Goal: Task Accomplishment & Management: Complete application form

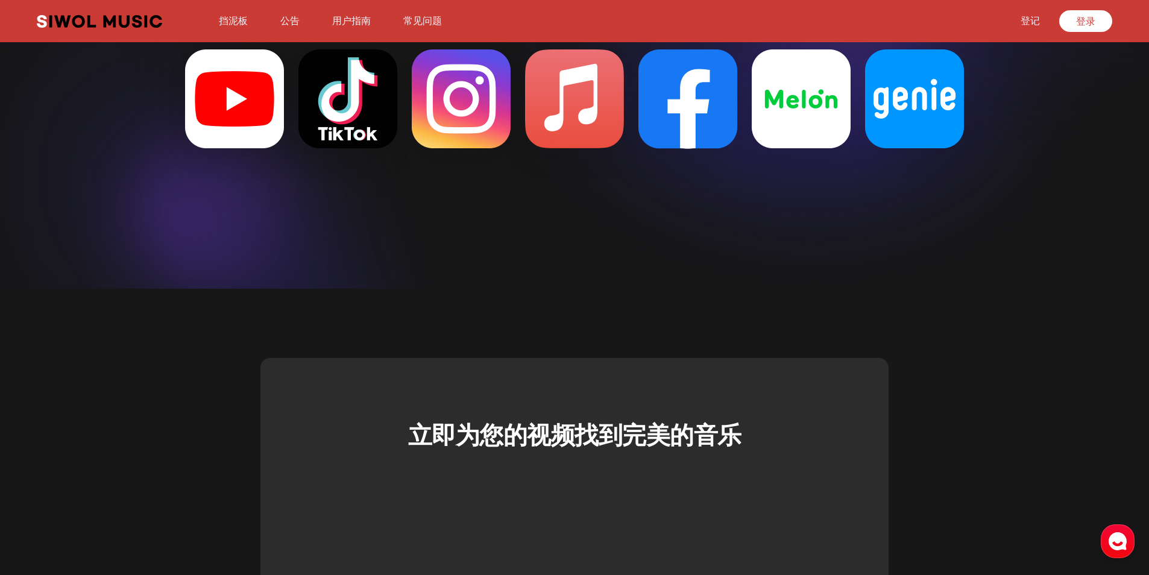
scroll to position [3193, 0]
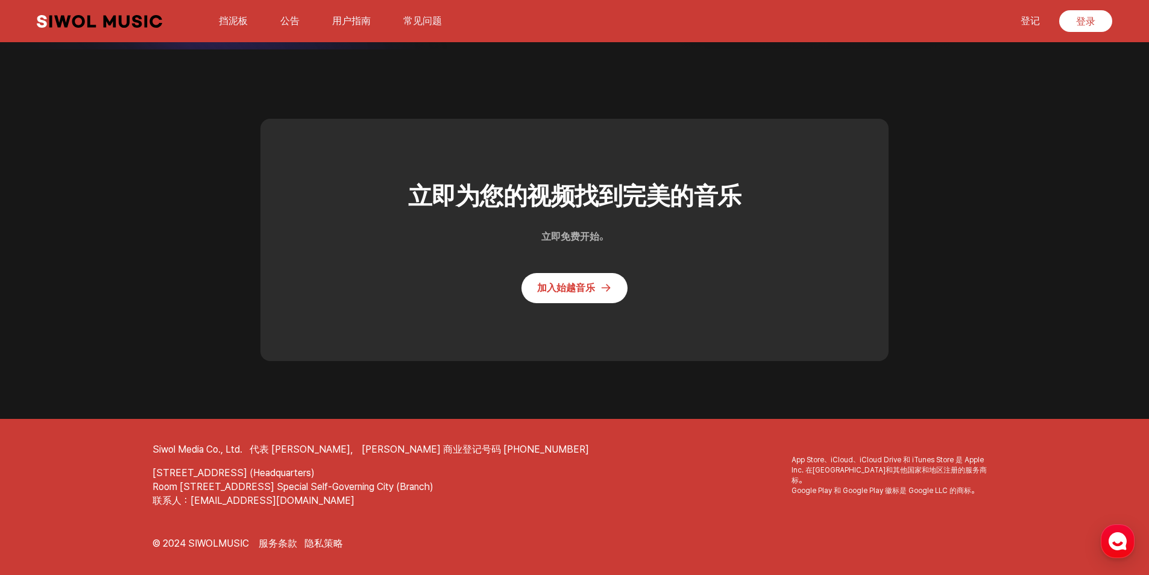
click at [564, 284] on link "加入始越音乐" at bounding box center [574, 288] width 106 height 30
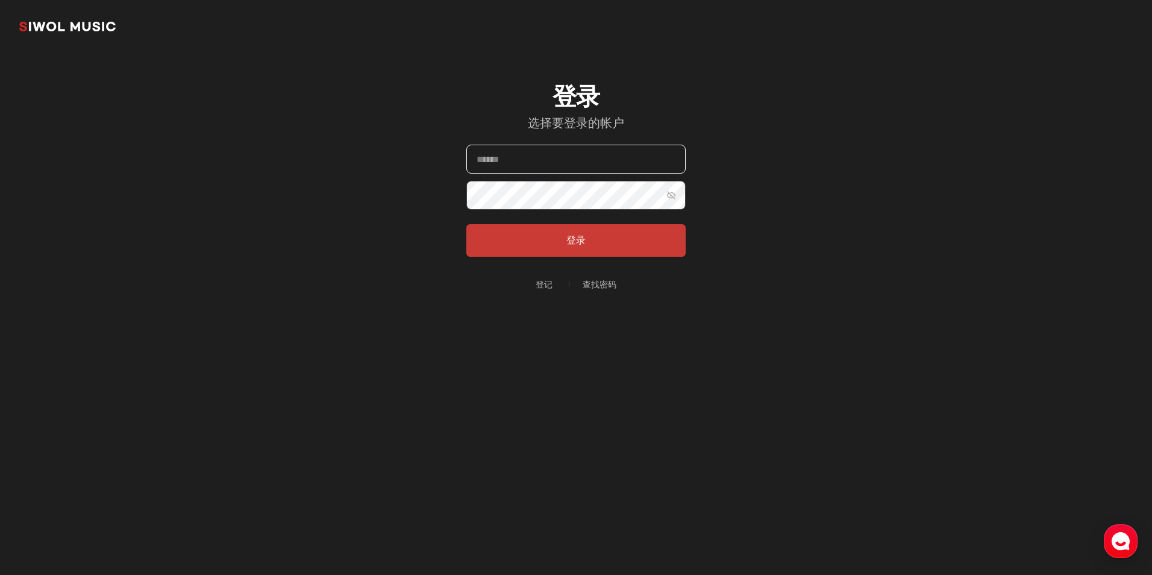
click at [534, 159] on input "电子邮件" at bounding box center [575, 159] width 219 height 29
drag, startPoint x: 802, startPoint y: 231, endPoint x: 793, endPoint y: 231, distance: 9.0
click at [800, 231] on section "始越音乐 登录 选择要登录的帐户 电子邮件 密码 显示密码 登录 登记 查找密码" at bounding box center [576, 193] width 1152 height 386
click at [542, 283] on link "登记" at bounding box center [544, 284] width 17 height 8
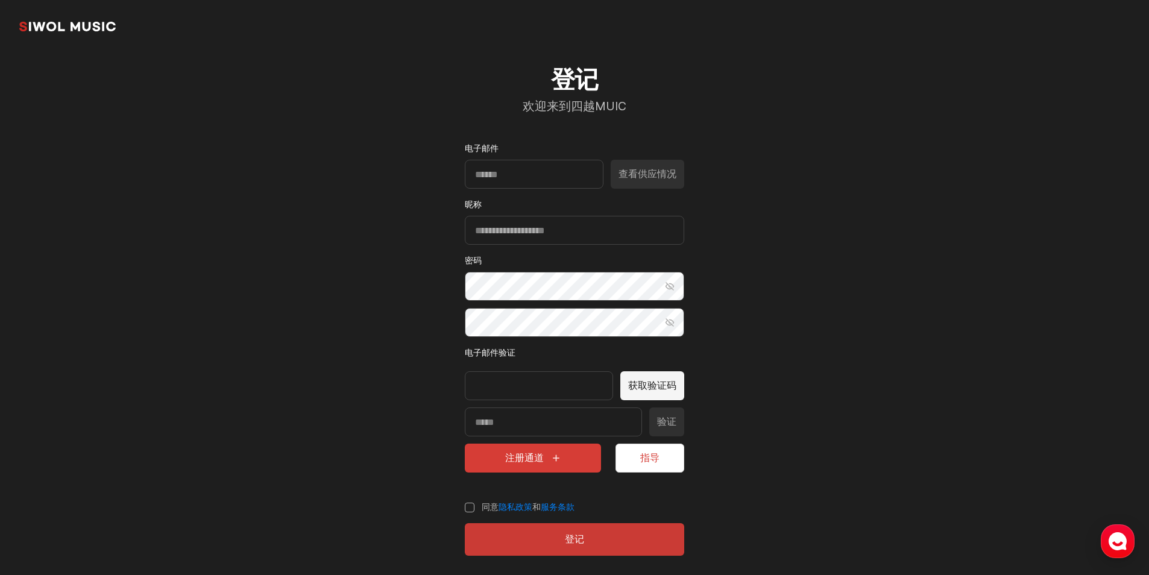
scroll to position [27, 0]
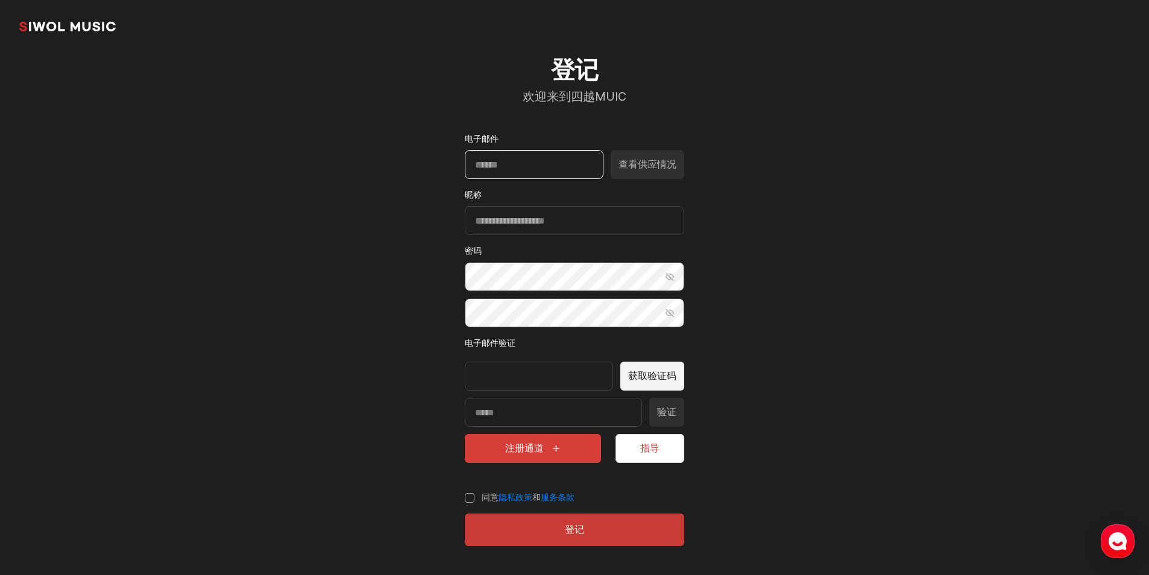
click at [526, 164] on input "电子邮件" at bounding box center [534, 164] width 139 height 29
type input "**********"
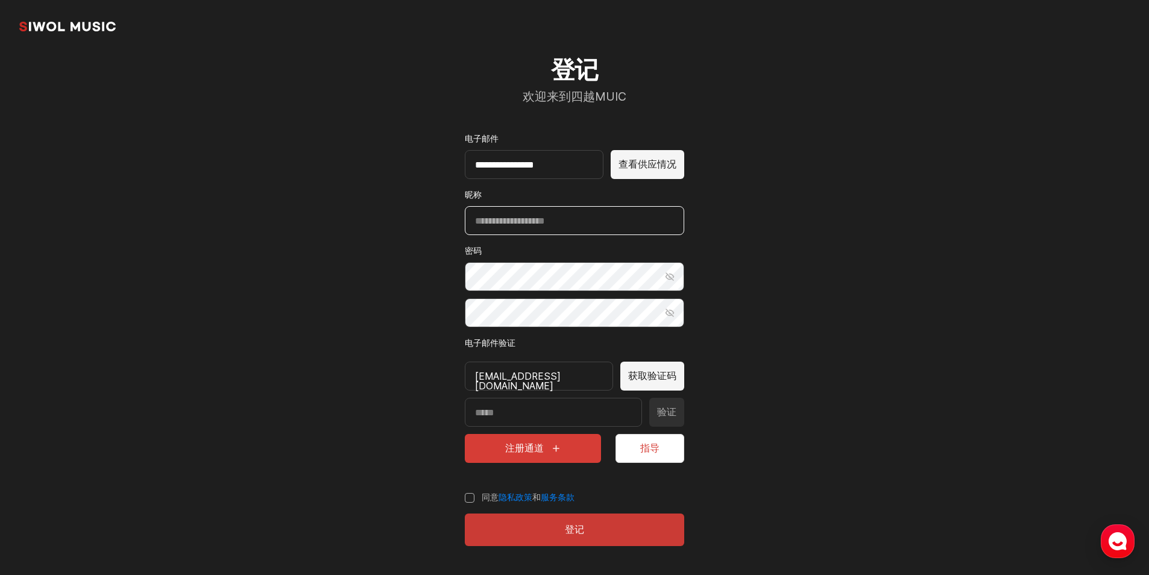
click at [581, 219] on input "昵称" at bounding box center [574, 220] width 219 height 29
drag, startPoint x: 531, startPoint y: 220, endPoint x: 438, endPoint y: 219, distance: 93.4
click at [438, 219] on div "**********" at bounding box center [574, 301] width 277 height 548
type input "***"
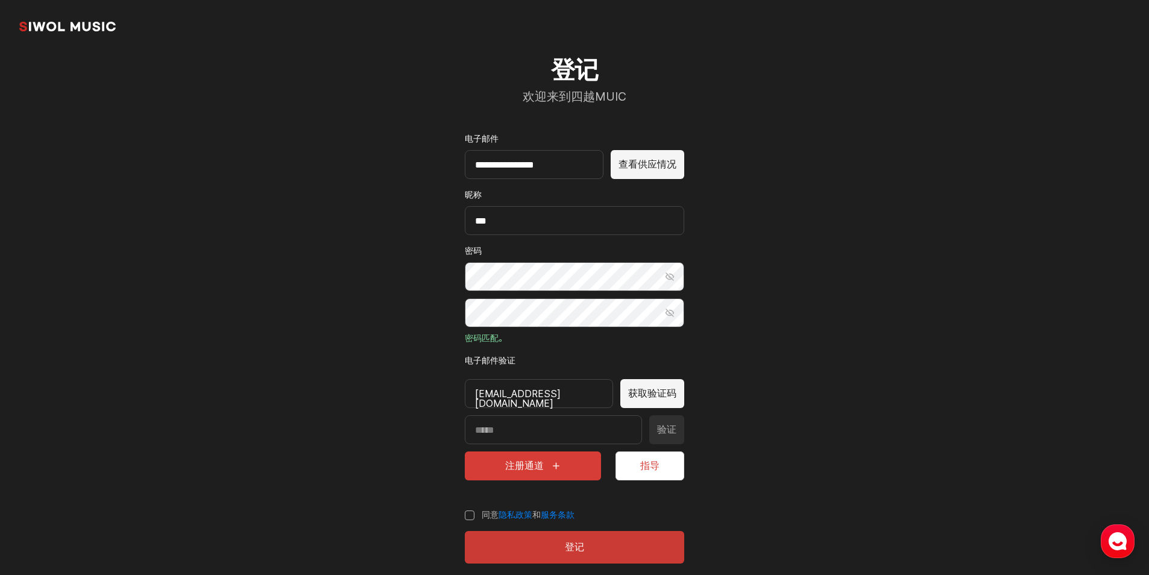
click at [655, 394] on button "获取验证码" at bounding box center [652, 393] width 64 height 29
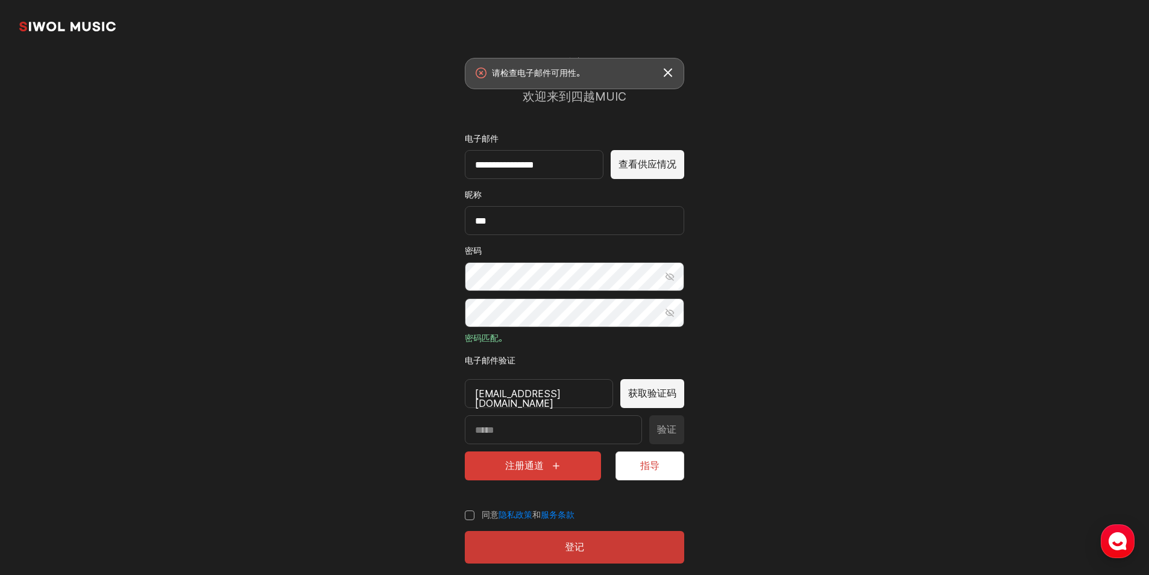
click at [583, 392] on div "289503457@qq.com" at bounding box center [539, 393] width 148 height 29
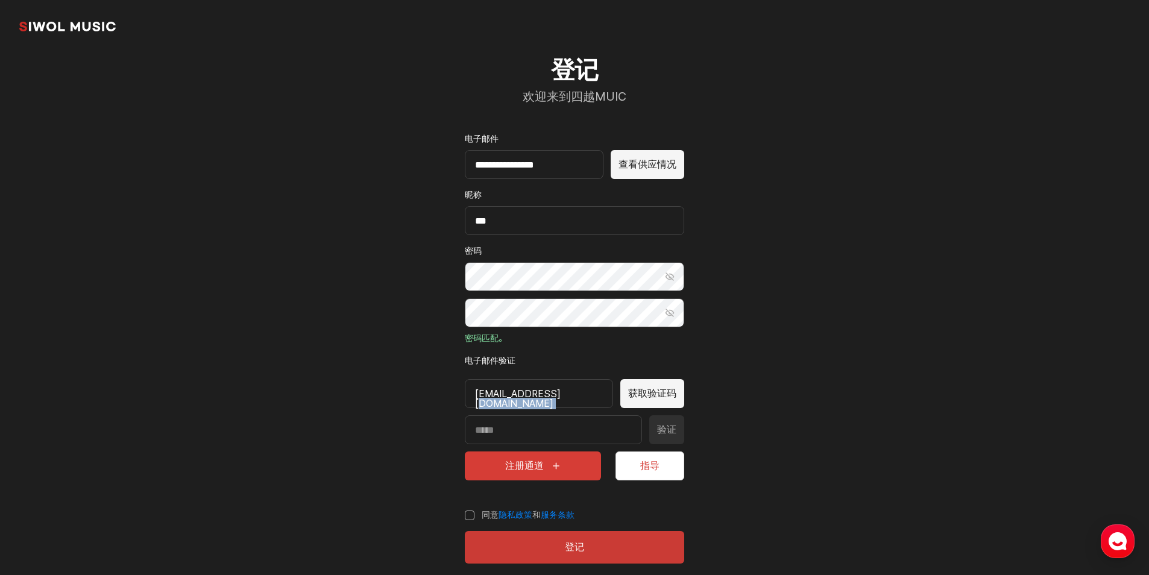
click at [586, 391] on div "289503457@qq.com" at bounding box center [539, 393] width 148 height 29
click at [584, 391] on div "289503457@qq.com" at bounding box center [539, 393] width 148 height 29
click at [570, 395] on div "289503457@qq.com" at bounding box center [539, 393] width 148 height 29
click at [569, 395] on div "289503457@qq.com" at bounding box center [539, 393] width 148 height 29
drag, startPoint x: 585, startPoint y: 168, endPoint x: 419, endPoint y: 162, distance: 166.4
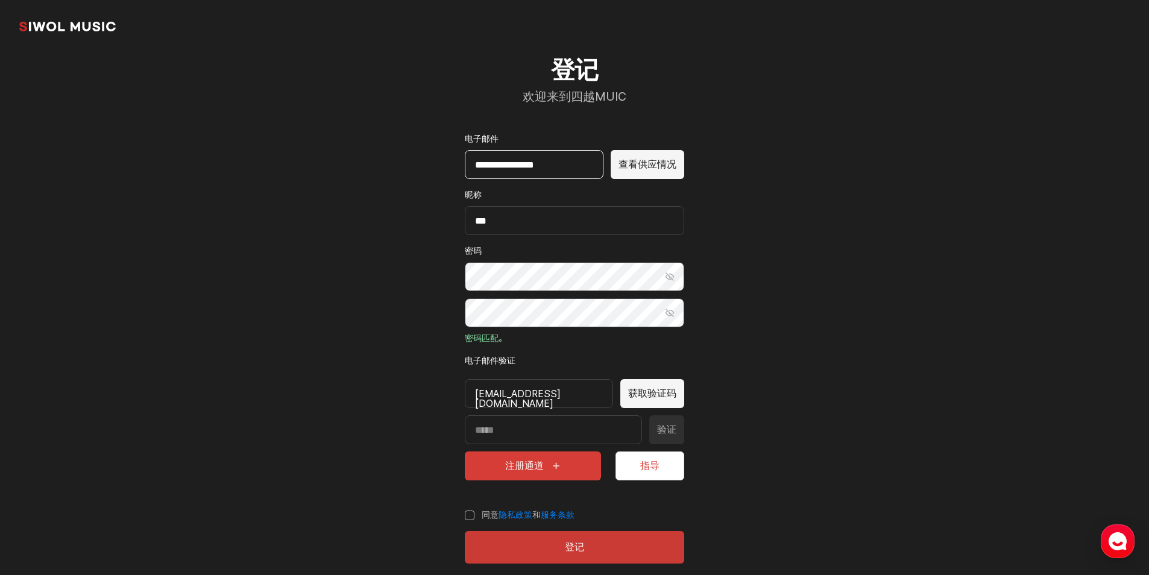
click at [419, 162] on section "**********" at bounding box center [574, 282] width 1149 height 619
type input "**********"
click at [672, 392] on button "获取验证码" at bounding box center [652, 393] width 64 height 29
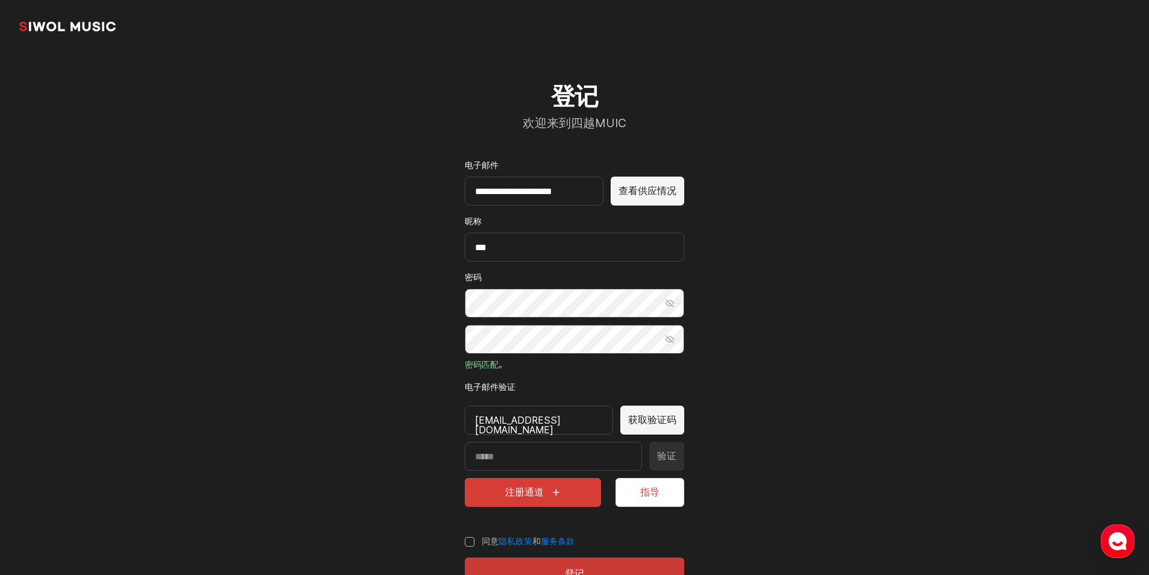
click at [650, 193] on button "查看供应情况" at bounding box center [648, 191] width 74 height 29
click at [652, 420] on button "获取验证码" at bounding box center [652, 420] width 64 height 29
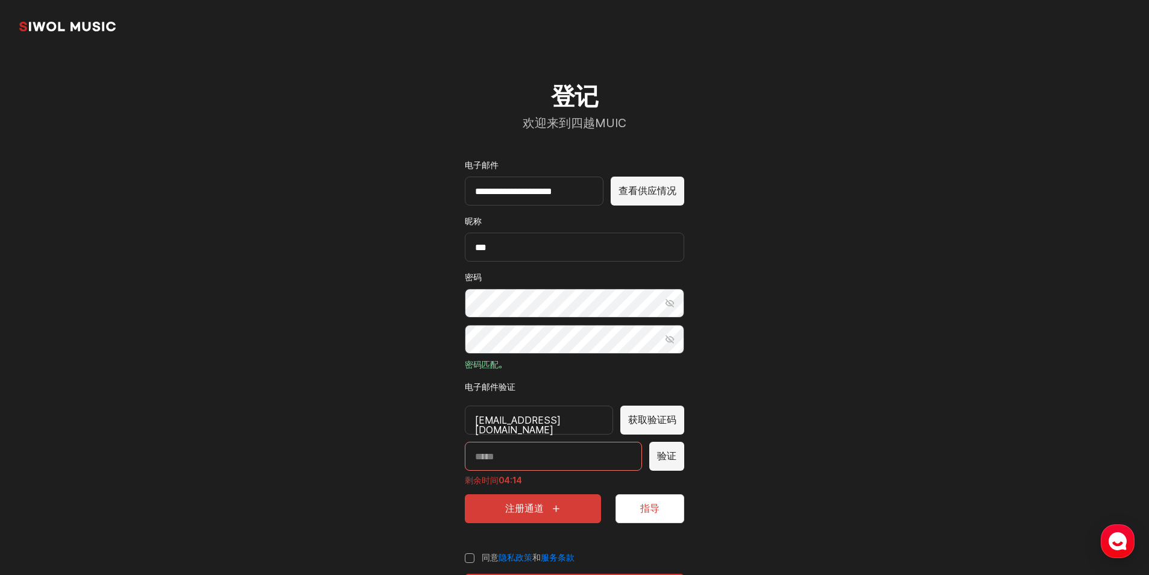
click at [513, 460] on input "输入验证码" at bounding box center [553, 456] width 177 height 29
type input "*****"
click at [465, 559] on label "同意 隐私政策 和 服务条款" at bounding box center [520, 558] width 110 height 12
click at [529, 514] on button "注册通道" at bounding box center [533, 508] width 136 height 29
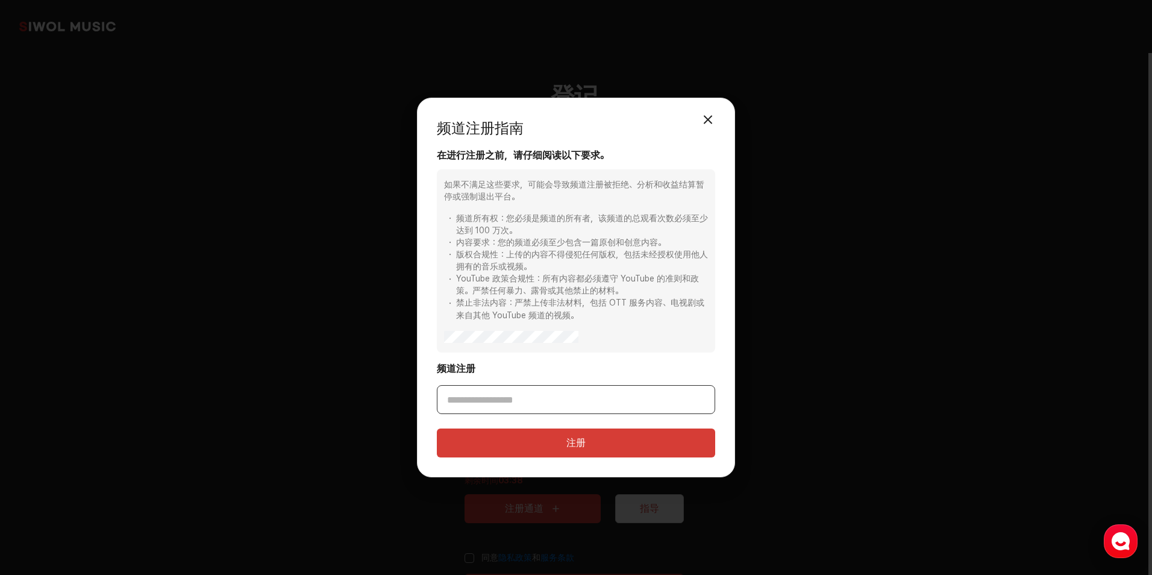
click at [497, 401] on input "频道注册" at bounding box center [576, 399] width 278 height 29
paste input "**********"
type input "**********"
click at [561, 433] on button "注册" at bounding box center [576, 443] width 278 height 29
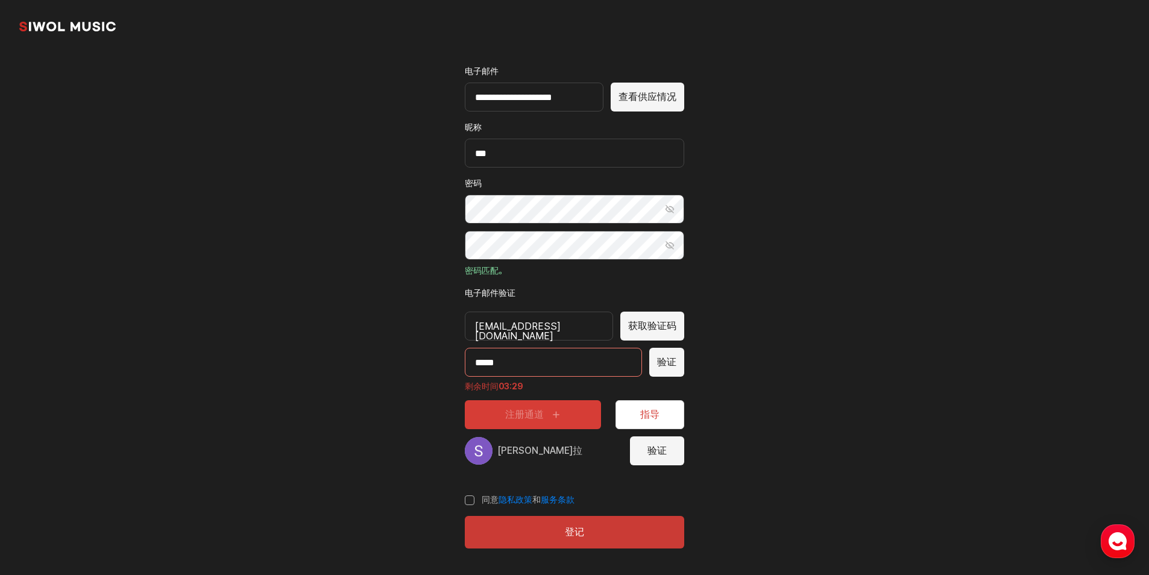
scroll to position [96, 0]
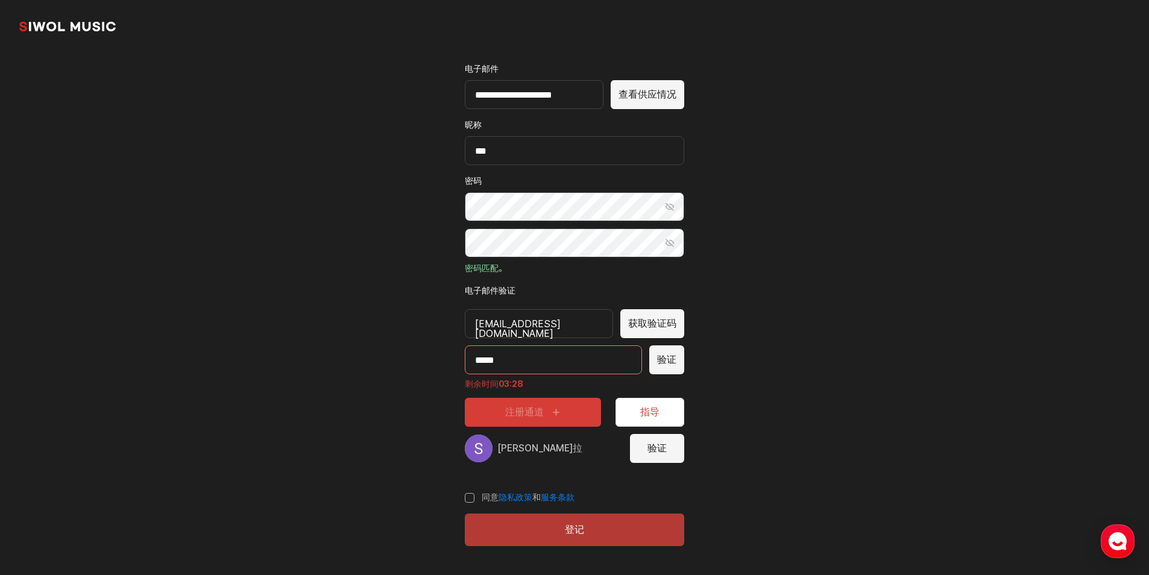
click at [577, 538] on button "登记" at bounding box center [574, 530] width 219 height 33
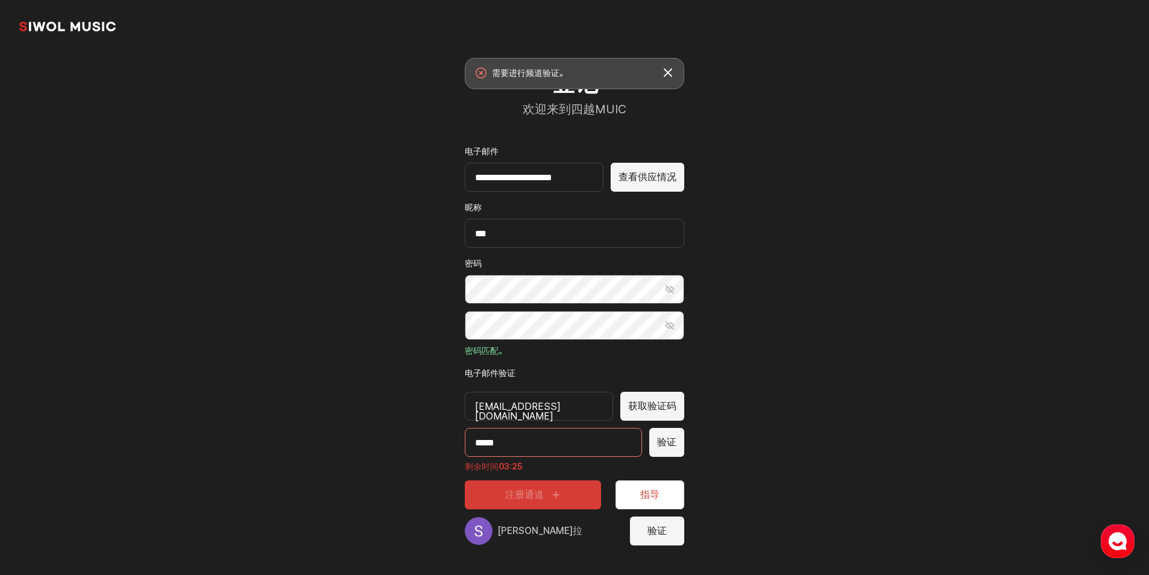
scroll to position [0, 0]
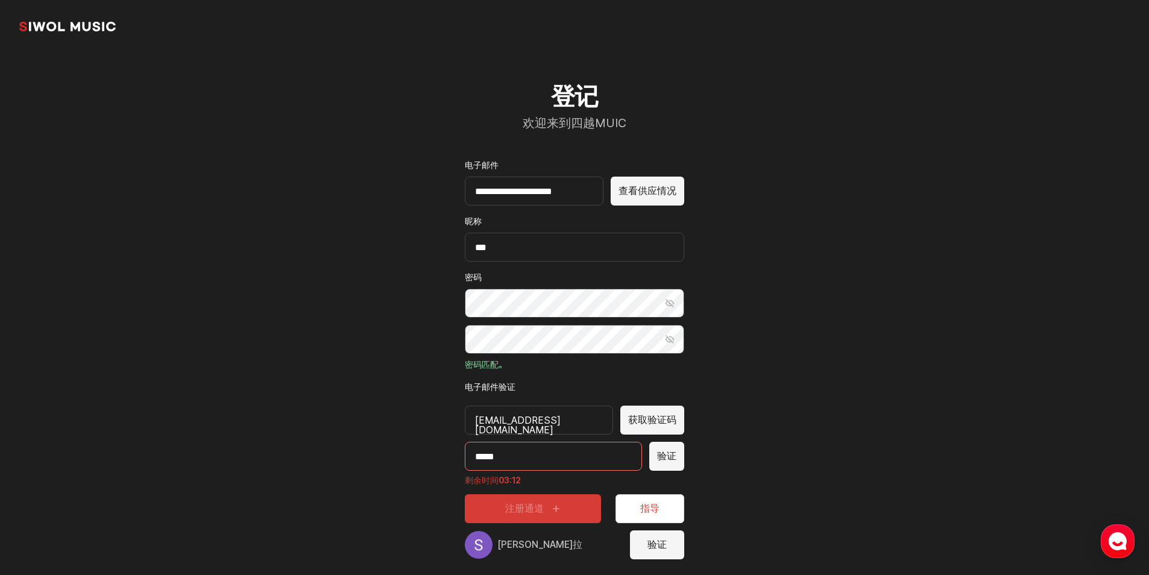
click at [659, 552] on button "验证" at bounding box center [657, 544] width 54 height 29
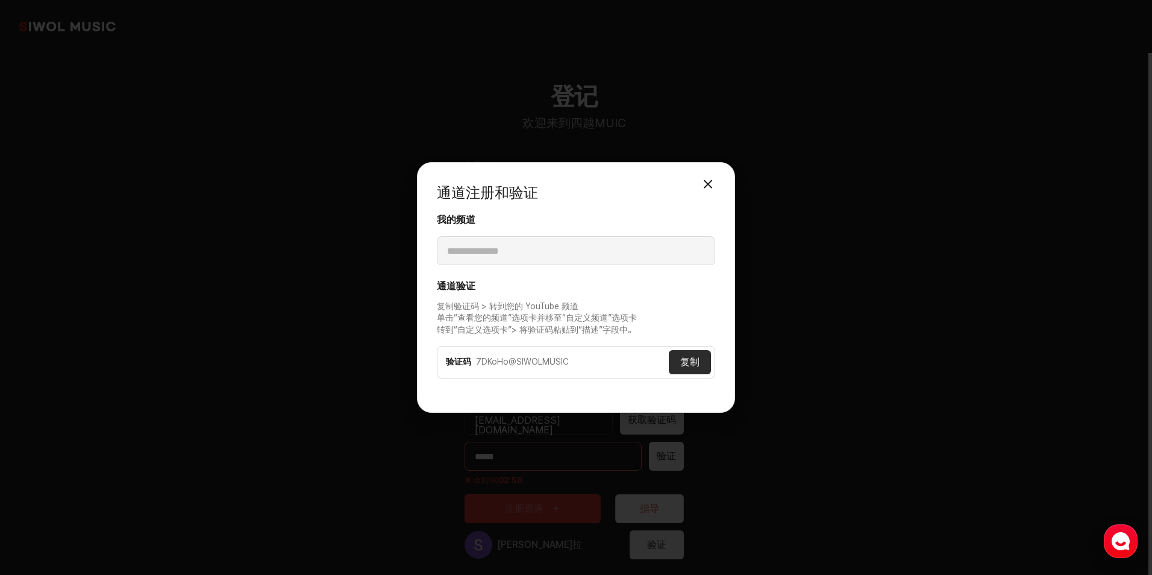
click at [691, 359] on button "复制" at bounding box center [690, 362] width 42 height 24
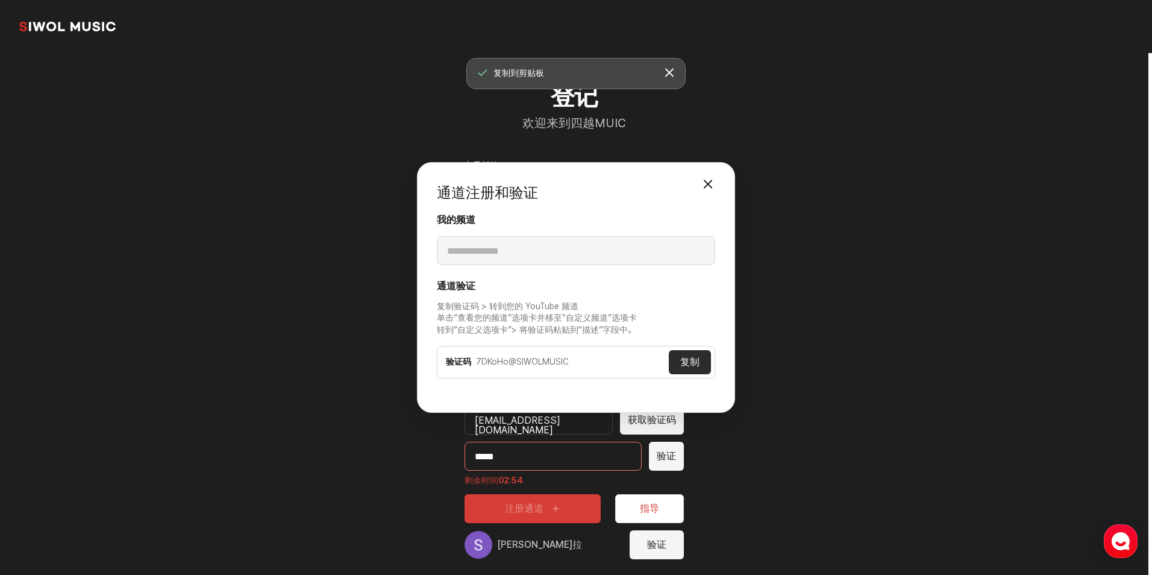
click at [812, 388] on div "**********" at bounding box center [576, 287] width 1152 height 575
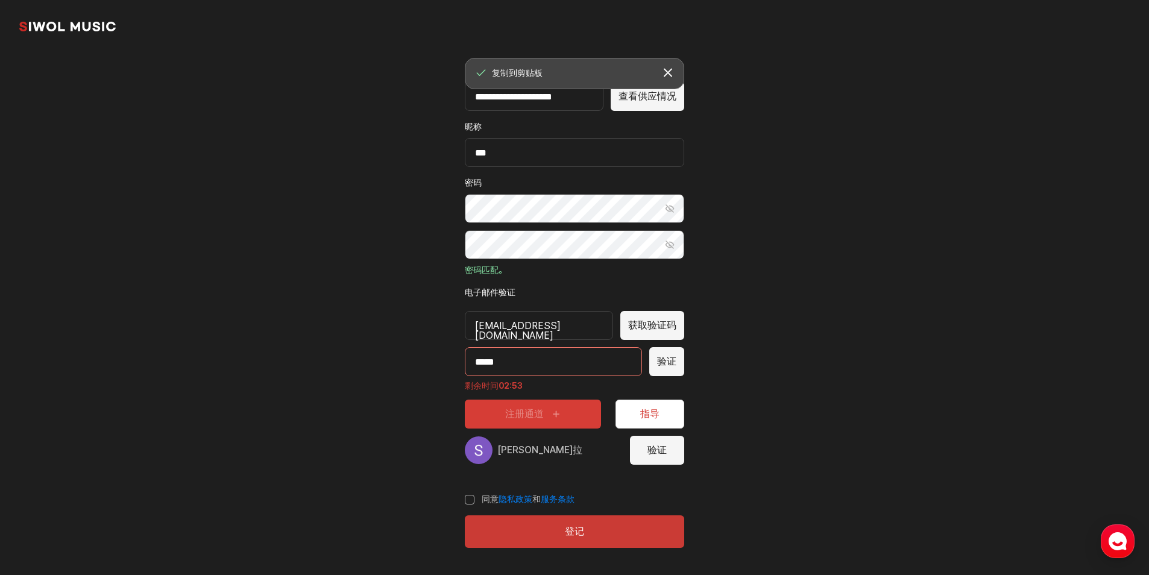
scroll to position [96, 0]
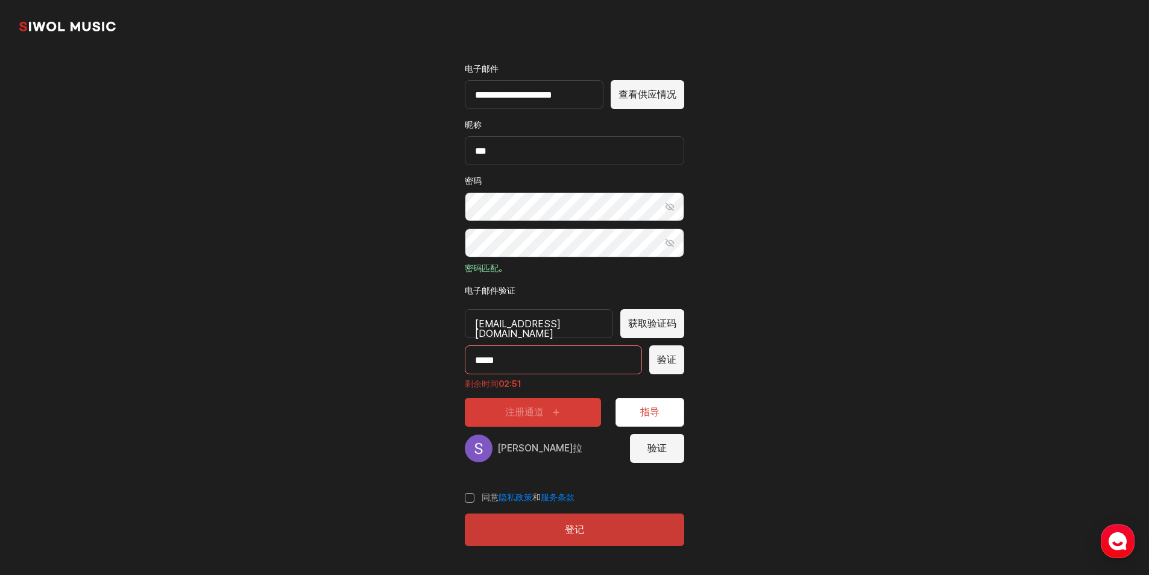
click at [556, 415] on div "注册通道 指导" at bounding box center [574, 412] width 219 height 29
click at [650, 450] on button "验证" at bounding box center [657, 448] width 54 height 29
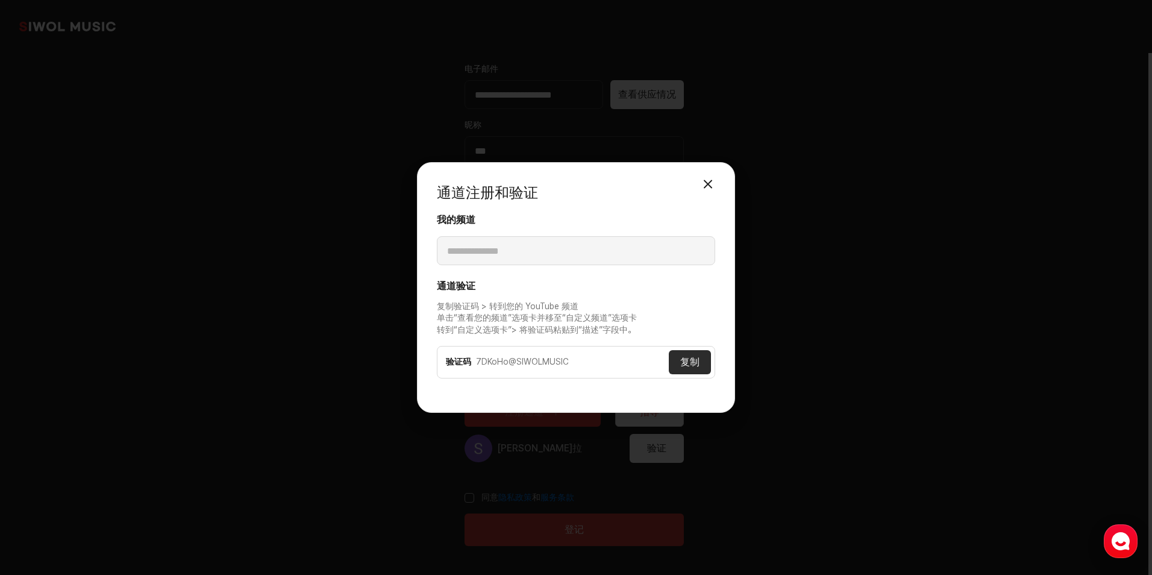
click at [693, 365] on button "复制" at bounding box center [690, 362] width 42 height 24
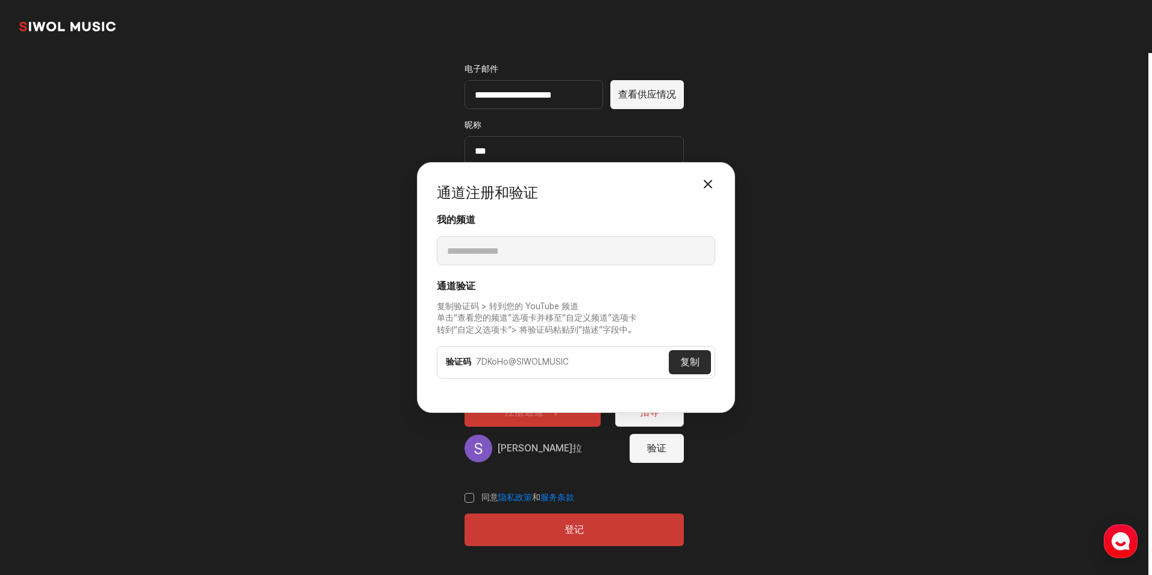
drag, startPoint x: 714, startPoint y: 172, endPoint x: 713, endPoint y: 158, distance: 14.5
click at [714, 165] on div "**********" at bounding box center [576, 287] width 318 height 251
click at [706, 180] on button "关闭模态" at bounding box center [708, 184] width 24 height 24
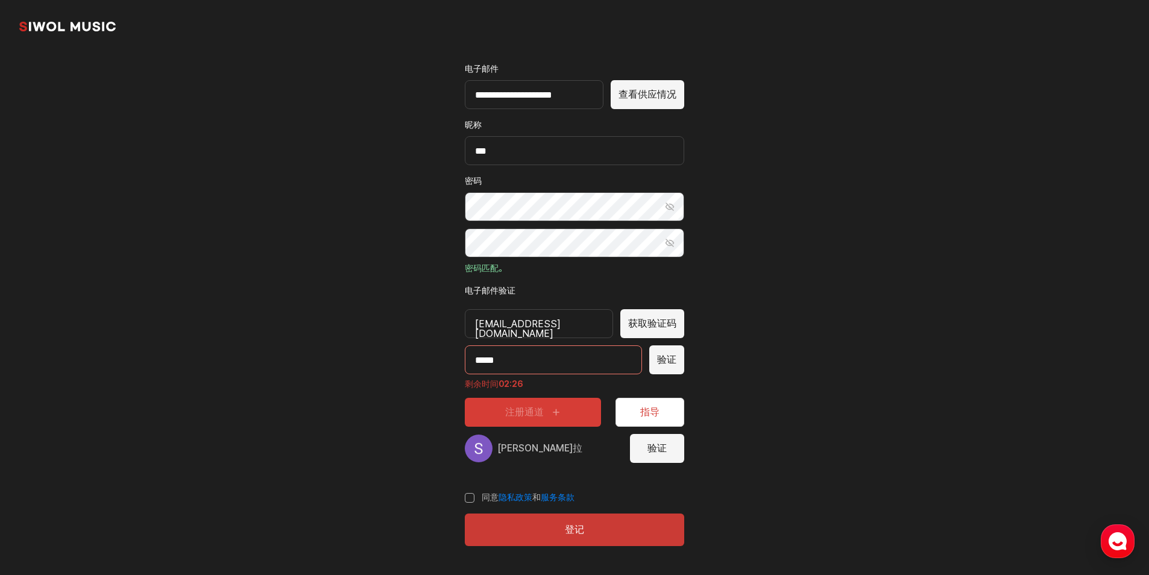
click at [648, 412] on button "指导" at bounding box center [649, 412] width 69 height 29
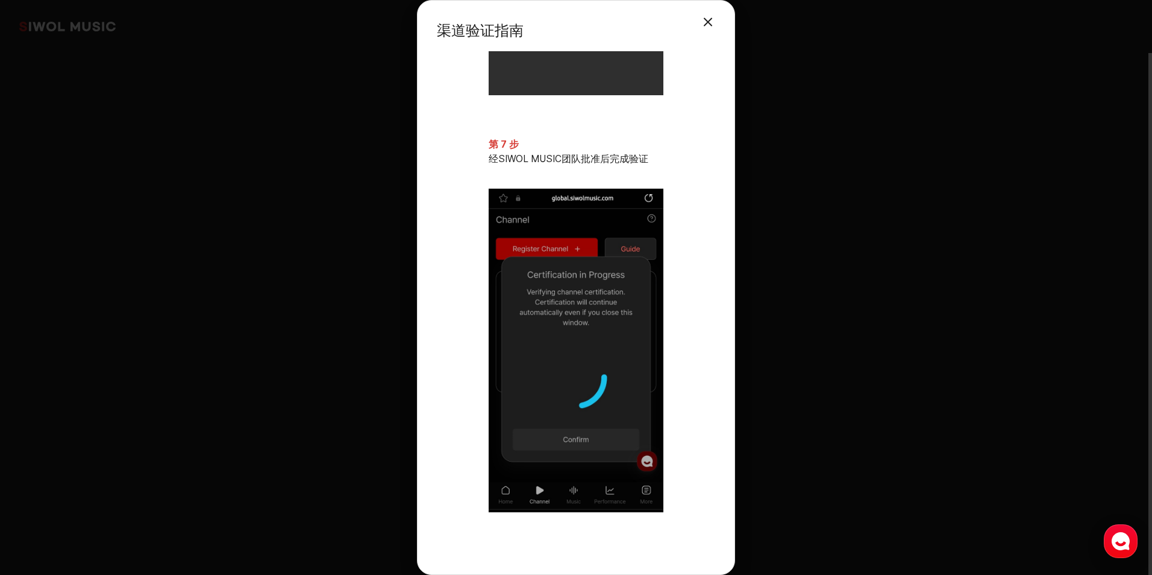
scroll to position [2428, 0]
click at [705, 22] on button "关闭模态" at bounding box center [708, 22] width 24 height 24
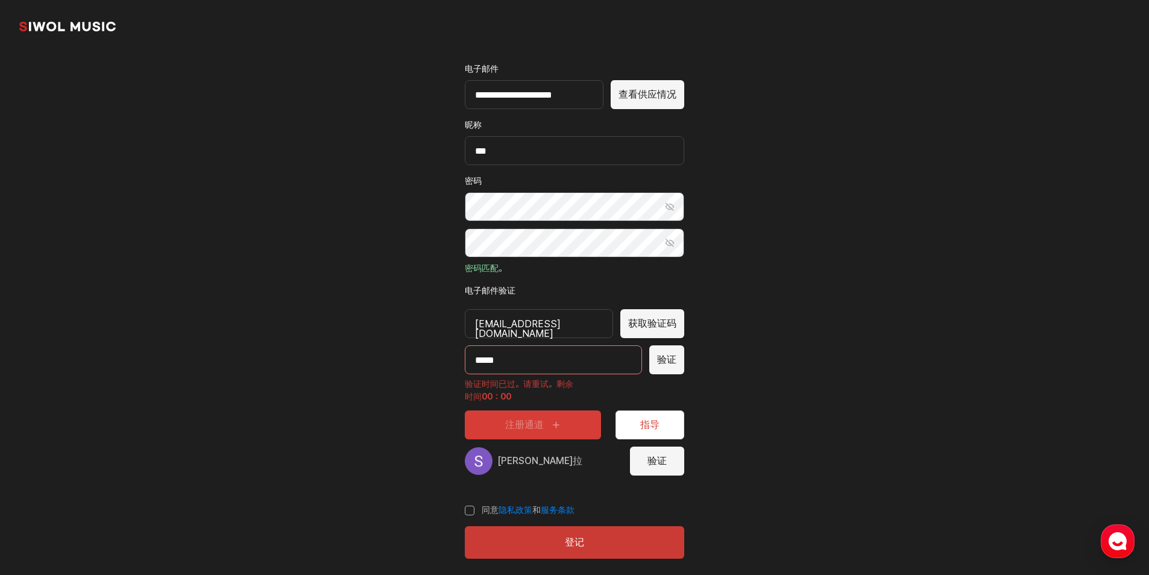
click at [669, 364] on button "验证" at bounding box center [666, 359] width 35 height 29
click at [649, 422] on button "指导" at bounding box center [649, 424] width 69 height 29
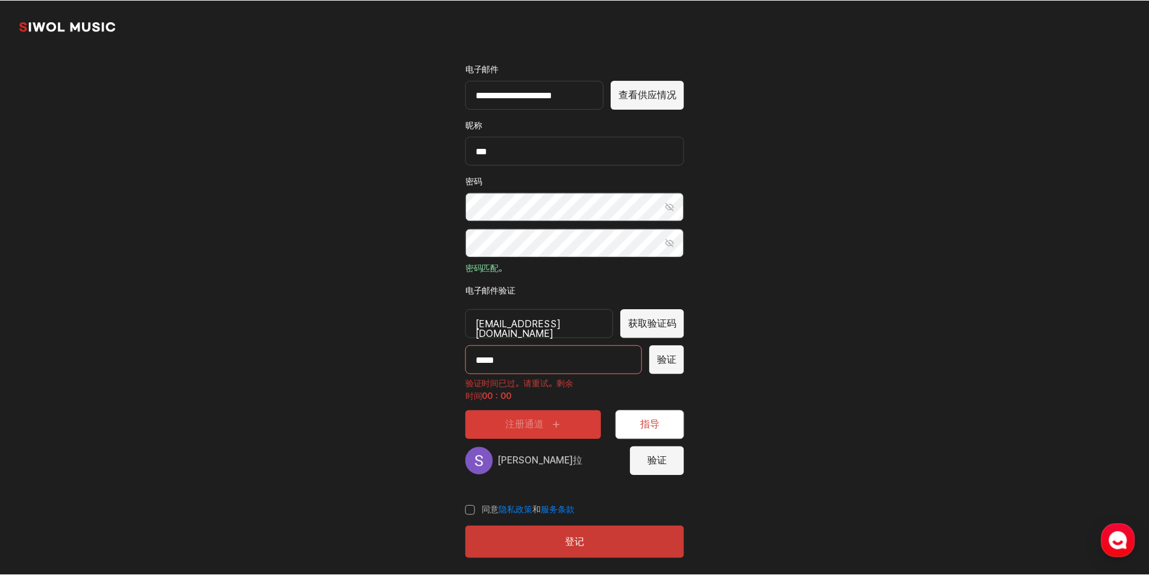
scroll to position [0, 0]
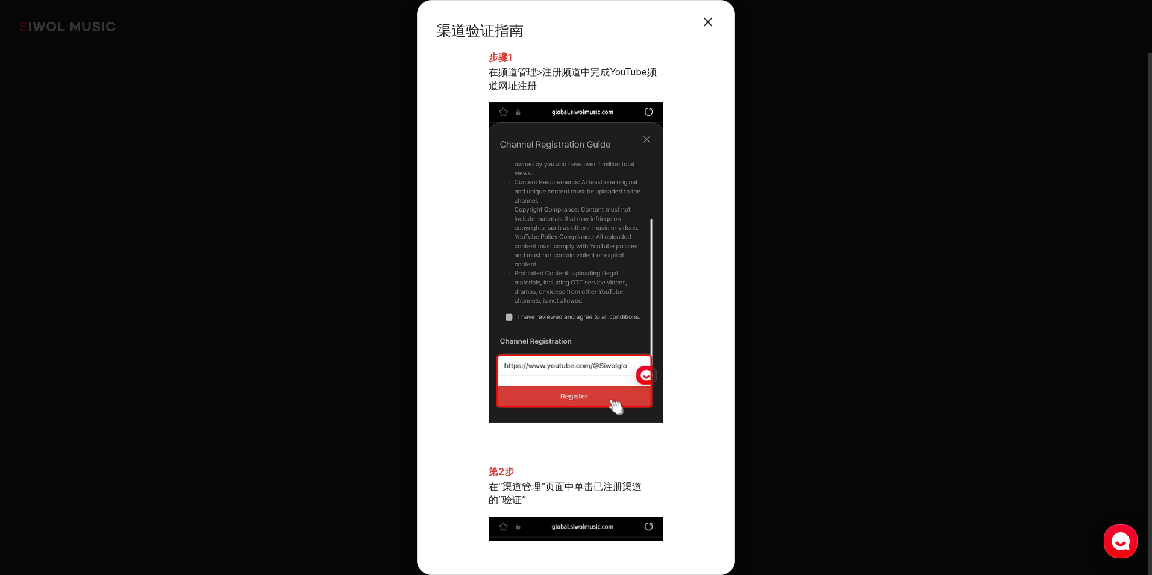
click at [710, 25] on button "关闭模态" at bounding box center [708, 22] width 24 height 24
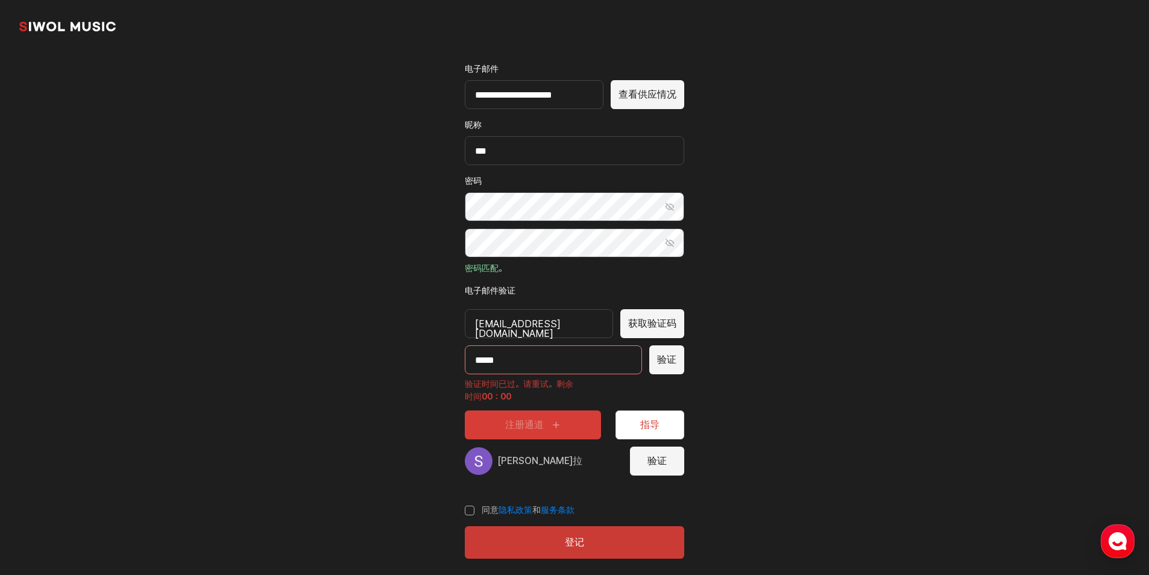
click at [659, 463] on button "验证" at bounding box center [657, 461] width 54 height 29
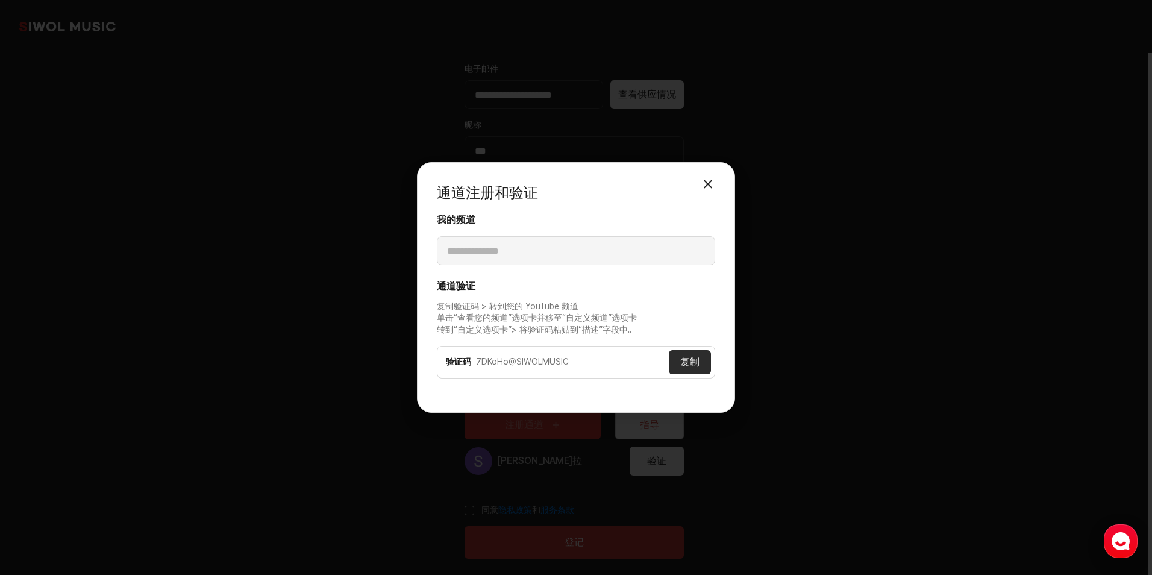
click at [715, 185] on button "关闭模态" at bounding box center [708, 184] width 24 height 24
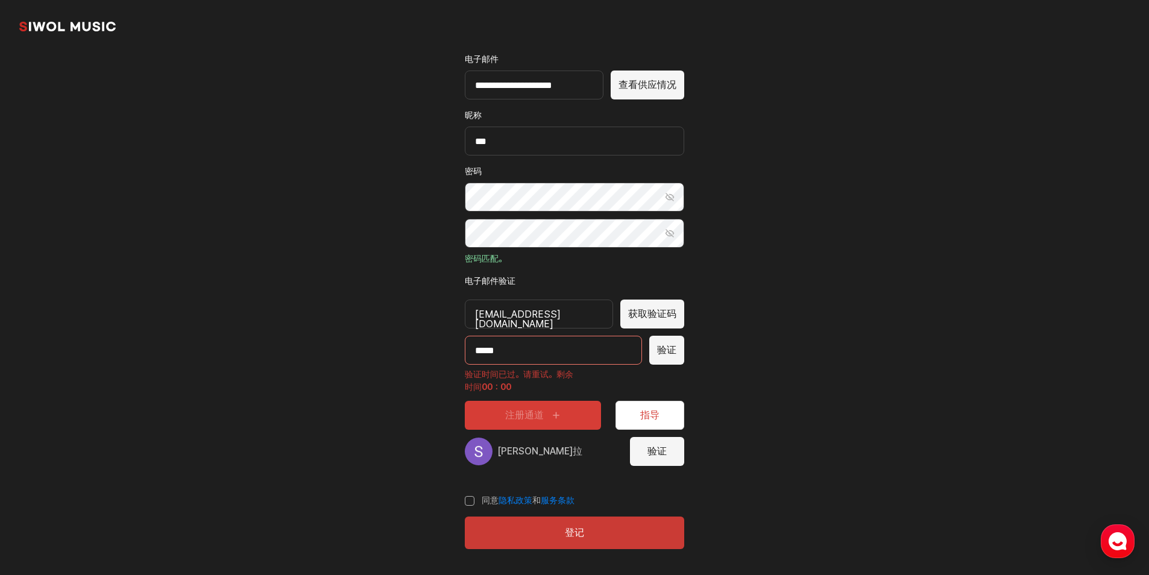
scroll to position [109, 0]
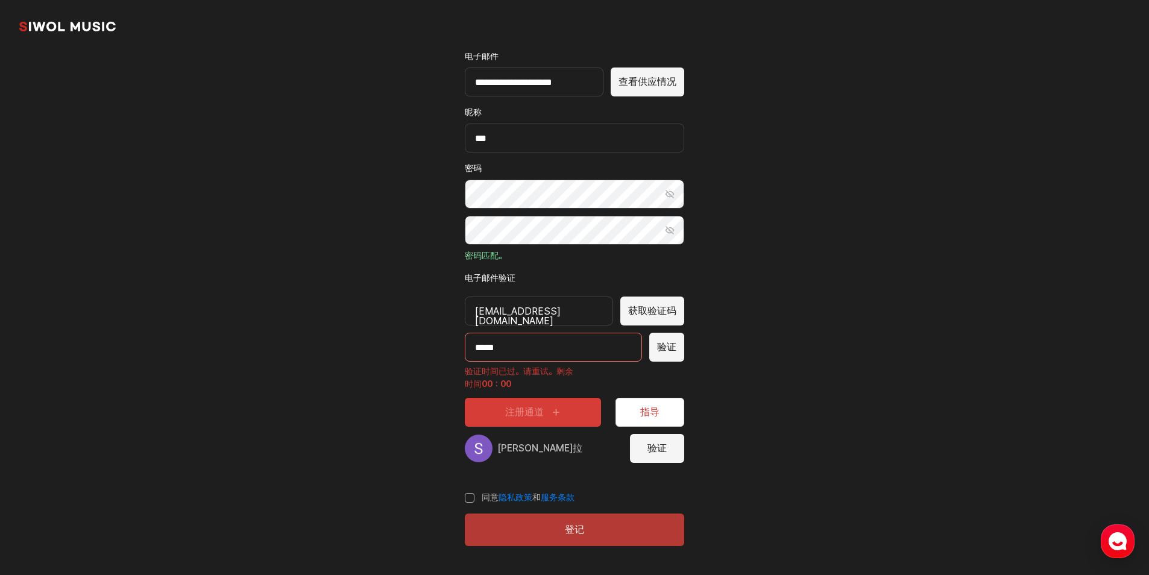
click at [578, 529] on button "登记" at bounding box center [574, 530] width 219 height 33
click at [653, 315] on button "获取验证码" at bounding box center [652, 311] width 64 height 29
drag, startPoint x: 512, startPoint y: 350, endPoint x: 443, endPoint y: 348, distance: 69.3
click at [443, 348] on div "**********" at bounding box center [574, 259] width 277 height 631
type input "*****"
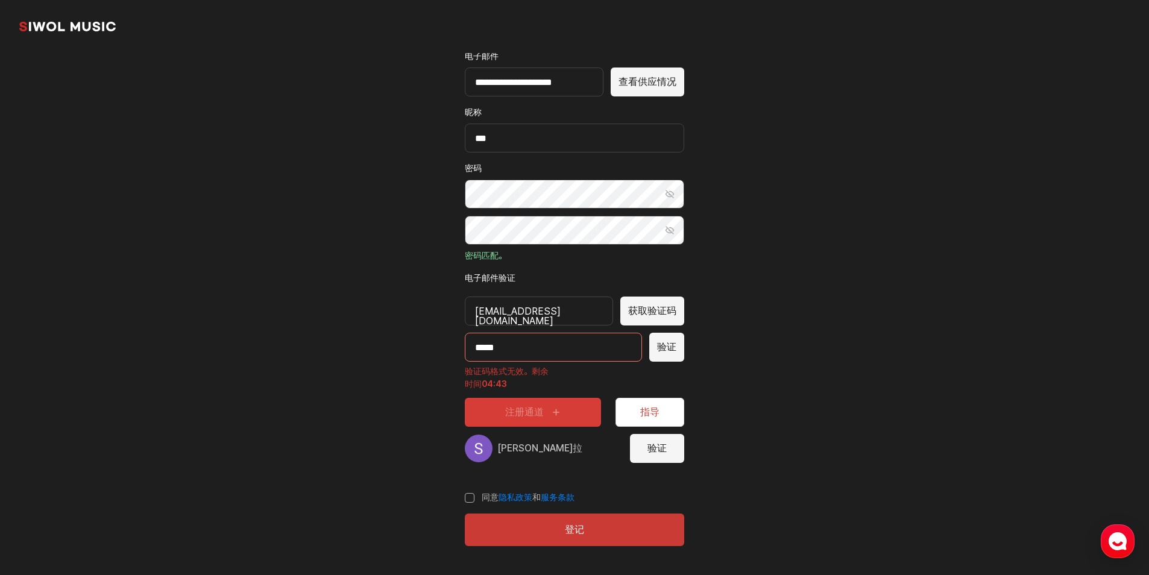
click at [674, 348] on button "验证" at bounding box center [666, 347] width 35 height 29
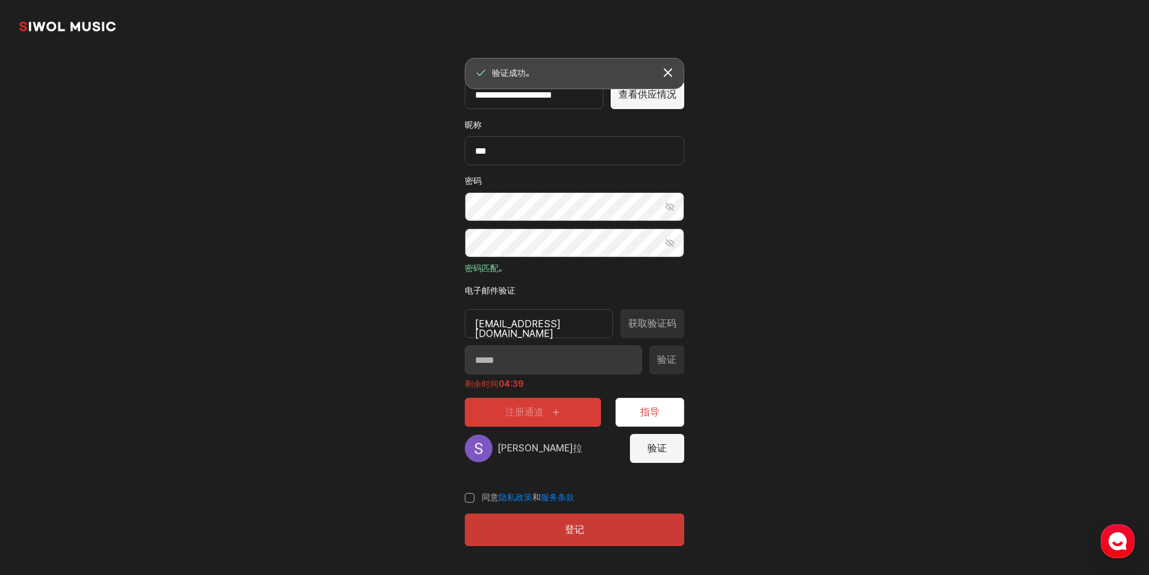
click at [551, 414] on div "注册通道 指导" at bounding box center [574, 412] width 219 height 29
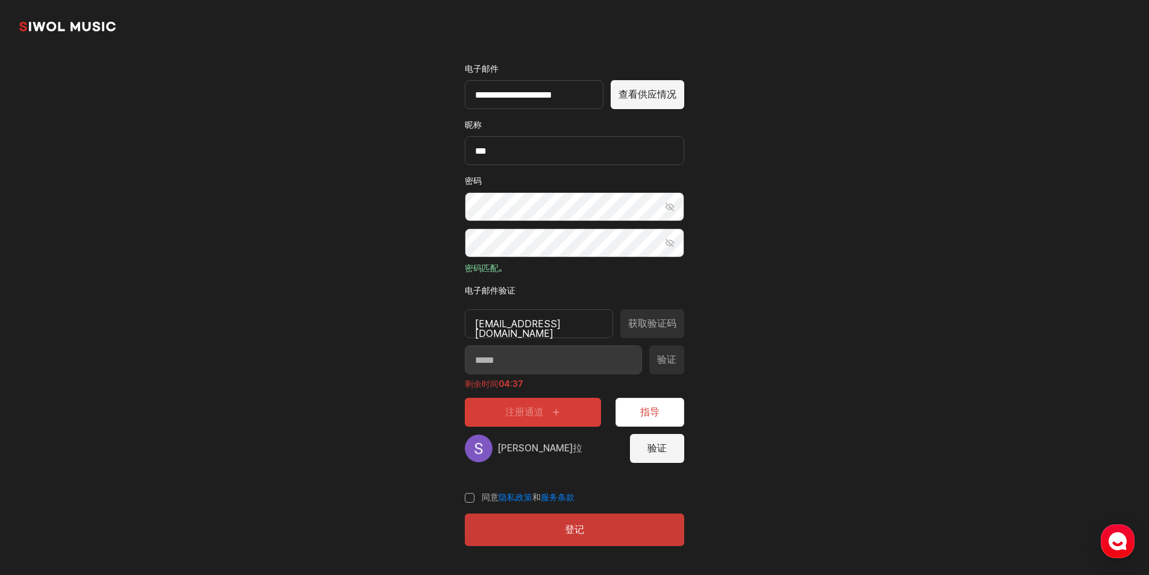
click at [660, 448] on button "验证" at bounding box center [657, 448] width 54 height 29
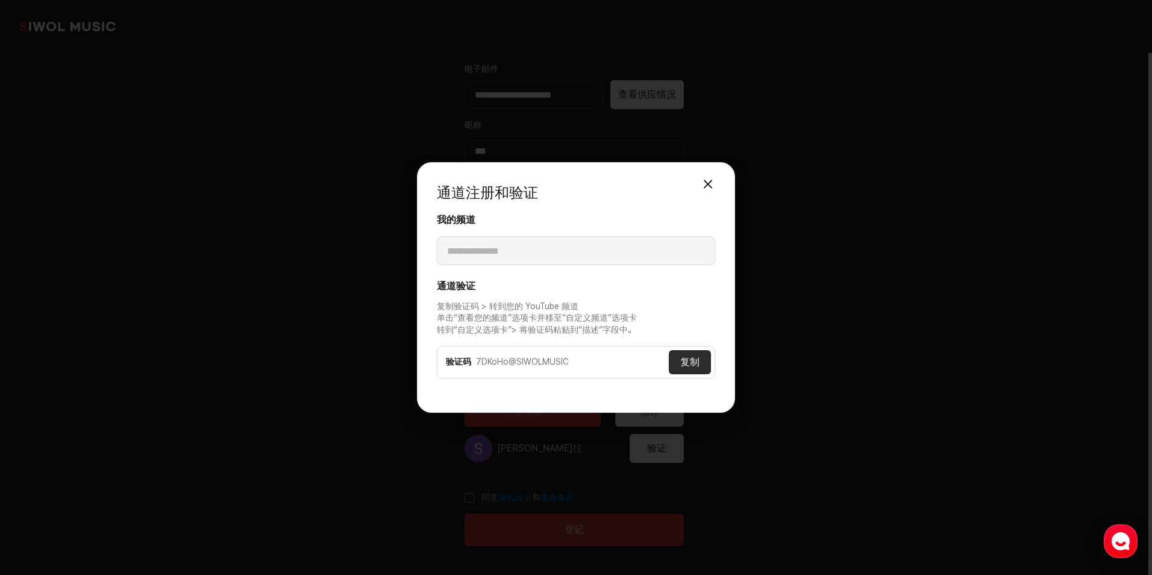
click at [687, 360] on button "复制" at bounding box center [690, 362] width 42 height 24
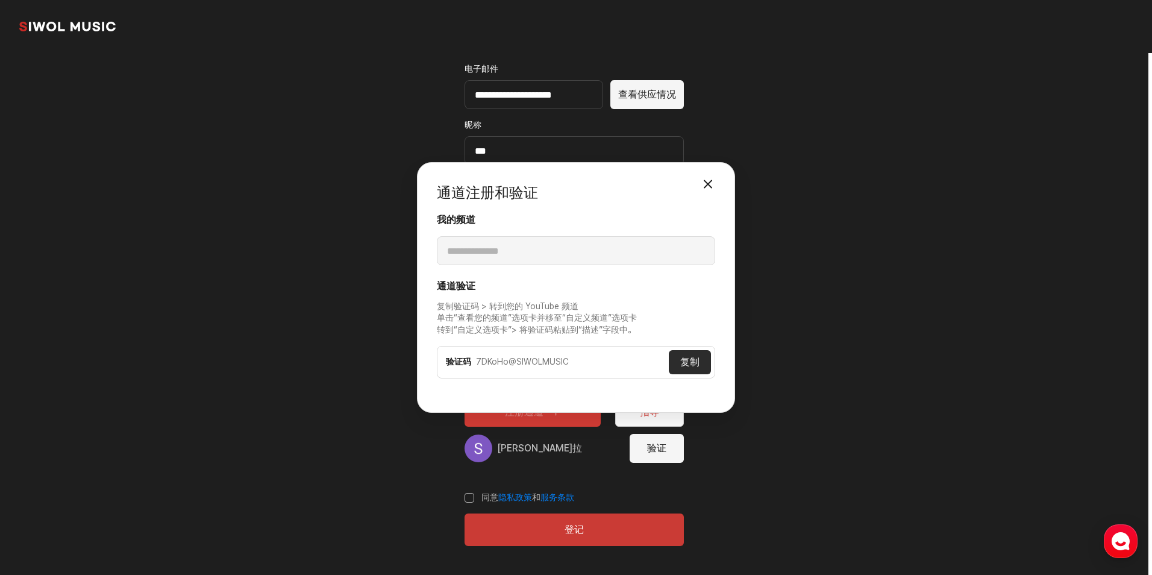
click at [715, 180] on button "关闭模态" at bounding box center [708, 184] width 24 height 24
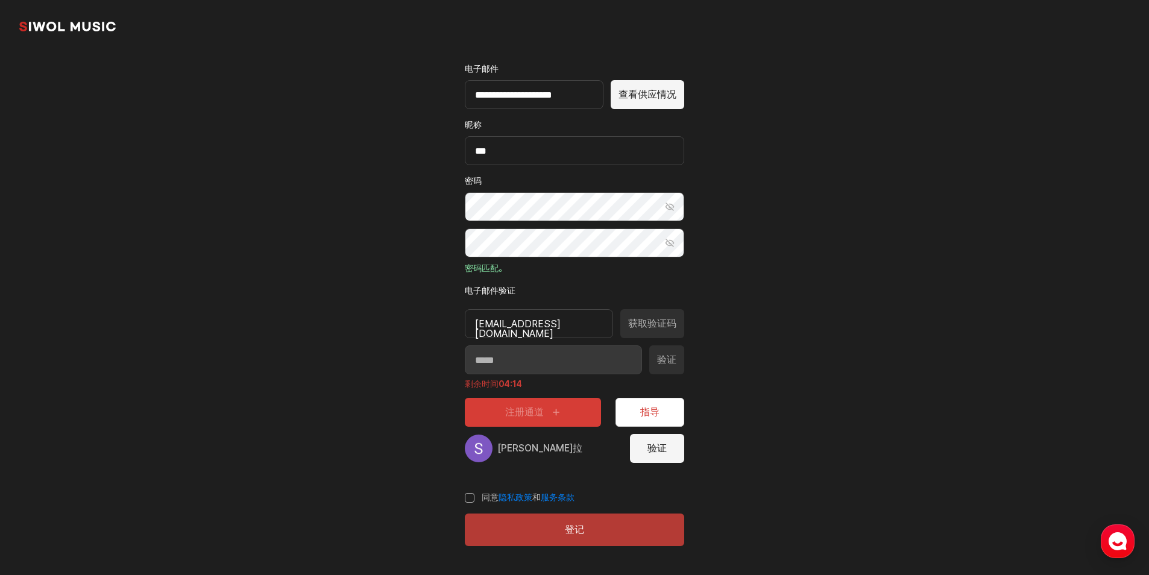
click at [587, 535] on button "登记" at bounding box center [574, 530] width 219 height 33
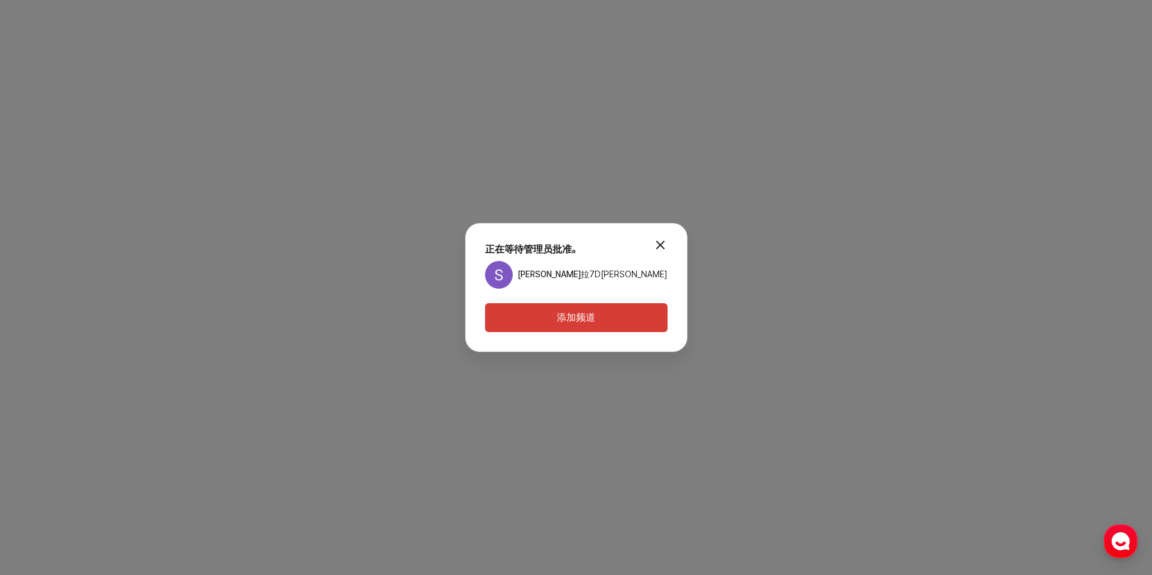
click at [598, 324] on button "添加频道" at bounding box center [576, 317] width 183 height 29
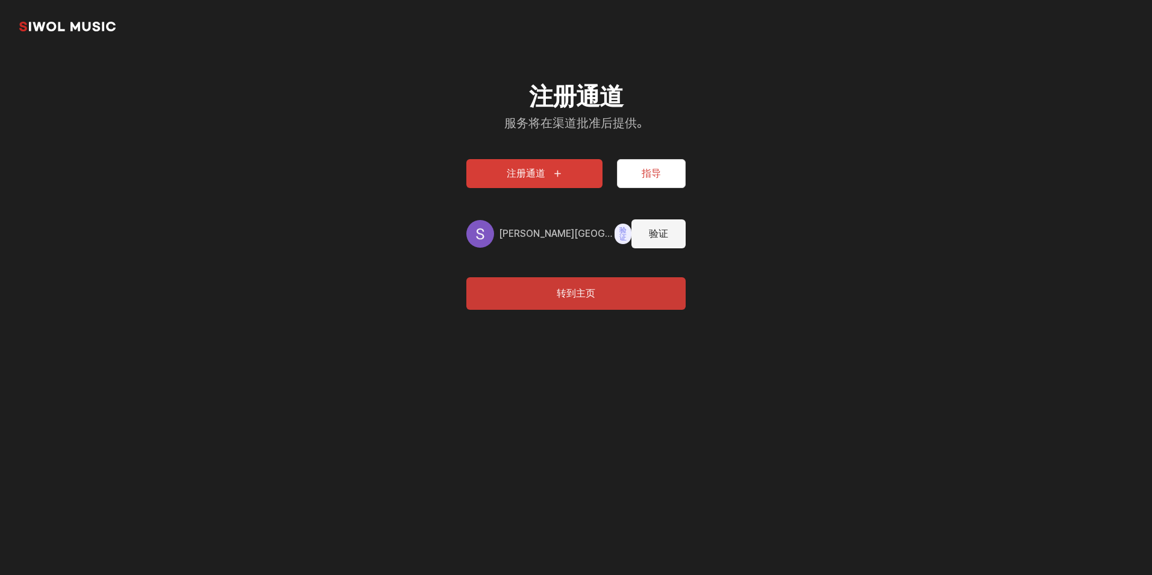
click at [532, 169] on font "注册通道" at bounding box center [526, 173] width 39 height 11
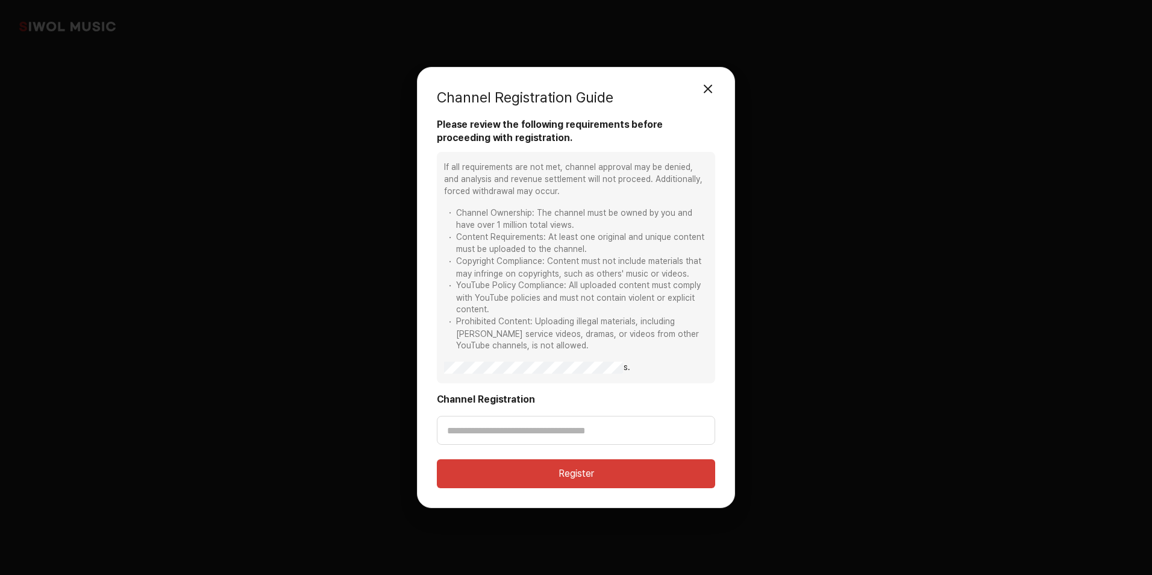
click at [709, 87] on button "Close modal" at bounding box center [708, 89] width 24 height 24
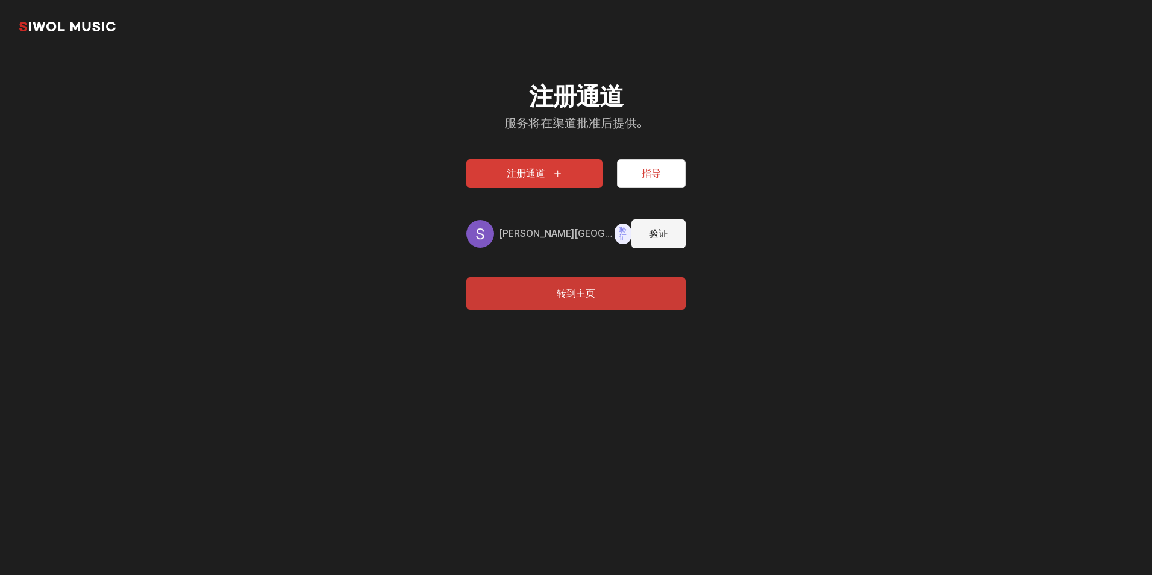
click at [666, 233] on button "验证" at bounding box center [659, 233] width 54 height 29
type input "**********"
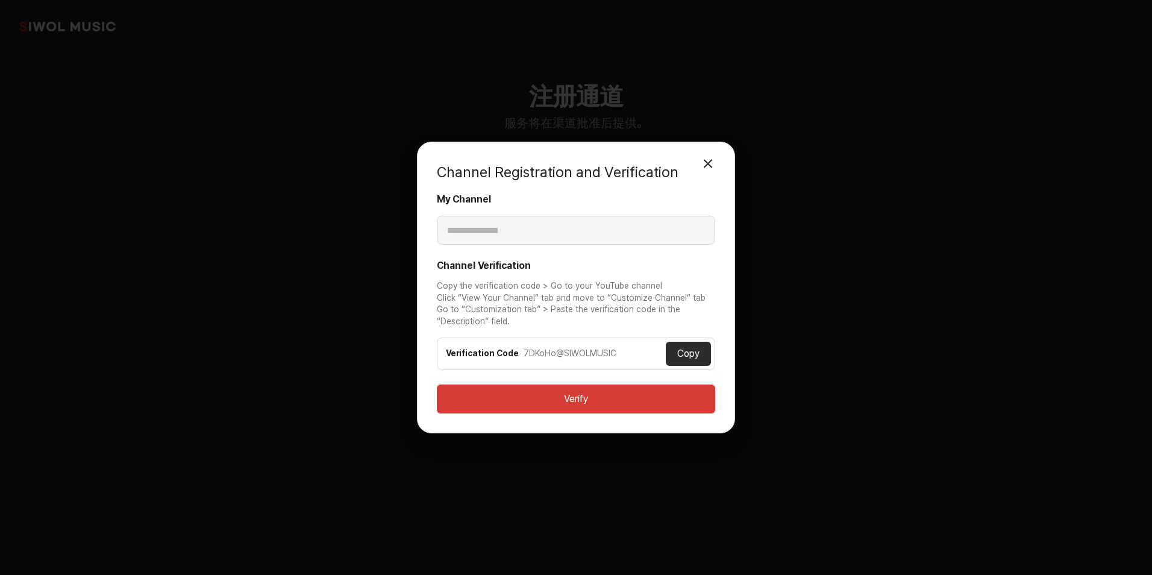
click at [707, 162] on button "Close Modal" at bounding box center [708, 164] width 24 height 24
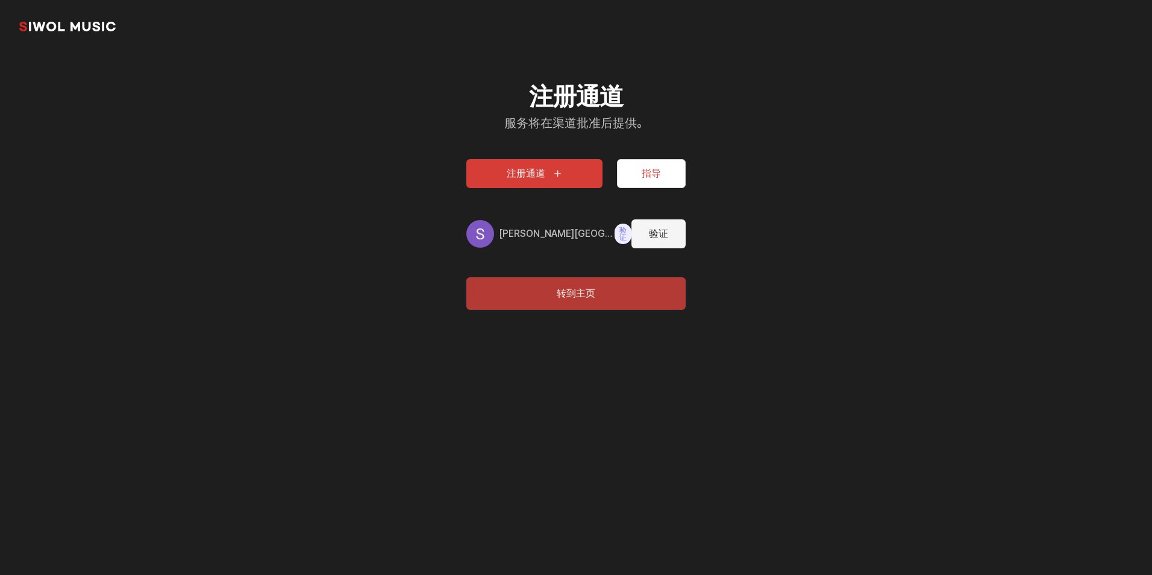
click at [582, 300] on button "转到主页" at bounding box center [575, 293] width 219 height 33
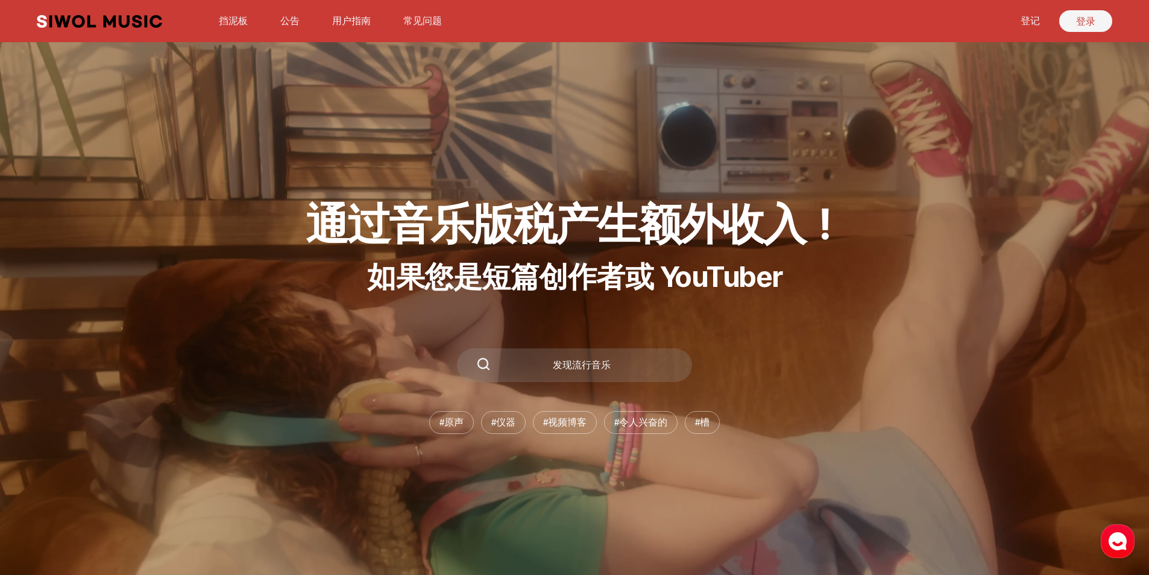
click at [1087, 24] on link "登录" at bounding box center [1085, 21] width 53 height 22
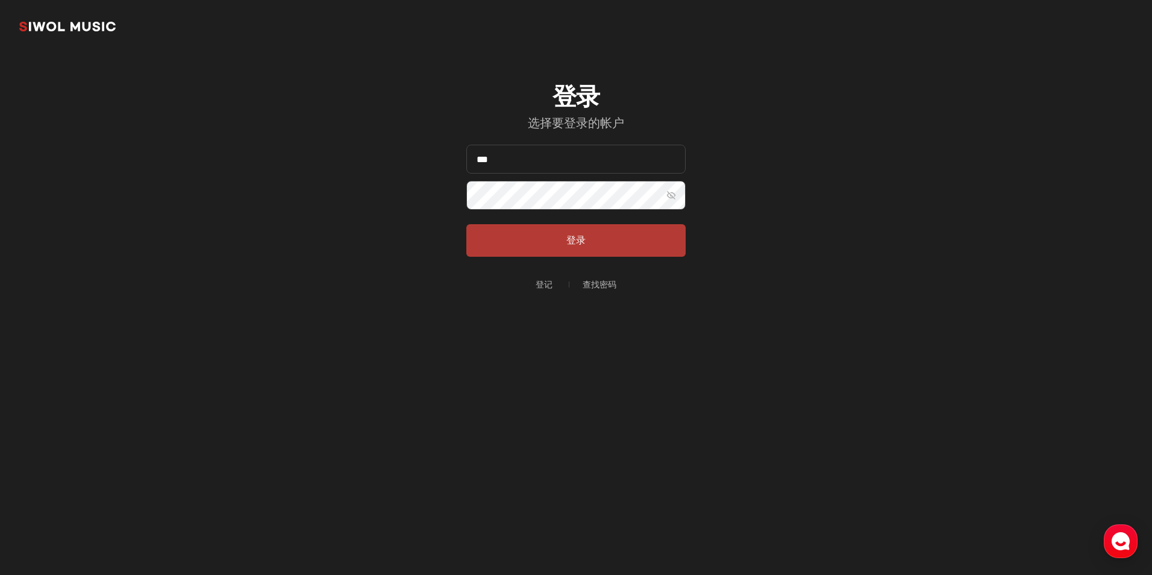
click at [566, 242] on button "登录" at bounding box center [575, 240] width 219 height 33
click at [520, 163] on input "***" at bounding box center [575, 159] width 219 height 29
drag, startPoint x: 521, startPoint y: 155, endPoint x: 364, endPoint y: 146, distance: 157.0
click at [370, 150] on section "始越音乐 登录 选择要登录的帐户 电子邮件 *** 密码 显示密码 登录 登记 查找密码" at bounding box center [576, 193] width 1152 height 386
type input "**********"
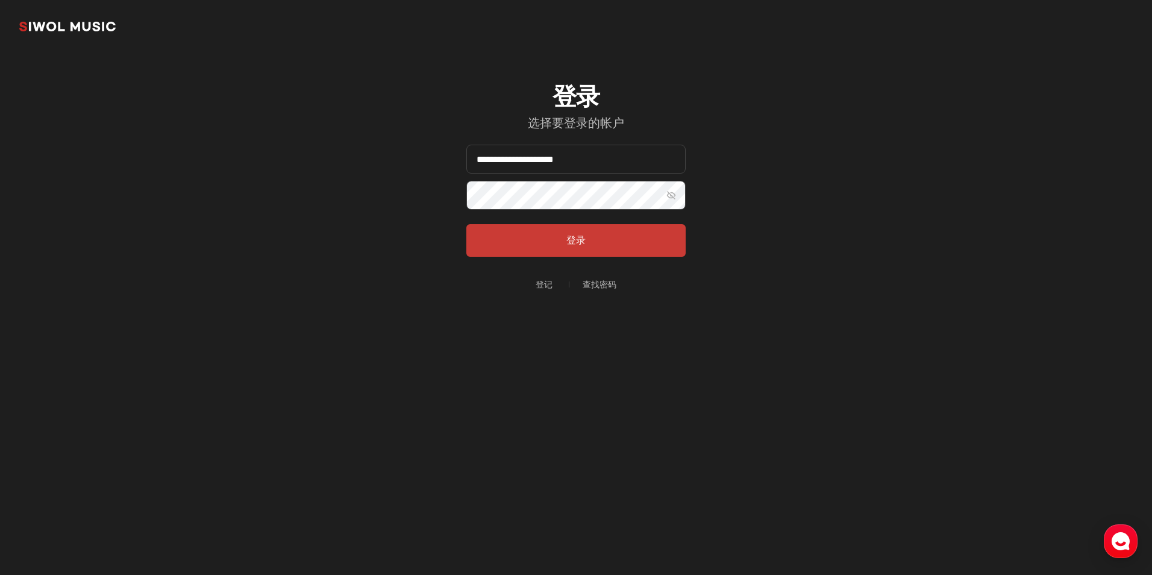
click at [674, 196] on button "显示密码" at bounding box center [671, 195] width 29 height 29
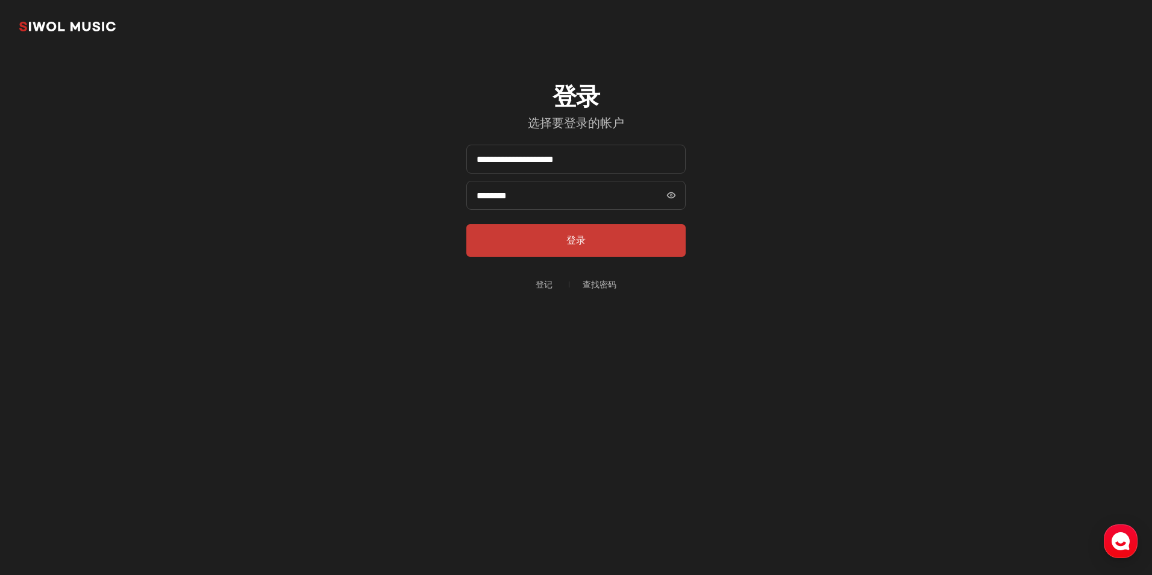
click at [674, 196] on button "显示密码" at bounding box center [671, 195] width 29 height 29
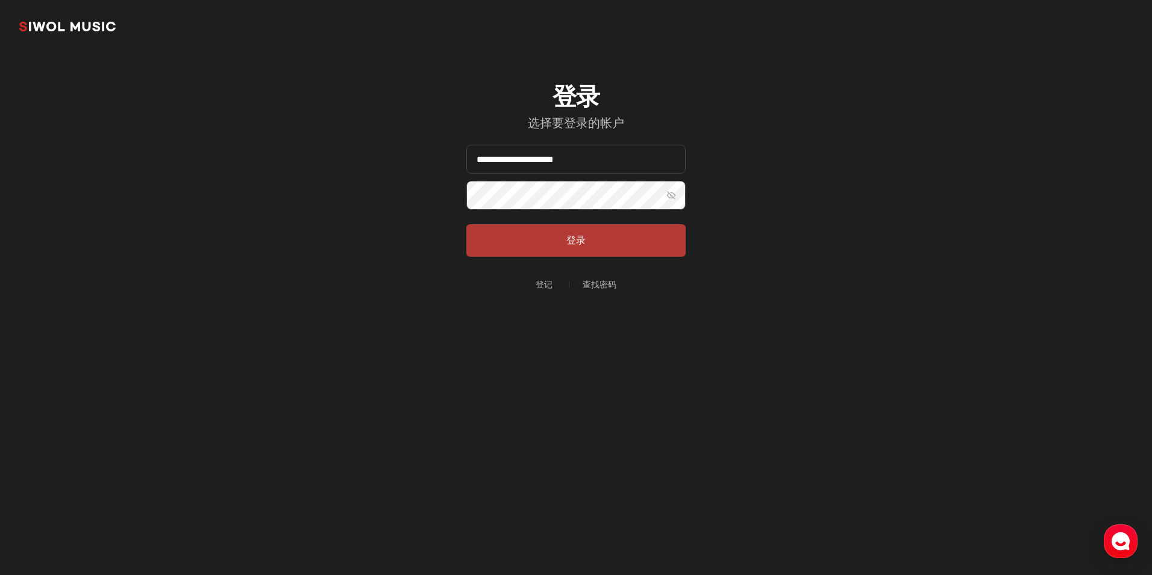
click at [610, 252] on button "登录" at bounding box center [575, 240] width 219 height 33
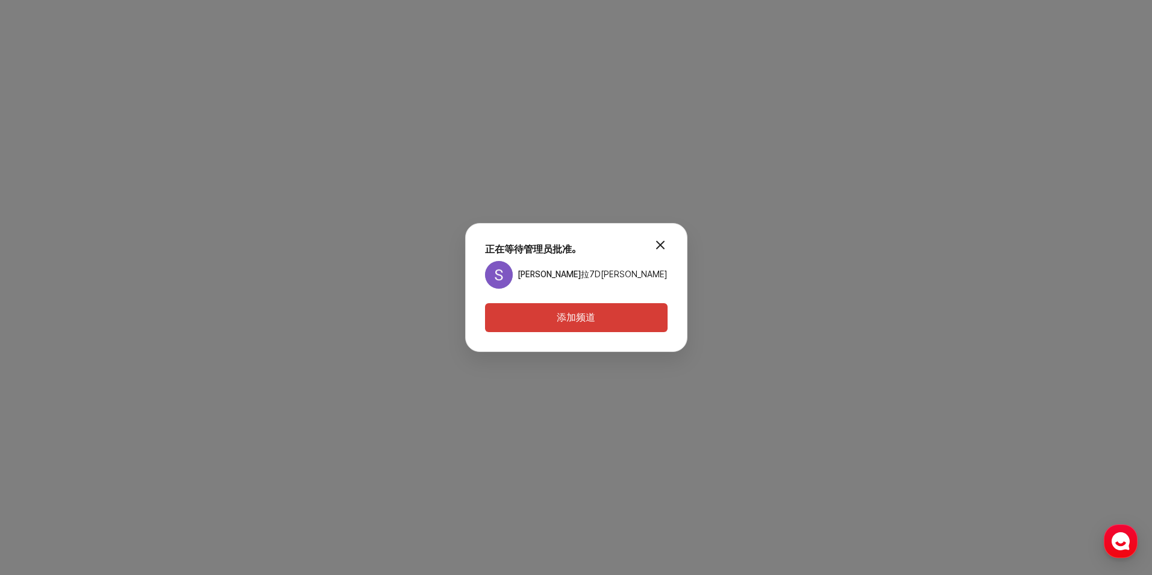
click at [649, 243] on button "模态.关闭" at bounding box center [661, 245] width 24 height 24
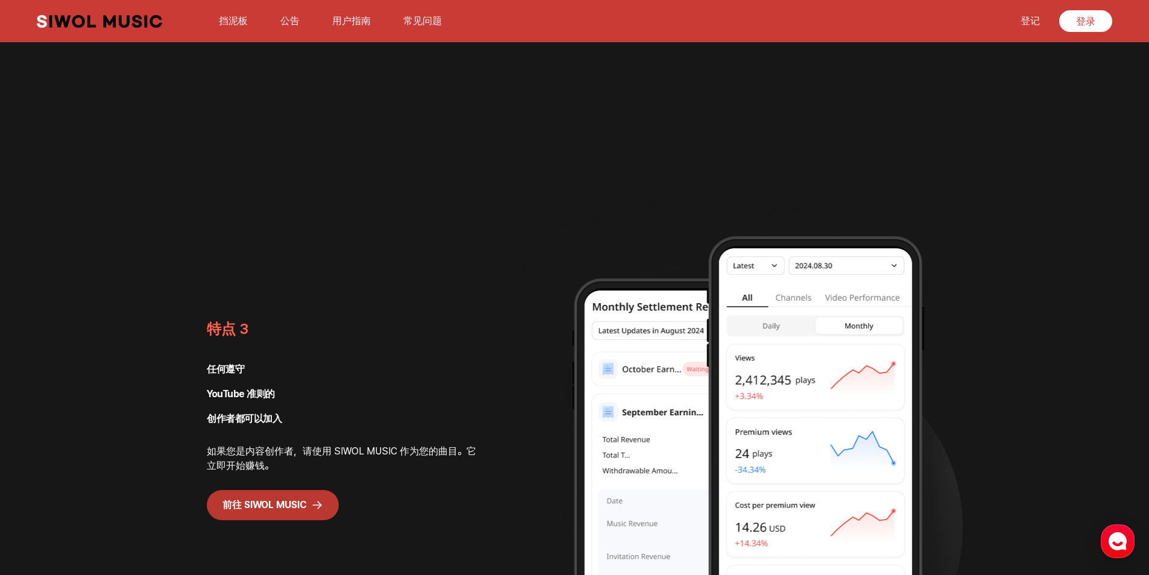
scroll to position [2170, 0]
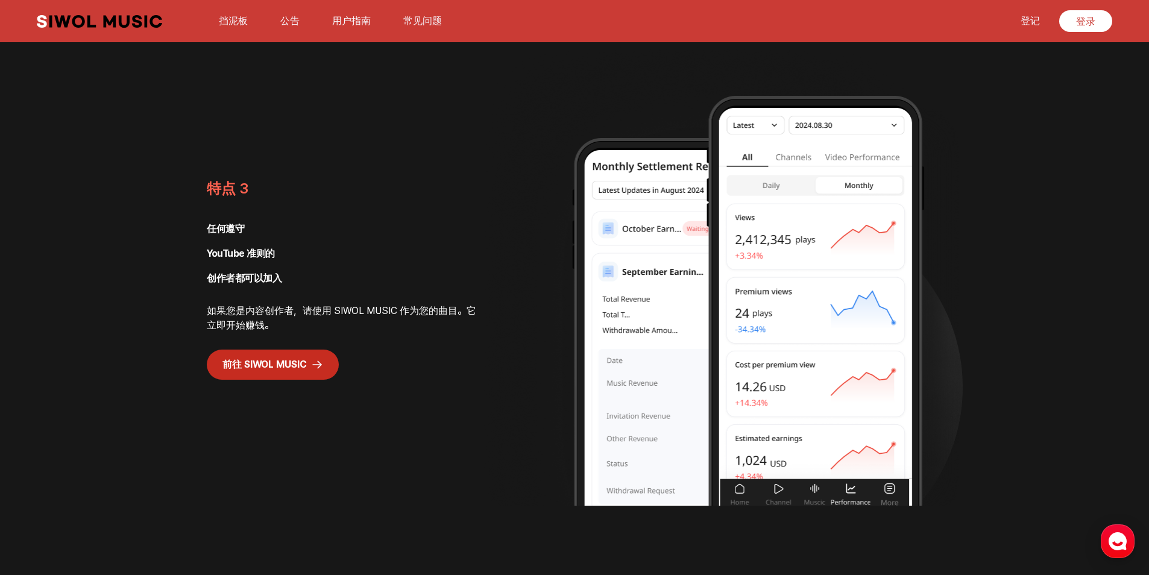
click at [270, 364] on link "前往 SIWOL MUSIC" at bounding box center [273, 365] width 132 height 30
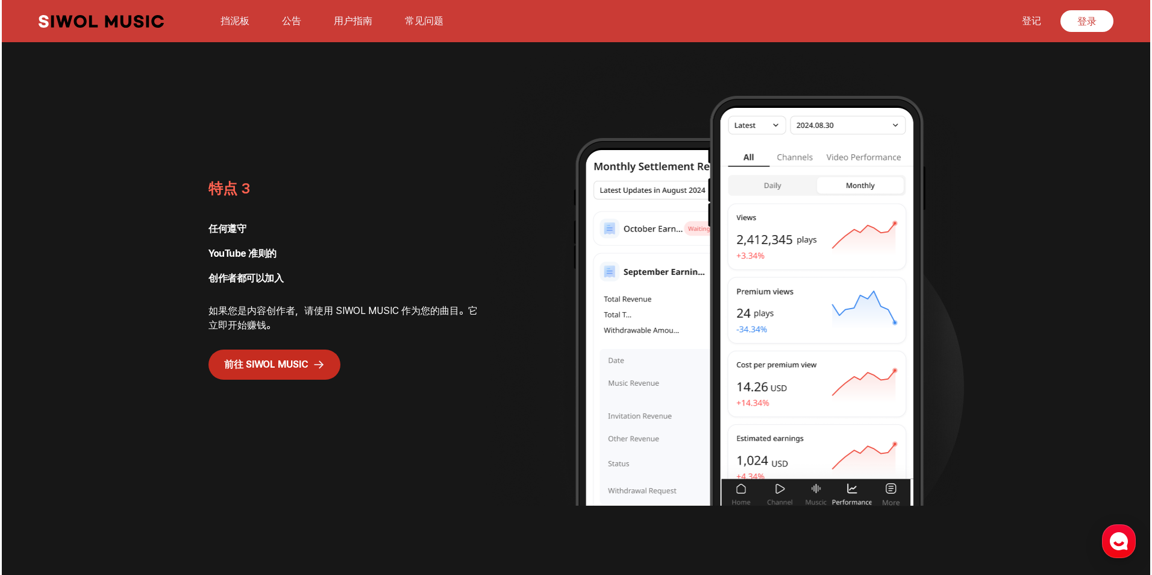
scroll to position [0, 0]
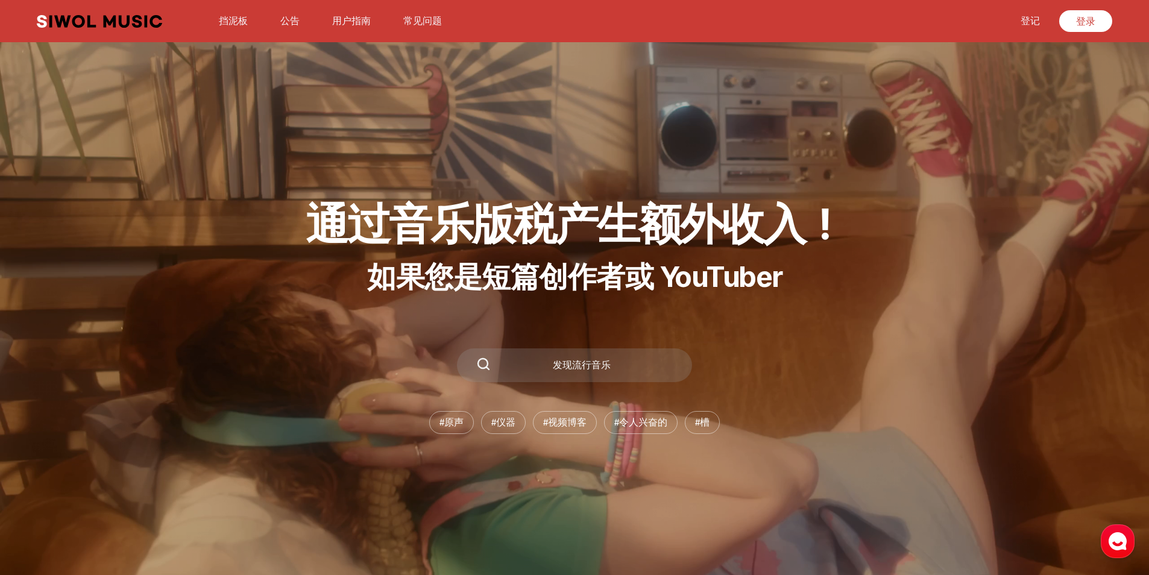
click at [227, 17] on link "挡泥板" at bounding box center [233, 21] width 43 height 26
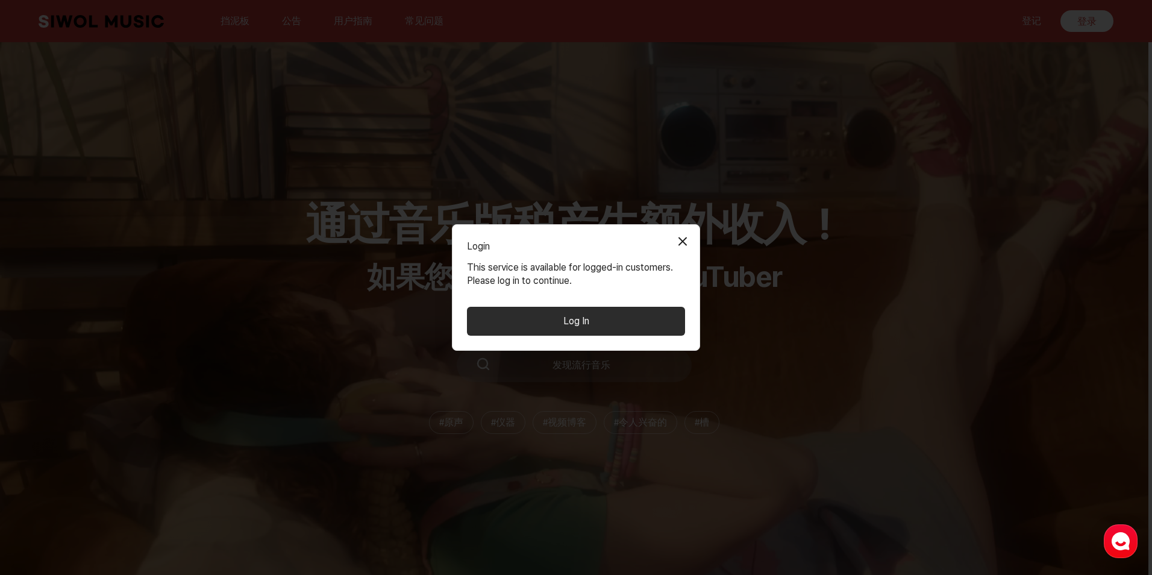
click at [578, 326] on button "Log In" at bounding box center [576, 321] width 218 height 29
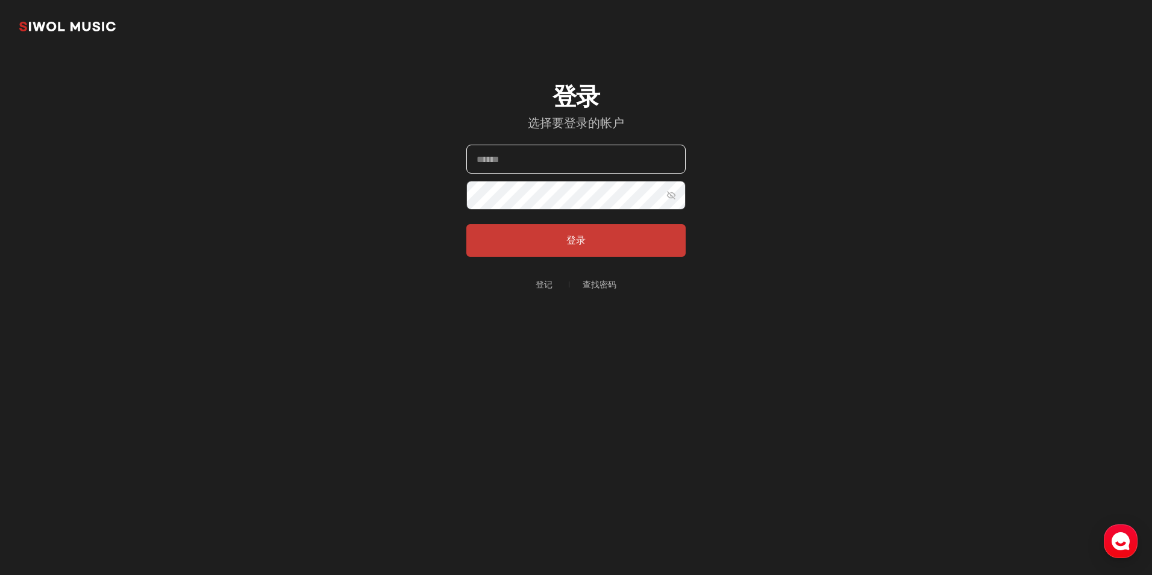
type input "***"
click at [576, 146] on input "***" at bounding box center [575, 159] width 219 height 29
click at [360, 140] on section "始越音乐 登录 选择要登录的帐户 电子邮件 *** 密码 显示密码 登录 登记 查找密码" at bounding box center [576, 193] width 1152 height 386
click at [73, 25] on link "始越音乐" at bounding box center [67, 26] width 96 height 24
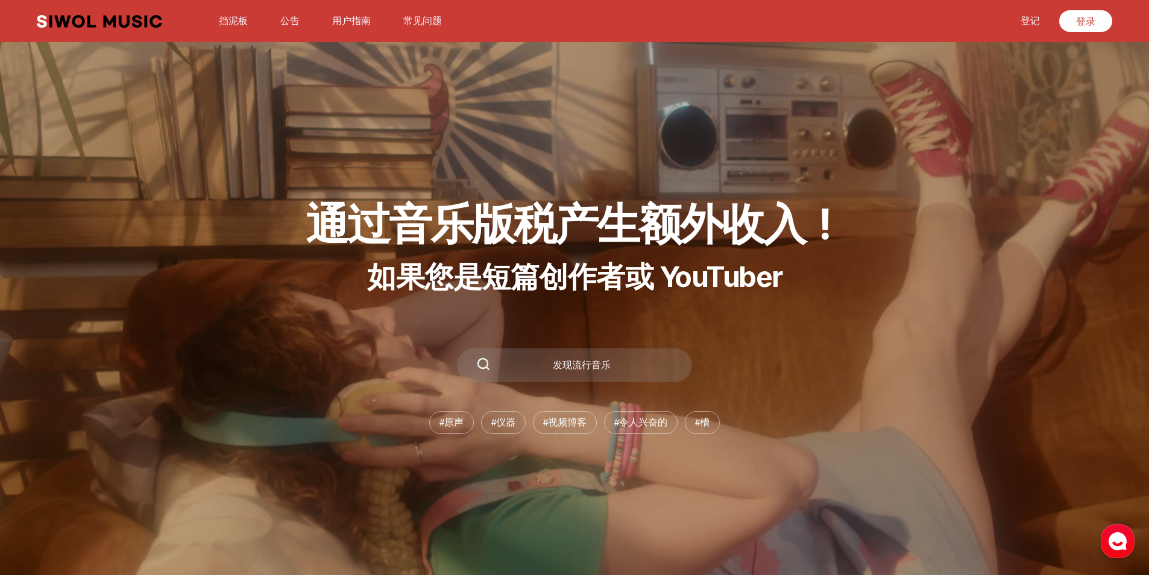
click at [288, 17] on link "公告" at bounding box center [290, 21] width 34 height 26
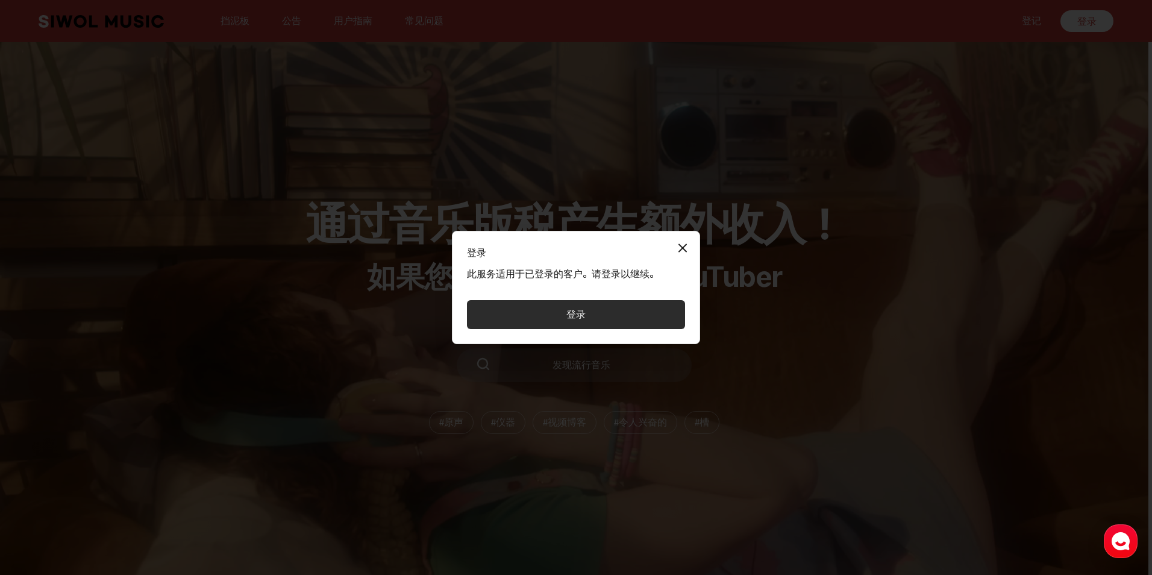
click at [680, 245] on button "关闭模态" at bounding box center [683, 248] width 24 height 24
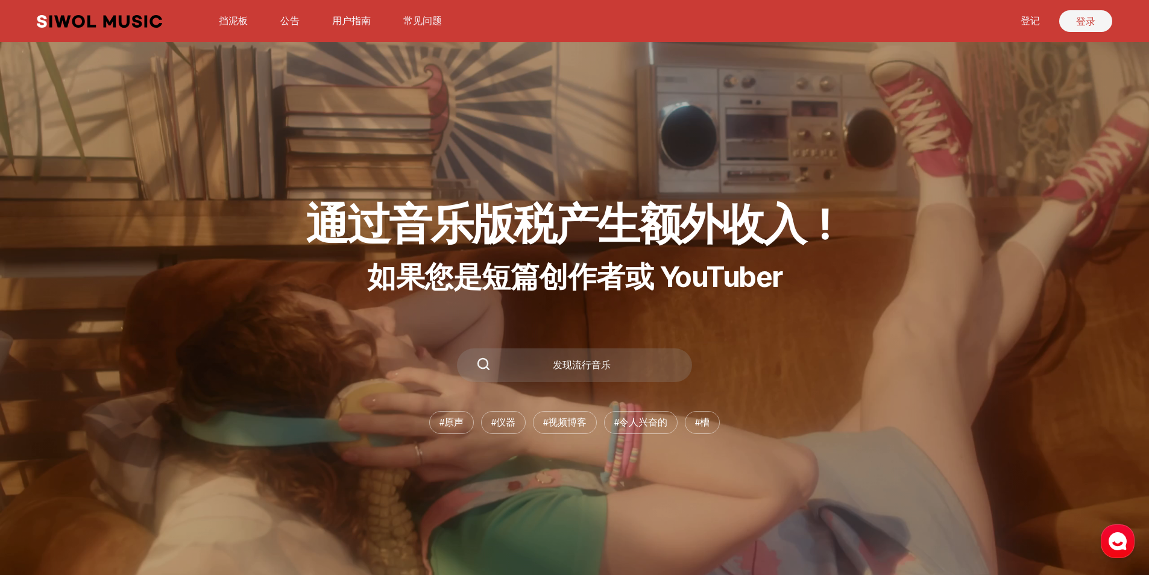
click at [1079, 20] on link "登录" at bounding box center [1085, 21] width 53 height 22
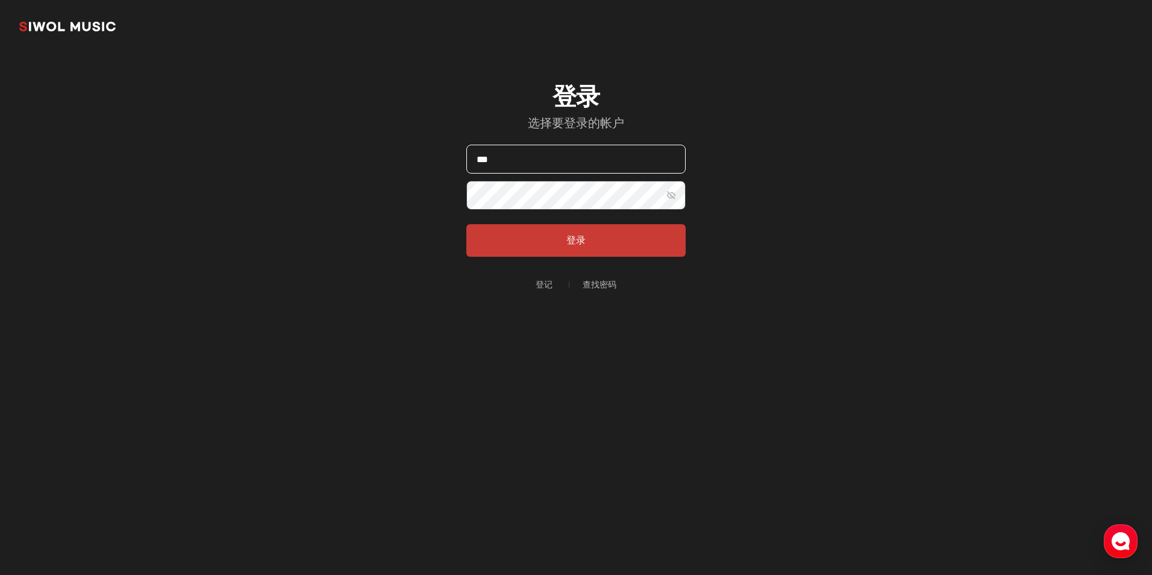
click at [525, 155] on input "***" at bounding box center [575, 159] width 219 height 29
drag, startPoint x: 525, startPoint y: 155, endPoint x: 424, endPoint y: 154, distance: 100.7
click at [424, 154] on section "始越音乐 登录 选择要登录的帐户 电子邮件 *** 密码 显示密码 登录 登记 查找密码" at bounding box center [576, 193] width 1152 height 386
type input "**********"
click at [594, 239] on button "登录" at bounding box center [575, 240] width 219 height 33
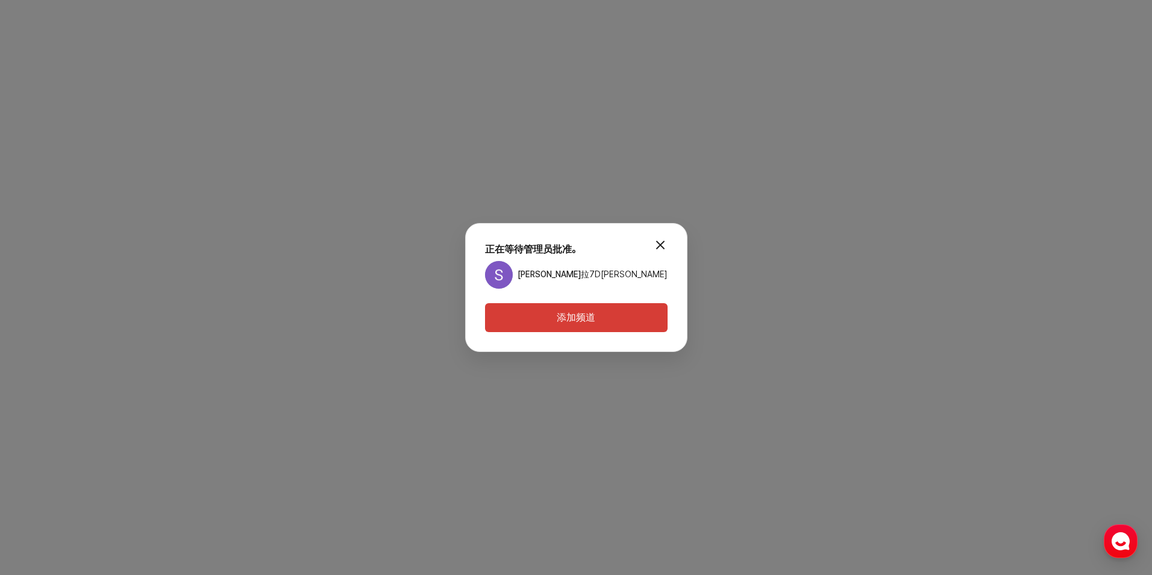
click at [615, 313] on button "添加频道" at bounding box center [576, 317] width 183 height 29
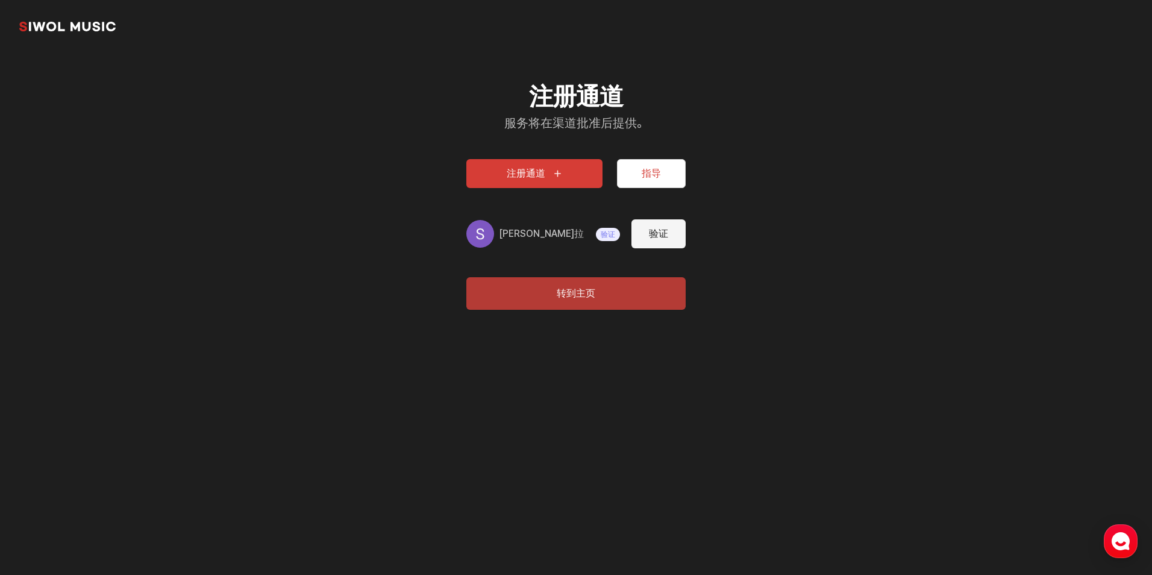
click at [565, 300] on button "转到主页" at bounding box center [575, 293] width 219 height 33
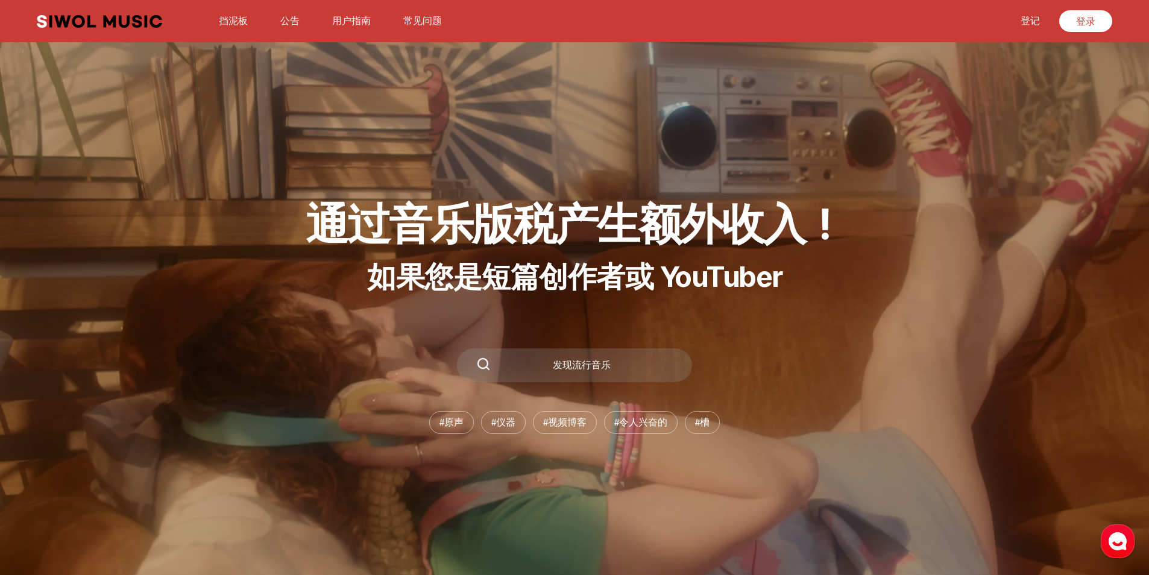
click at [407, 18] on button "常见问题" at bounding box center [422, 21] width 53 height 29
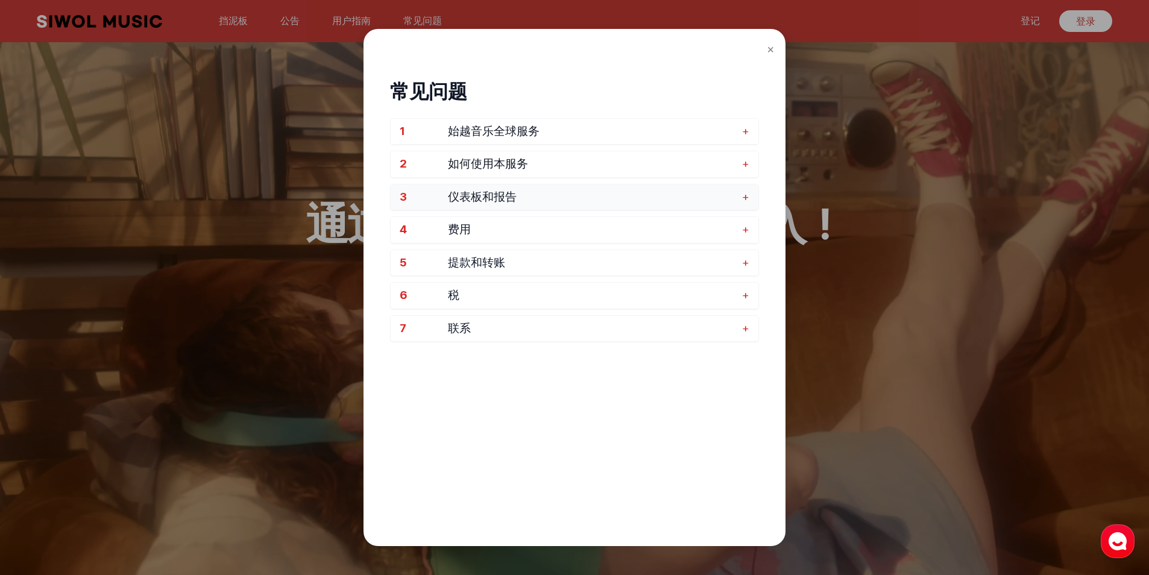
click at [617, 196] on span "仪表板和报告" at bounding box center [592, 197] width 288 height 14
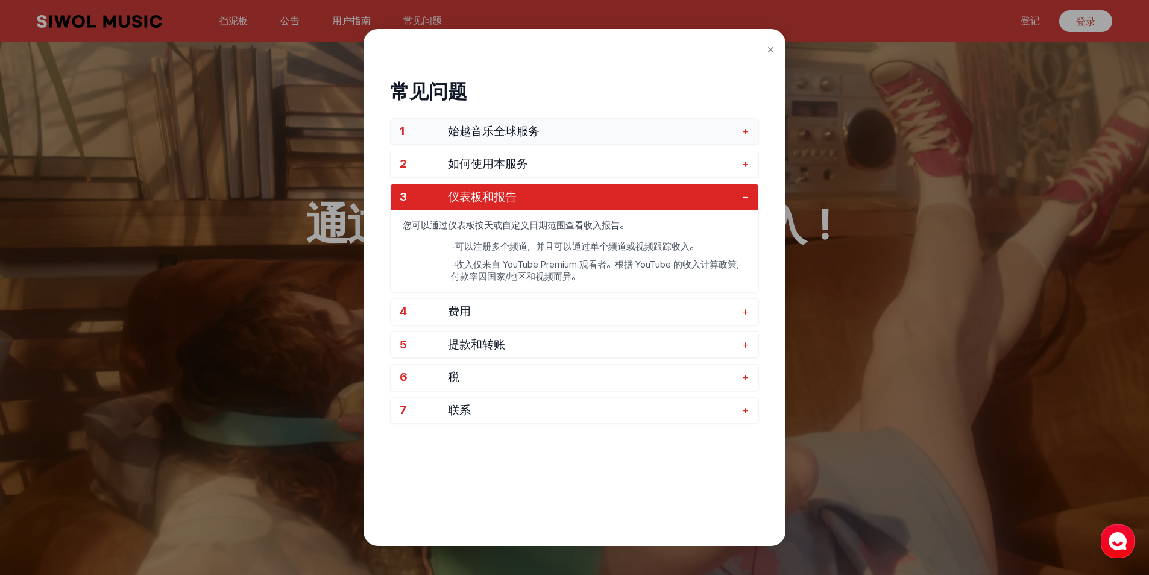
click at [580, 133] on span "始越音乐全球服务" at bounding box center [592, 132] width 288 height 14
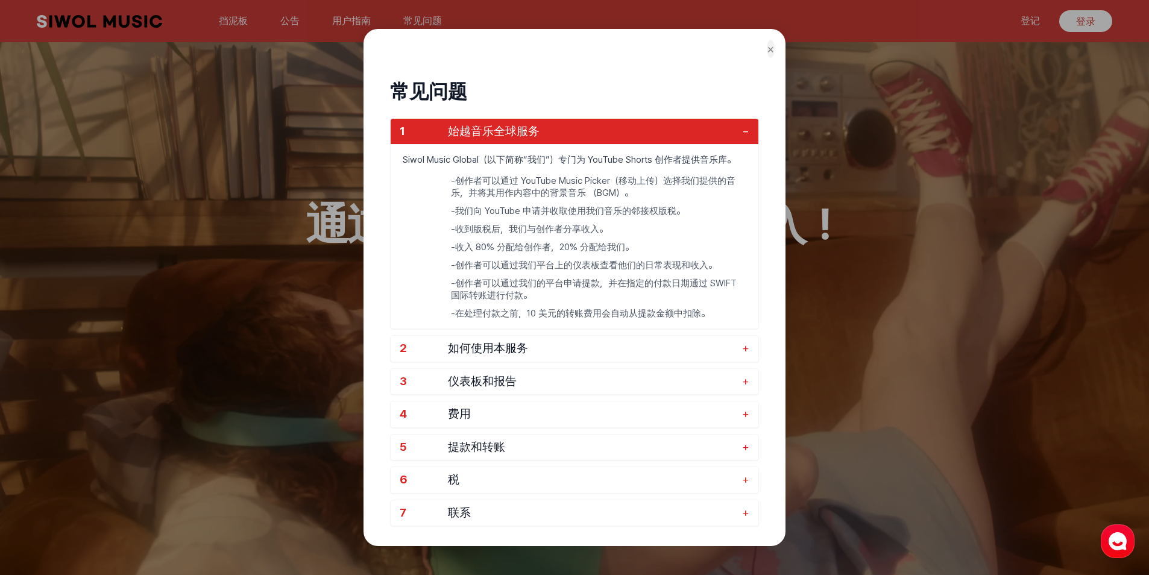
drag, startPoint x: 764, startPoint y: 52, endPoint x: 771, endPoint y: 48, distance: 8.2
click at [765, 52] on div "常见问题 1 始越音乐全球服务 − Siwol Music Global（以下简称“我们”）专门为 YouTube Shorts 创作者提供音乐库。 - 创作…" at bounding box center [574, 335] width 393 height 575
click at [771, 48] on button "×" at bounding box center [771, 49] width 8 height 18
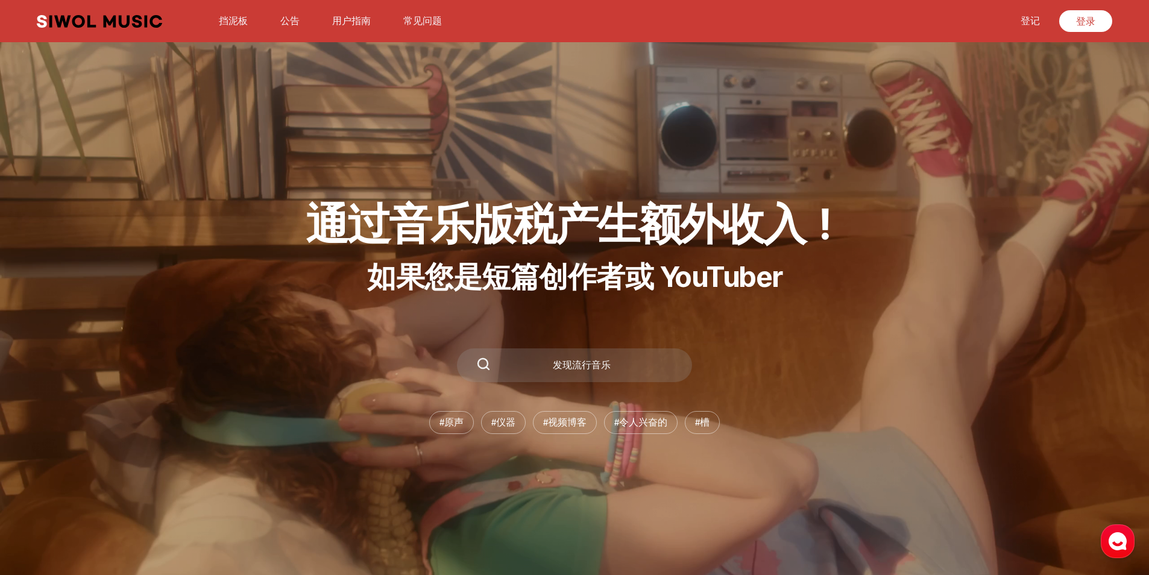
click at [1025, 19] on link "登记" at bounding box center [1030, 21] width 34 height 26
click at [1096, 20] on link "登录" at bounding box center [1085, 21] width 53 height 22
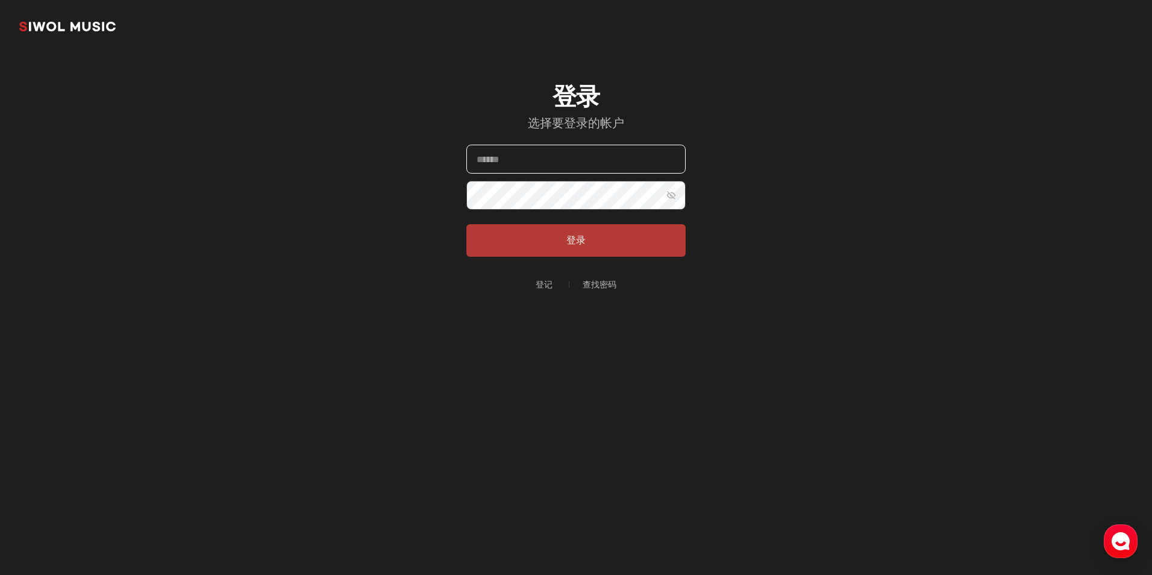
type input "**********"
click at [580, 246] on button "登录" at bounding box center [575, 240] width 219 height 33
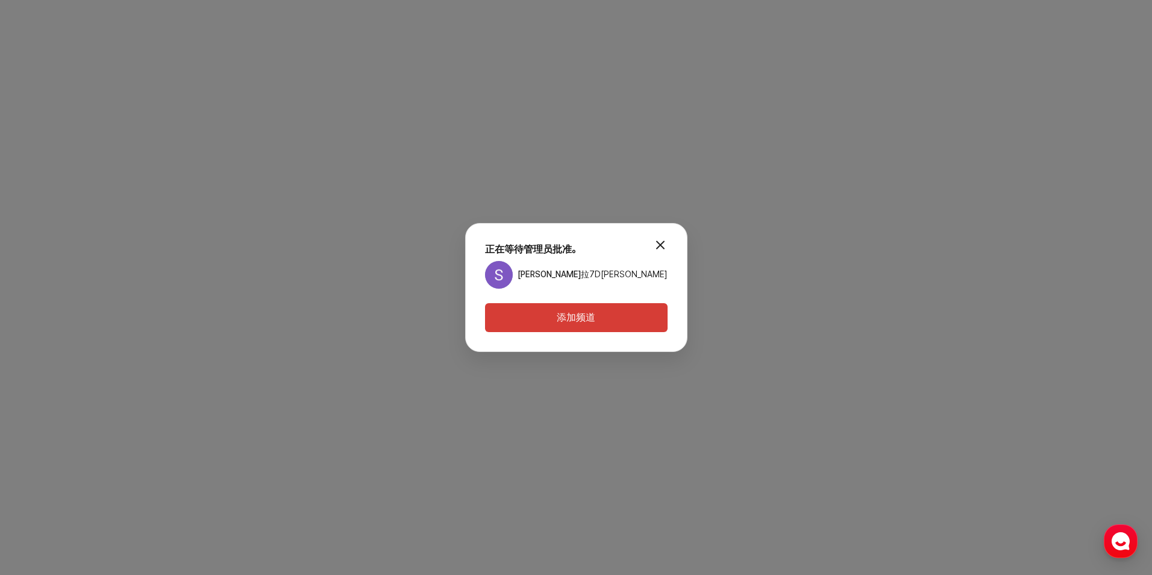
click at [573, 321] on button "添加频道" at bounding box center [576, 317] width 183 height 29
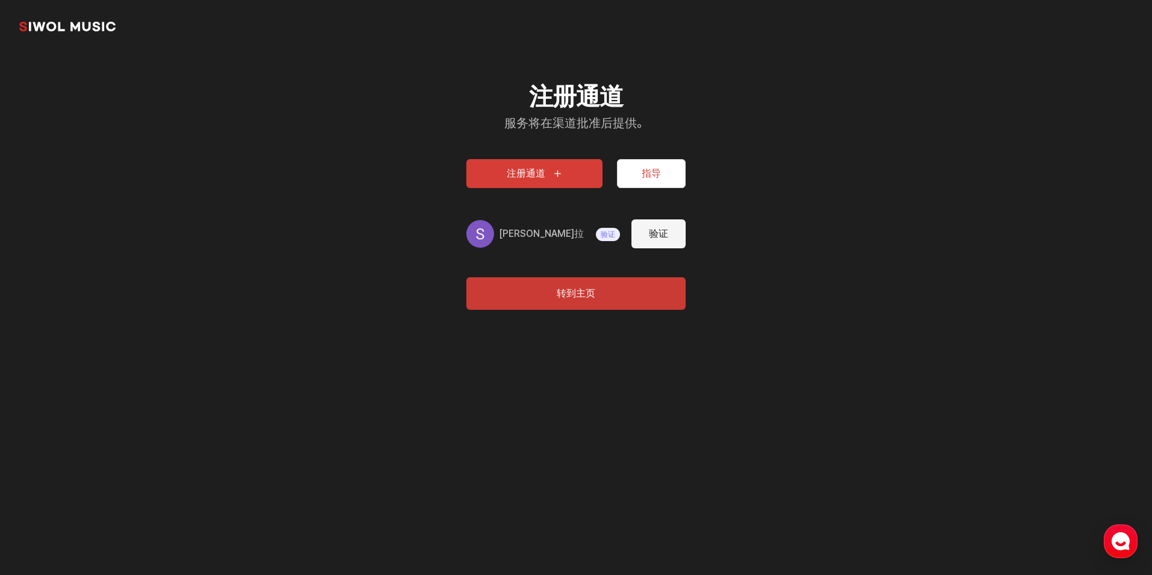
click at [668, 241] on button "验证" at bounding box center [659, 233] width 54 height 29
type input "**********"
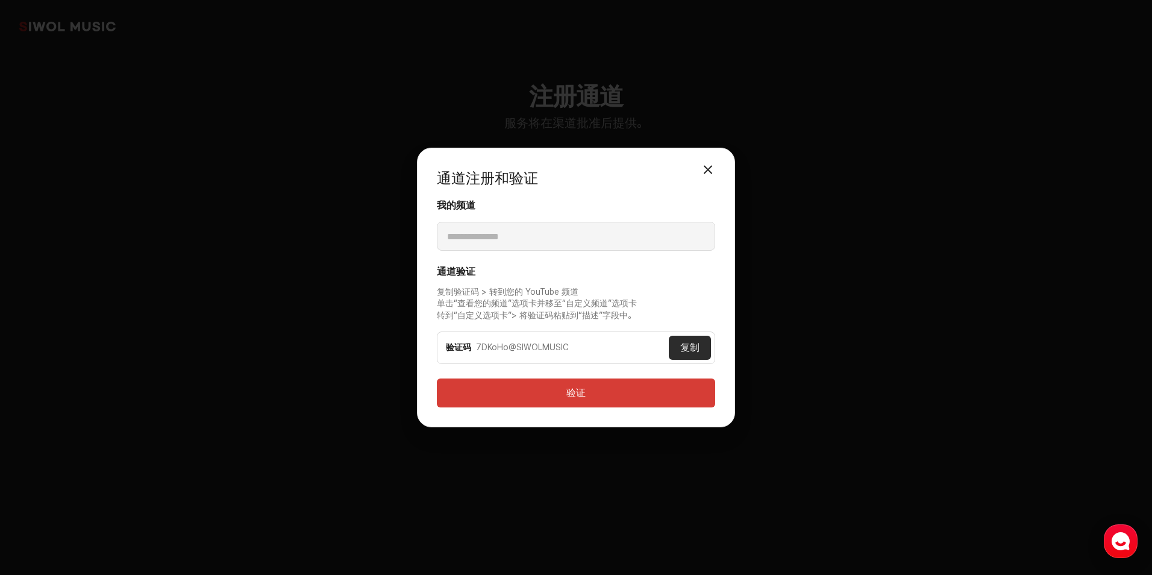
click at [597, 389] on button "验证" at bounding box center [576, 392] width 278 height 29
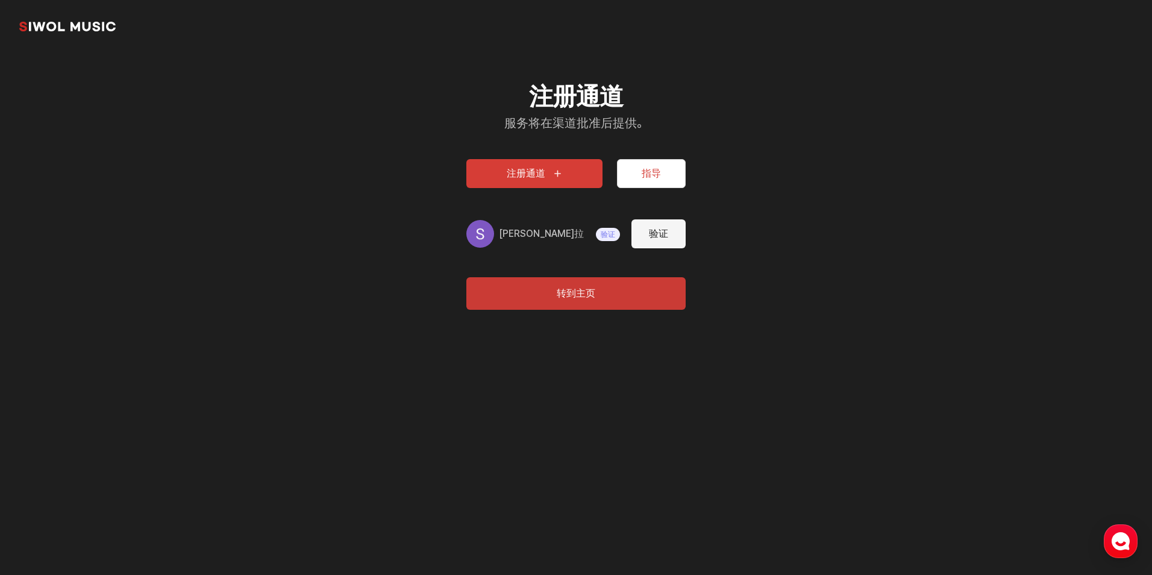
click at [653, 237] on button "验证" at bounding box center [659, 233] width 54 height 29
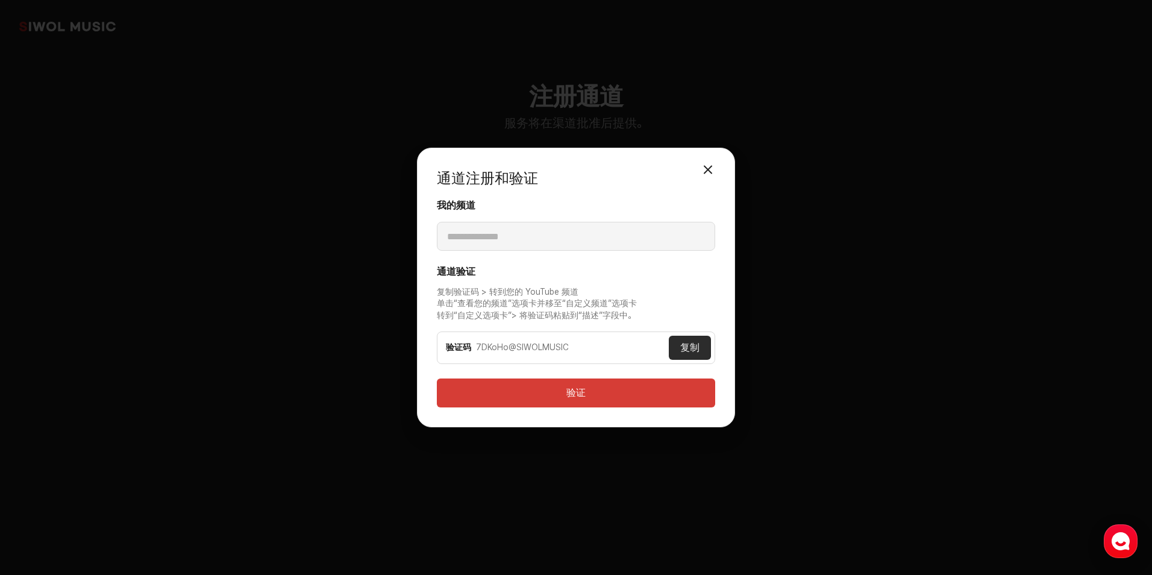
click at [568, 399] on button "验证" at bounding box center [576, 392] width 278 height 29
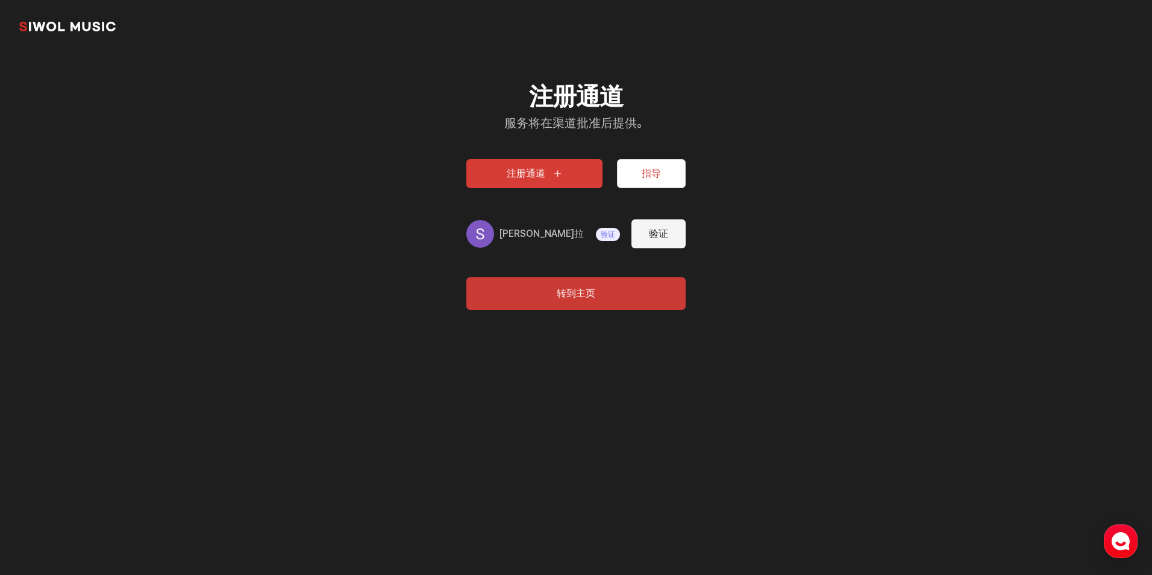
click at [596, 234] on span "验证" at bounding box center [608, 234] width 24 height 13
click at [596, 232] on span "验证" at bounding box center [608, 234] width 24 height 13
click at [659, 238] on button "验证" at bounding box center [659, 233] width 54 height 29
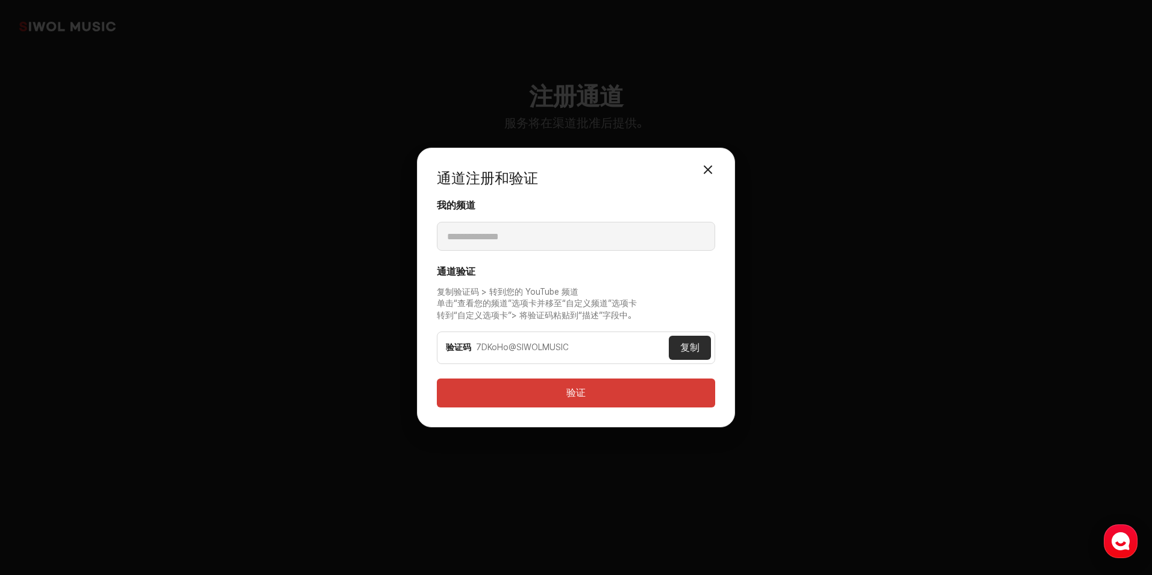
click at [592, 392] on button "验证" at bounding box center [576, 392] width 278 height 29
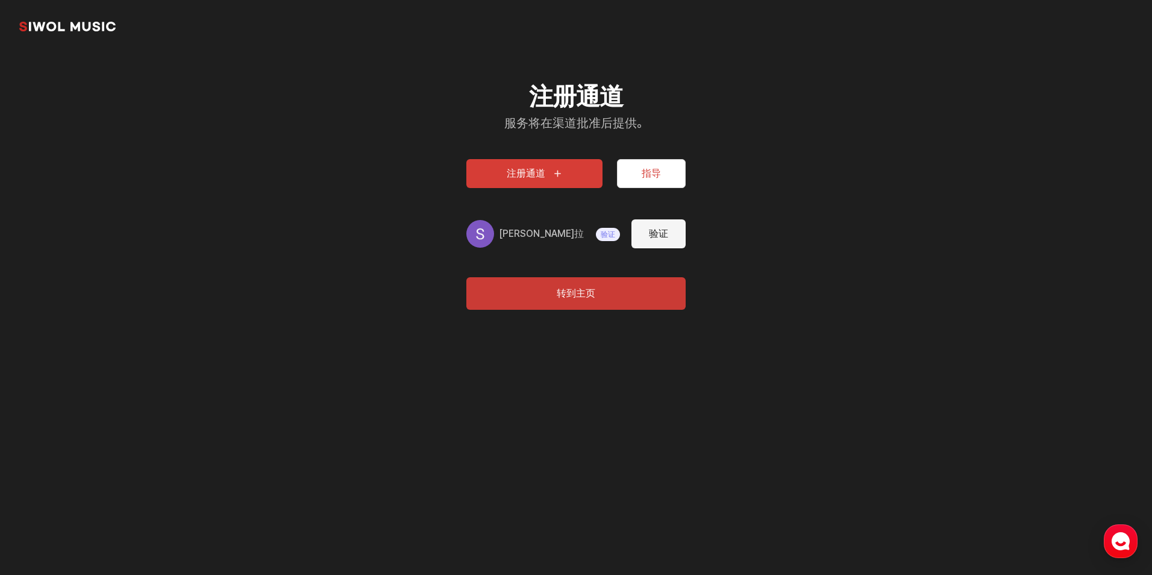
click at [552, 174] on button "注册通道" at bounding box center [534, 173] width 136 height 29
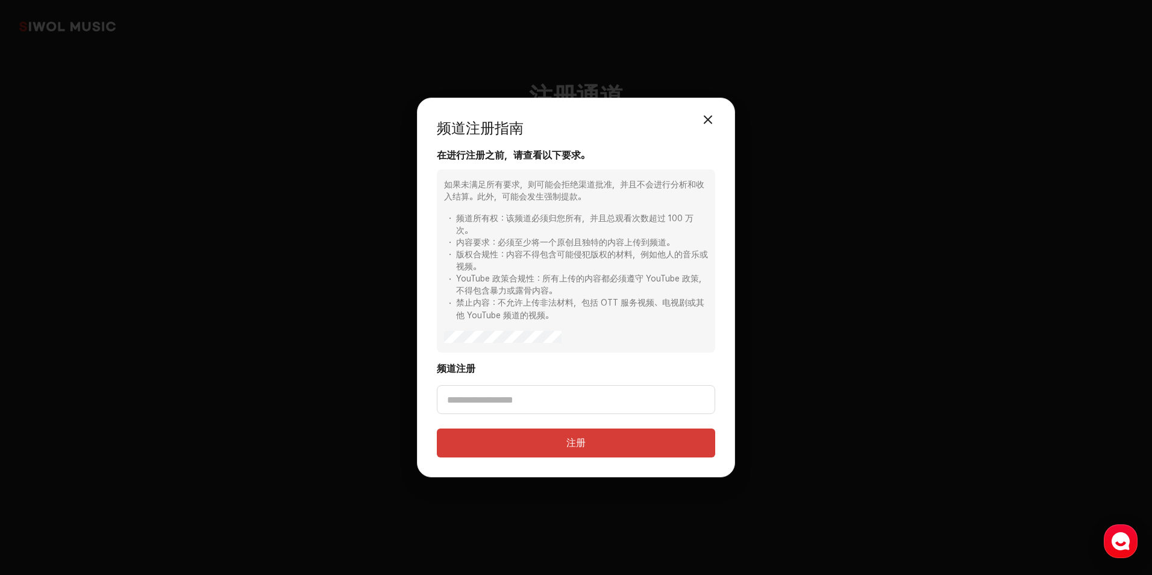
click at [574, 445] on button "注册" at bounding box center [576, 443] width 278 height 29
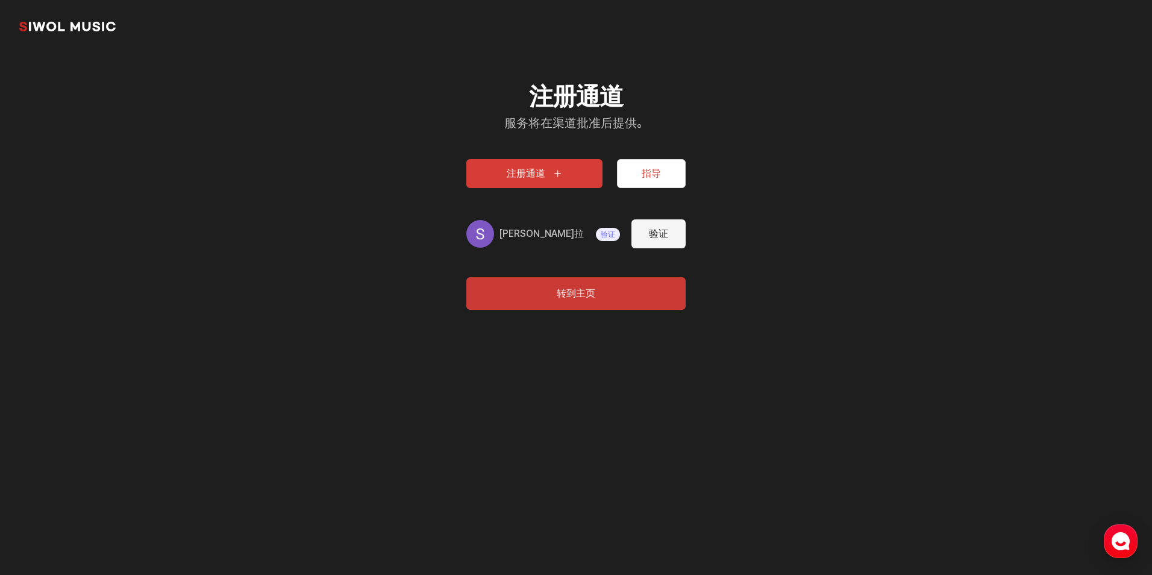
click at [69, 28] on link "시월뮤직" at bounding box center [67, 26] width 96 height 24
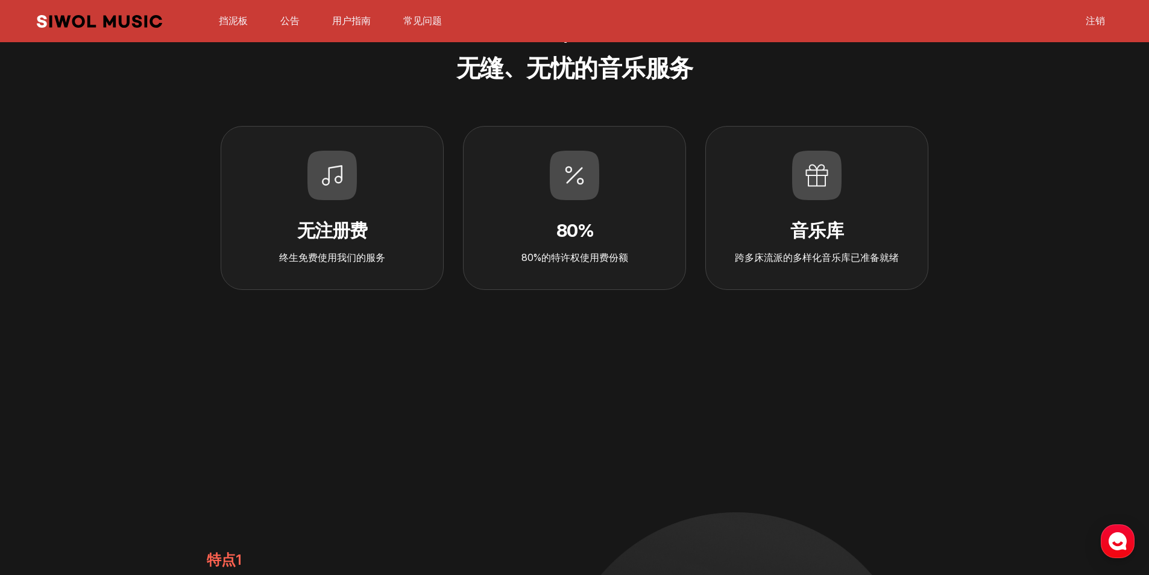
scroll to position [723, 0]
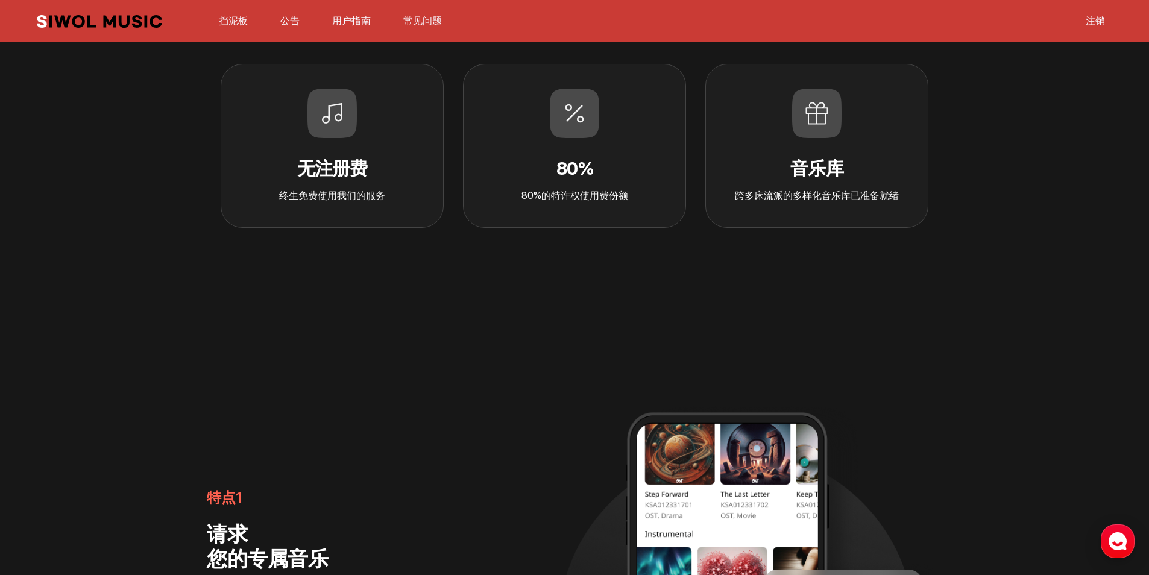
click at [820, 154] on div "音乐库 跨多床流派的多样化音乐库已准备就绪" at bounding box center [816, 146] width 223 height 164
click at [820, 119] on icon at bounding box center [816, 113] width 49 height 49
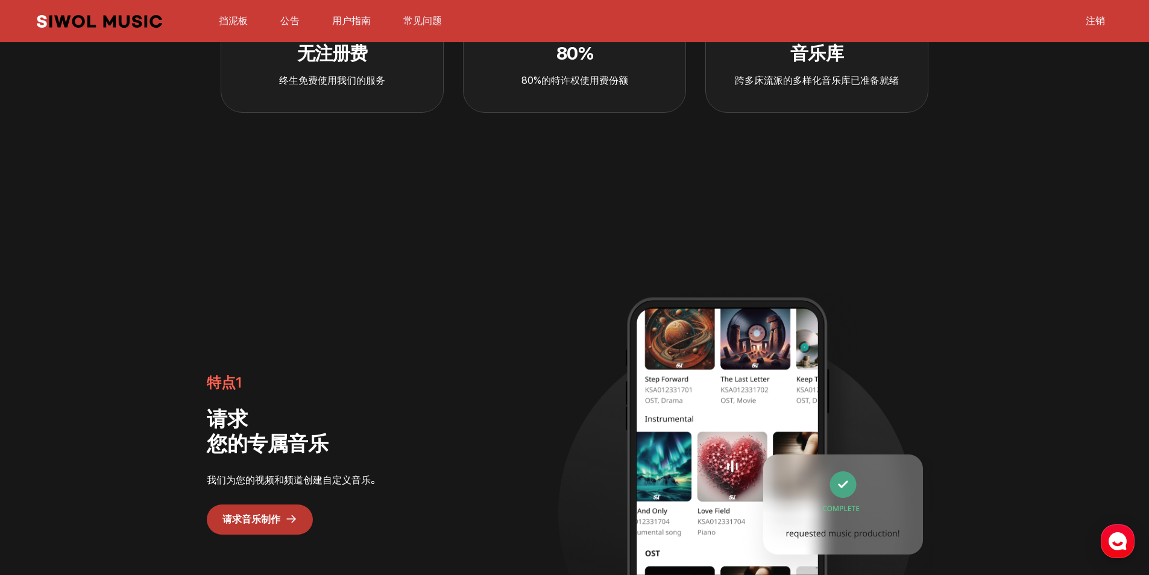
scroll to position [1025, 0]
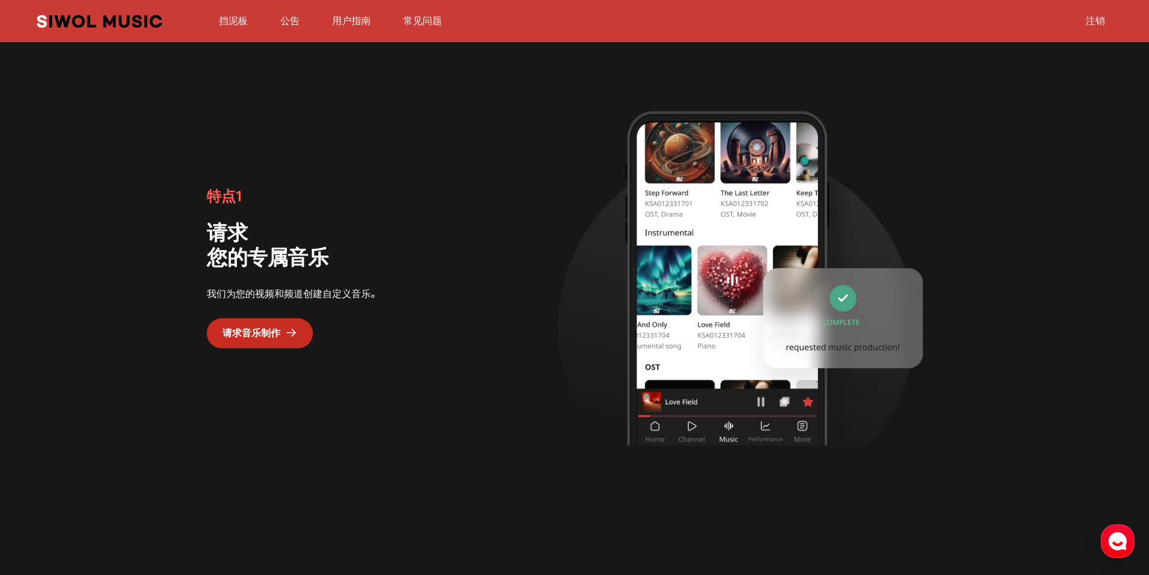
click at [260, 330] on link "请求音乐制作" at bounding box center [260, 333] width 106 height 30
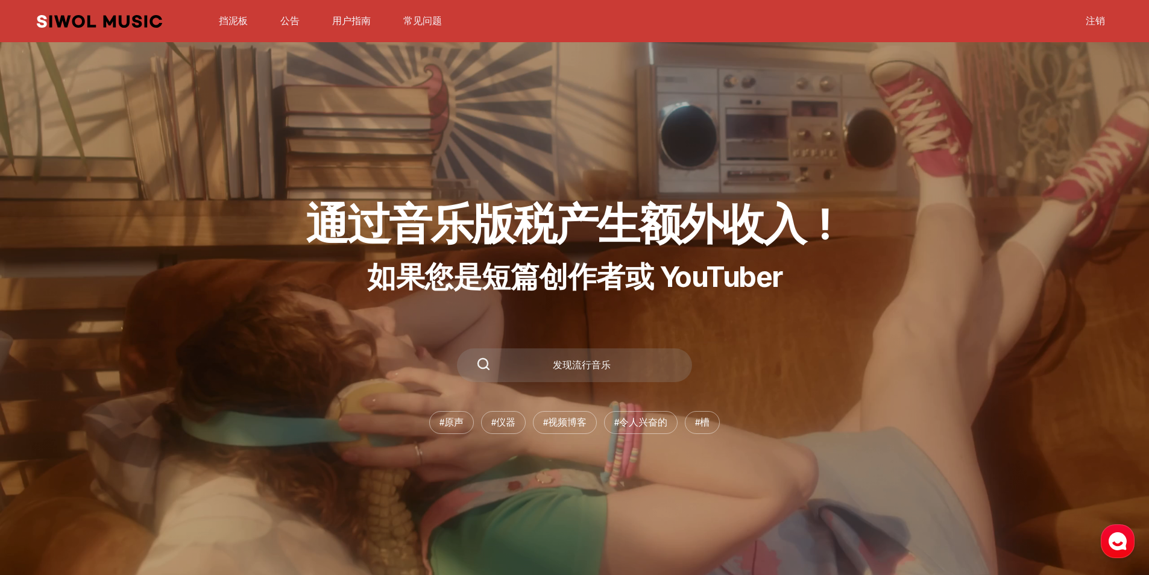
click at [573, 354] on div "发现流行音乐" at bounding box center [574, 365] width 235 height 34
click at [574, 367] on div "发现流行音乐" at bounding box center [582, 365] width 182 height 10
click at [229, 19] on link "挡泥板" at bounding box center [233, 21] width 43 height 26
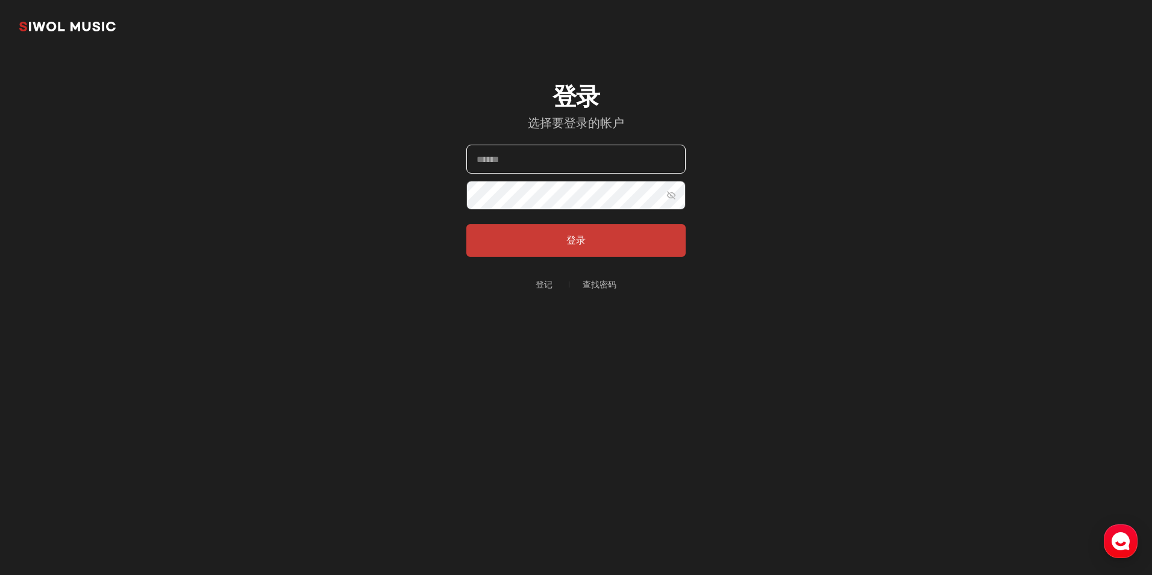
type input "**********"
click at [573, 240] on button "登录" at bounding box center [575, 240] width 219 height 33
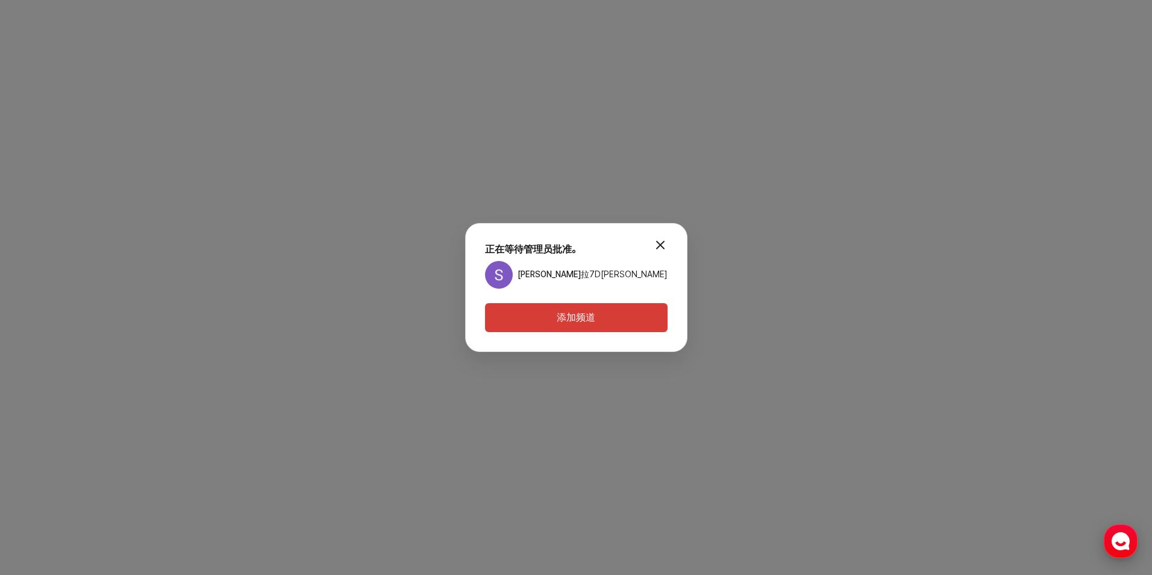
click at [1118, 544] on icon "button" at bounding box center [1121, 541] width 22 height 22
click at [590, 324] on button "添加频道" at bounding box center [576, 317] width 183 height 29
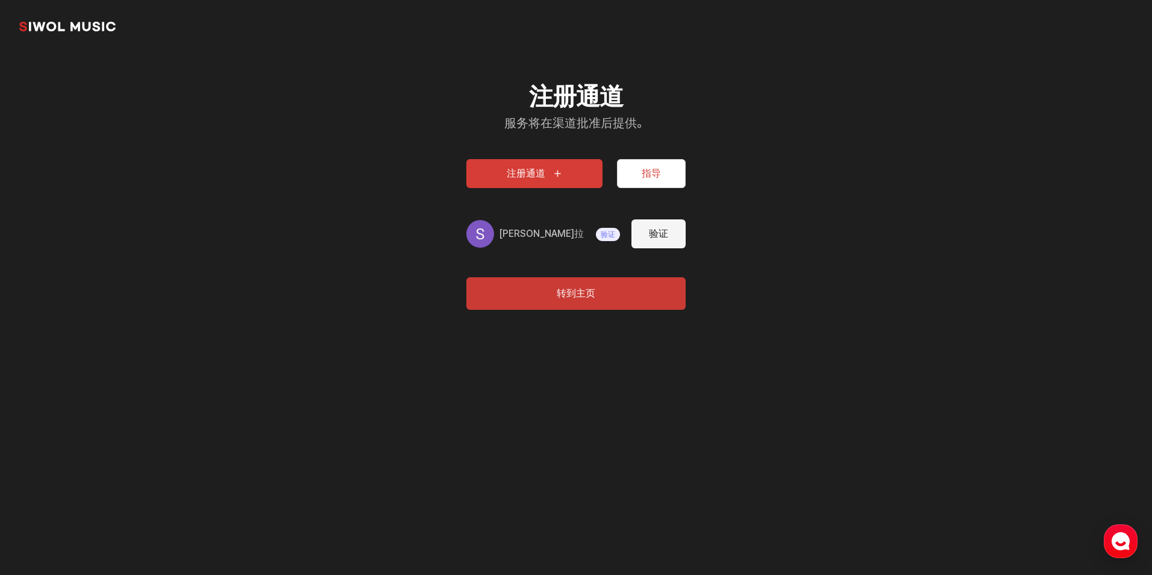
click at [656, 234] on button "验证" at bounding box center [659, 233] width 54 height 29
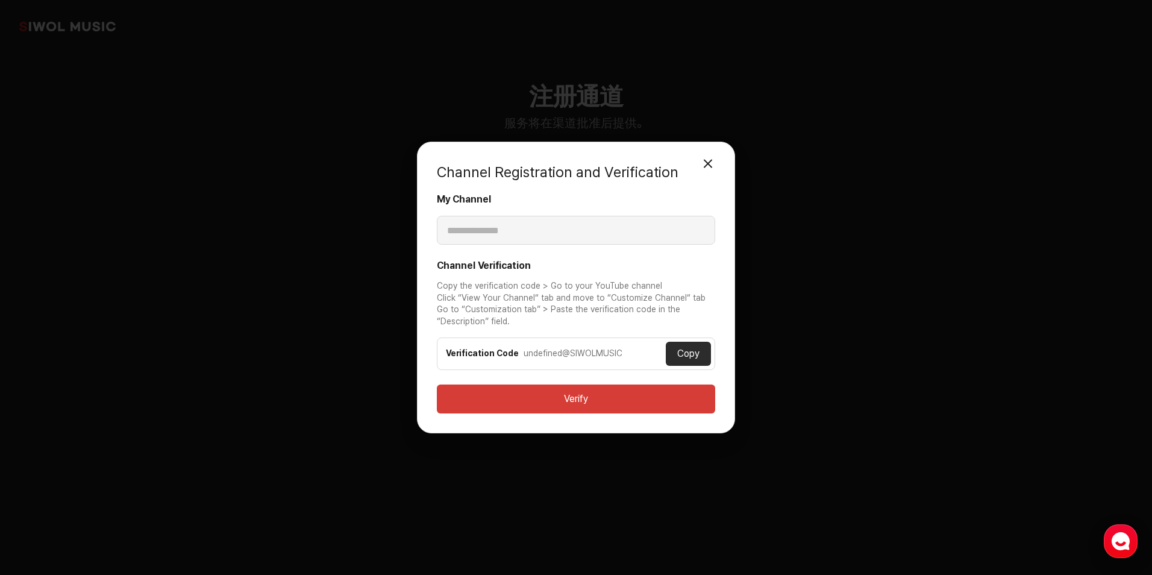
click at [711, 164] on button "Close Modal" at bounding box center [708, 164] width 24 height 24
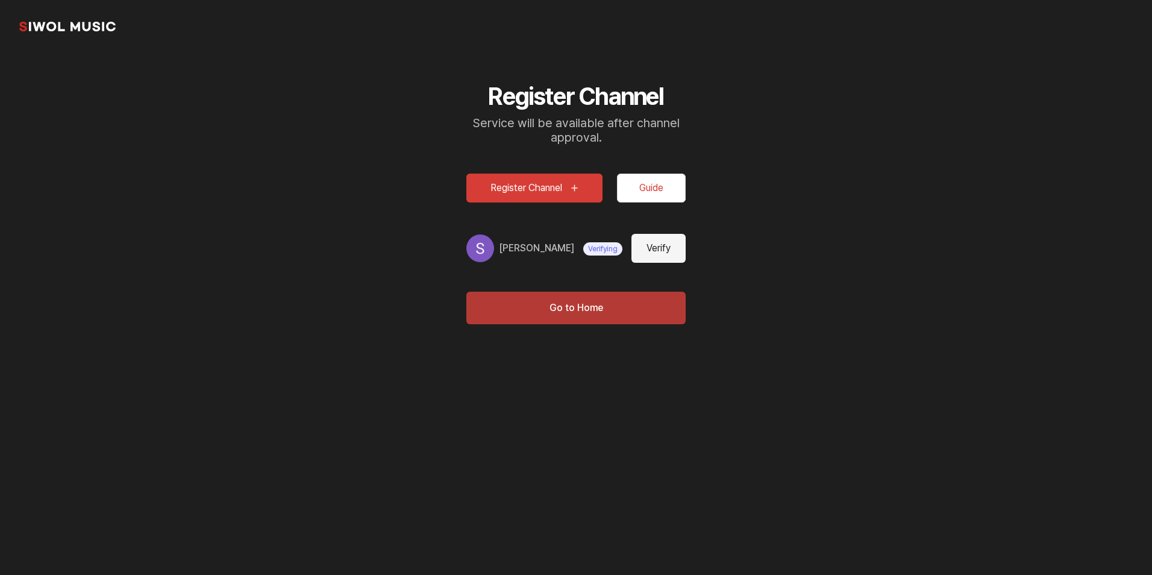
click at [582, 312] on button "Go to Home" at bounding box center [575, 308] width 219 height 33
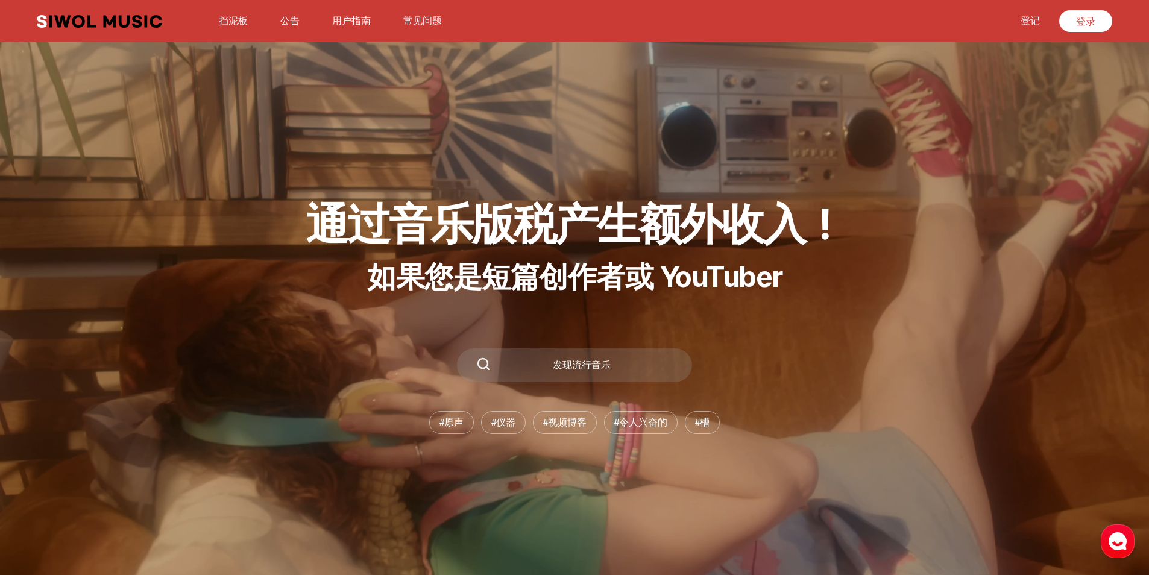
click at [280, 22] on link "公告" at bounding box center [290, 21] width 34 height 26
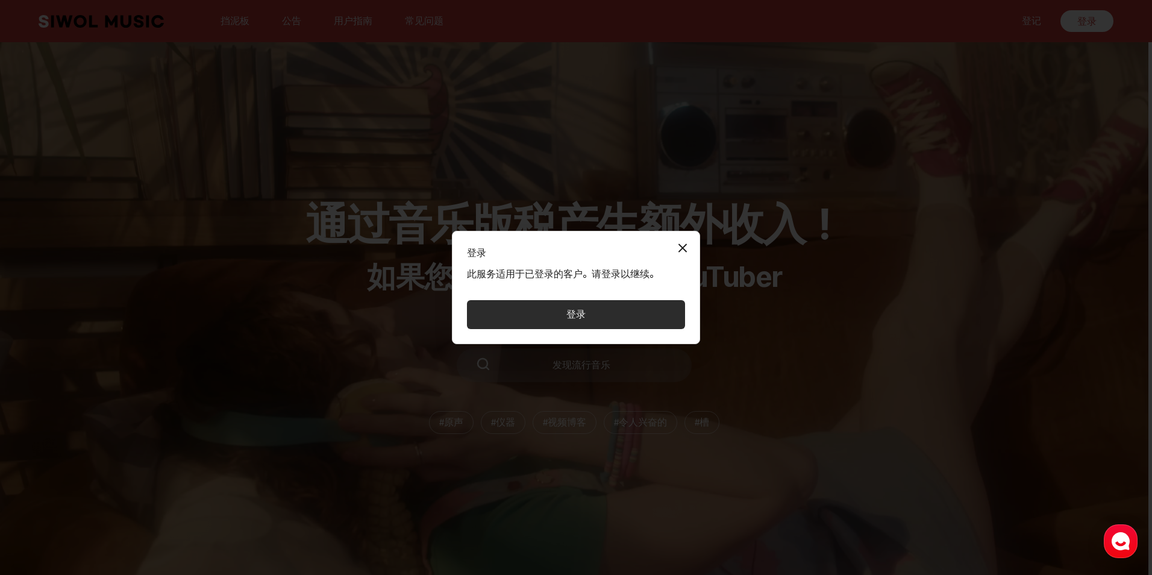
click at [677, 243] on button "关闭模态" at bounding box center [683, 248] width 24 height 24
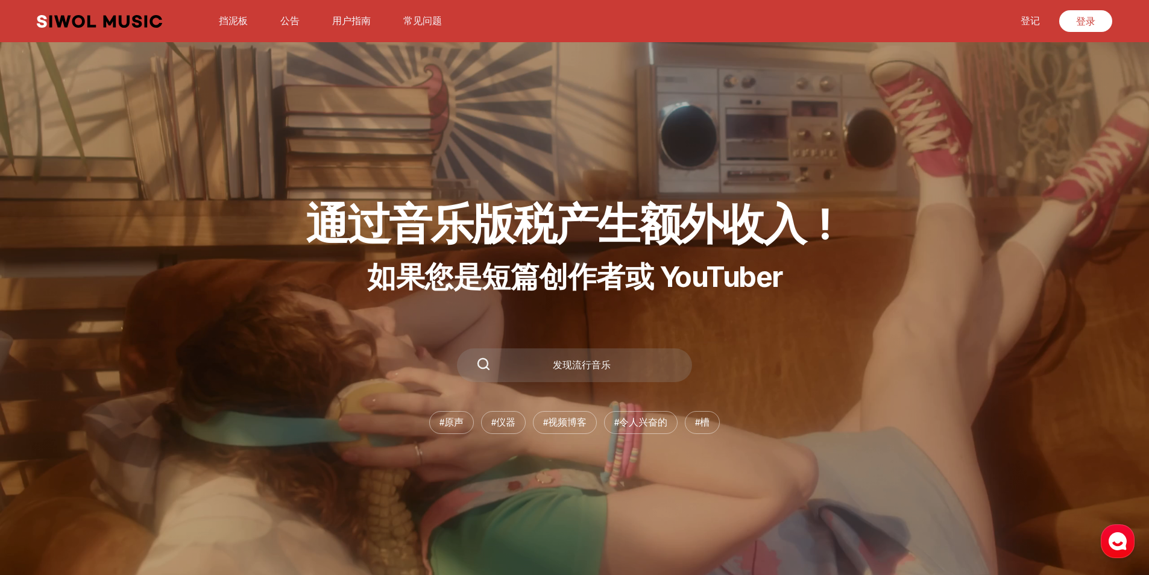
click at [351, 18] on link "用户指南" at bounding box center [351, 21] width 53 height 26
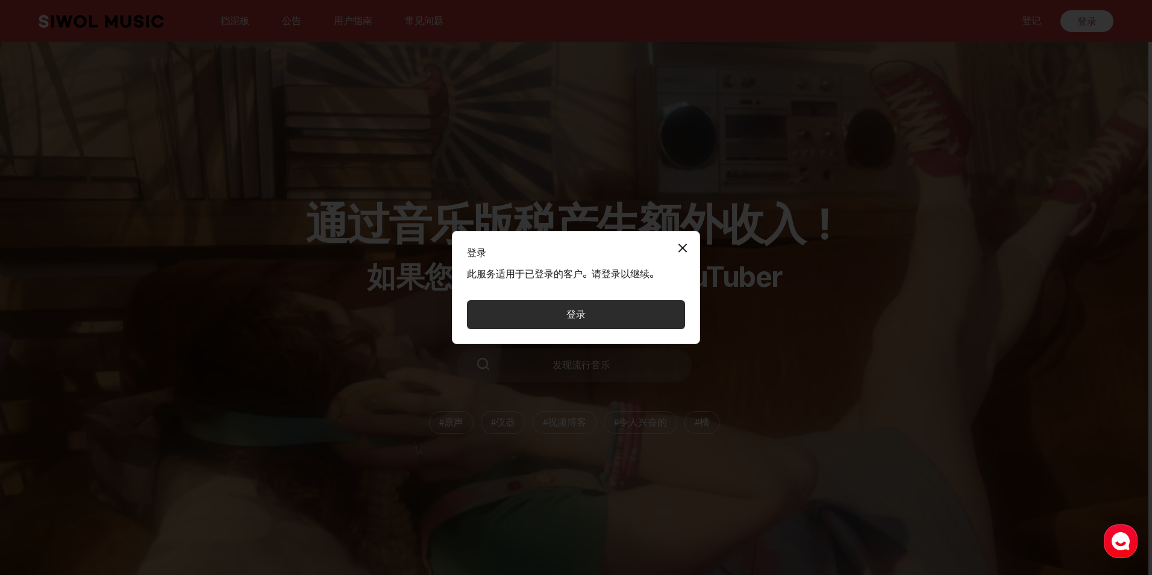
click at [685, 243] on button "关闭模态" at bounding box center [683, 248] width 24 height 24
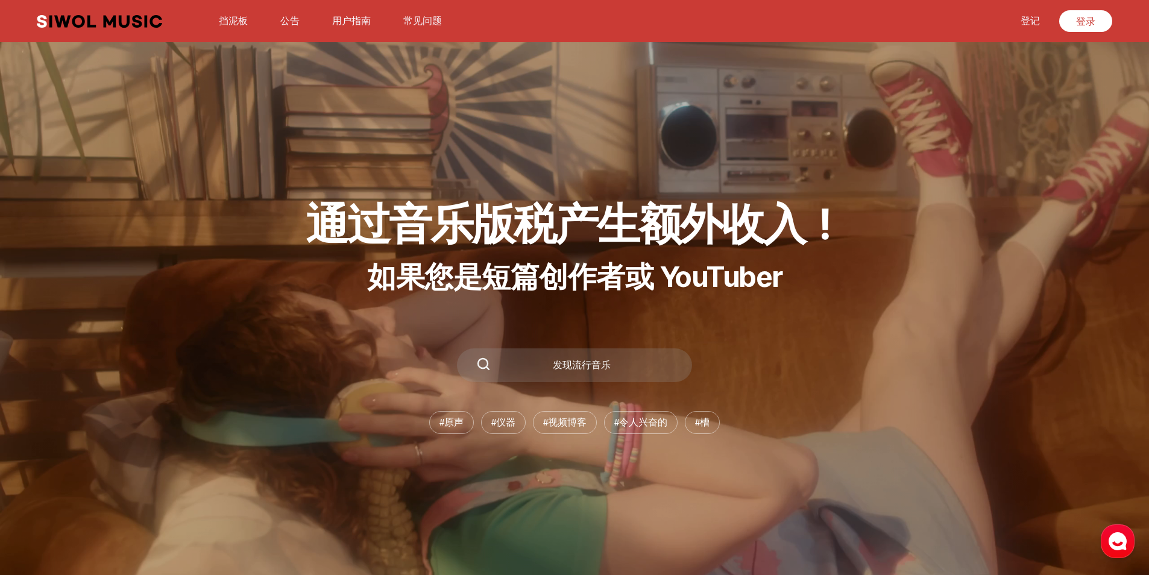
click at [235, 22] on link "挡泥板" at bounding box center [233, 21] width 43 height 26
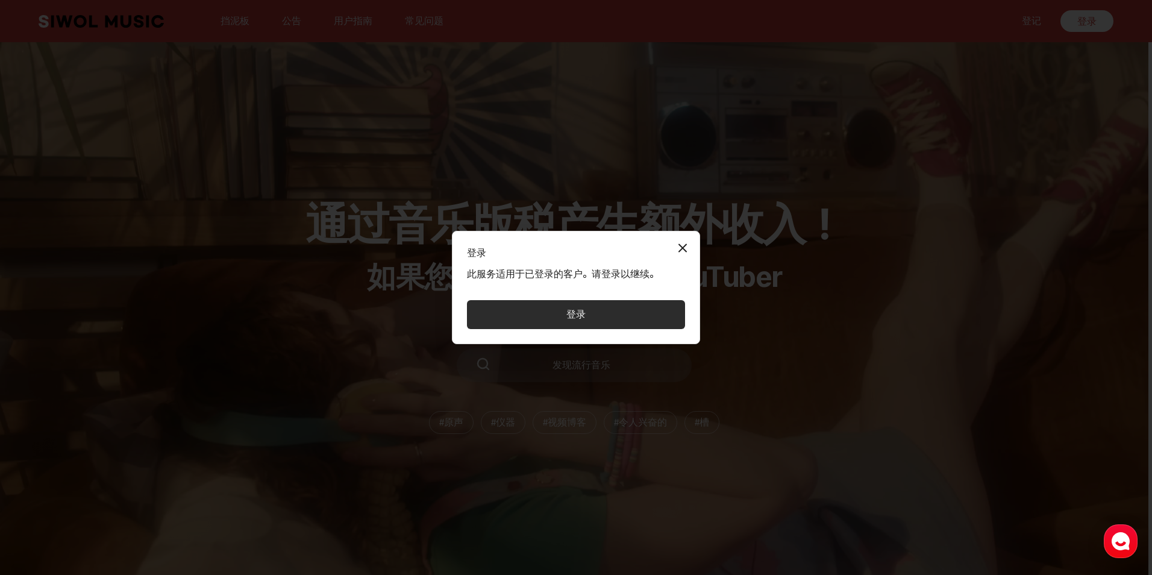
click at [686, 250] on button "关闭模态" at bounding box center [683, 248] width 24 height 24
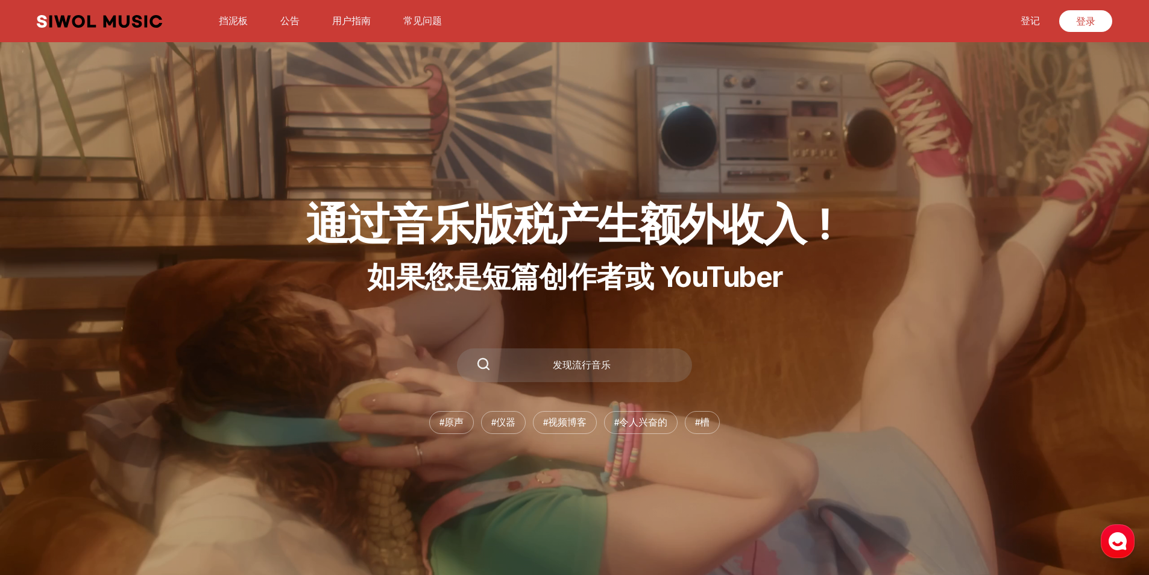
click at [418, 20] on button "常见问题" at bounding box center [422, 21] width 53 height 29
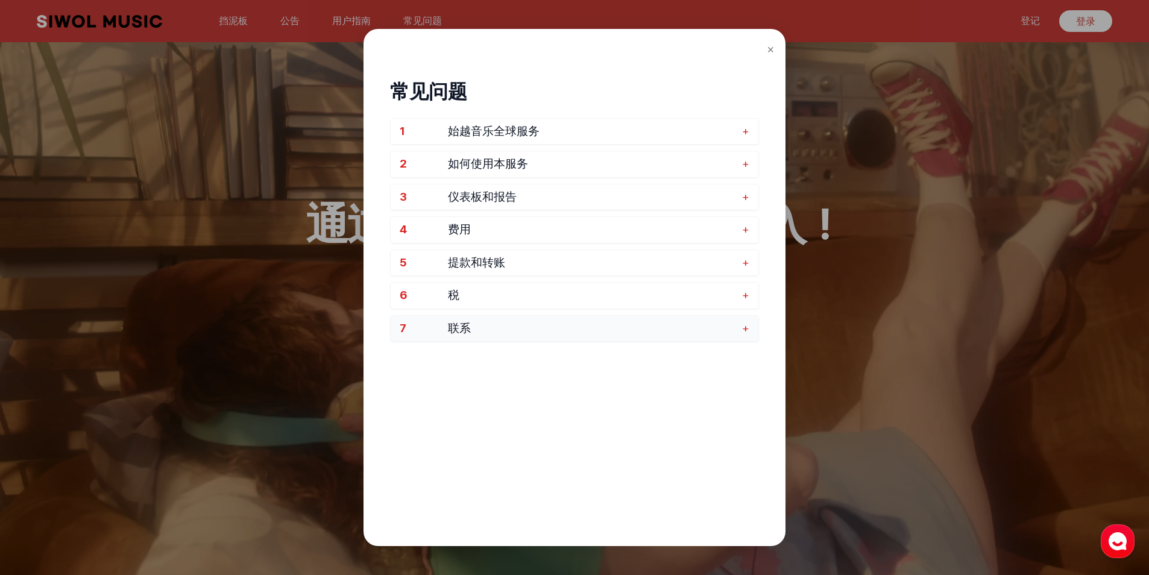
click at [493, 322] on span "联系" at bounding box center [592, 329] width 288 height 14
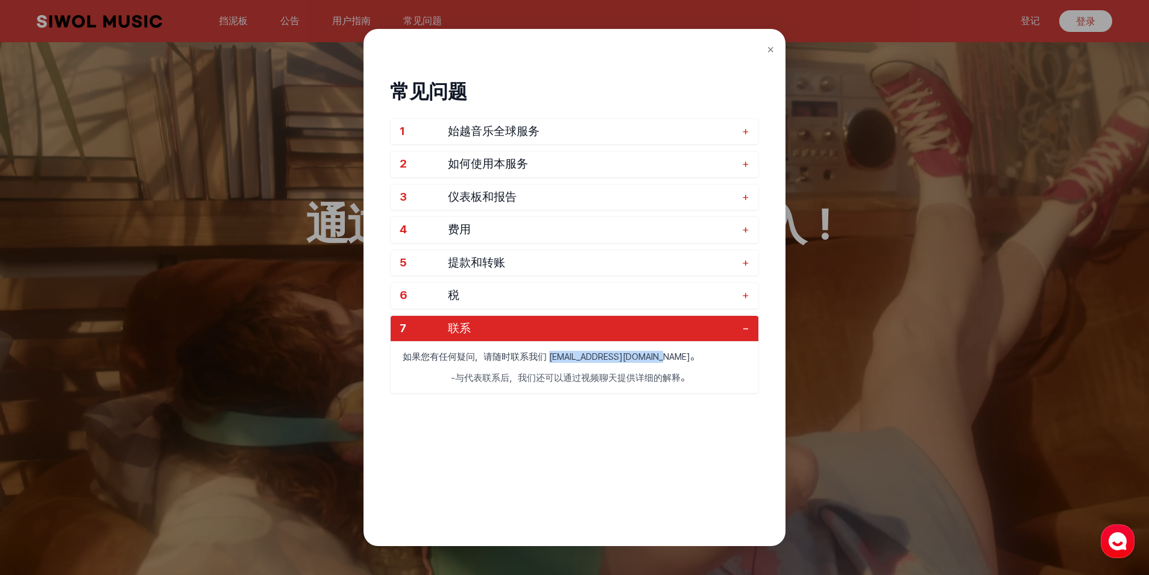
drag, startPoint x: 659, startPoint y: 359, endPoint x: 549, endPoint y: 359, distance: 109.7
click at [549, 359] on p "如果您有任何疑问，请随时联系我们 global@10wol-media.com。" at bounding box center [575, 357] width 368 height 30
copy p "global@10wol-media.com。"
click at [253, 255] on div "× 常见问题 1 始越音乐全球服务 + 2 如何使用本服务 + 3 仪表板和报告 + 4 费用 + 5 提款和转账 + 6 税 + 7 联系 − 如果您有任何…" at bounding box center [574, 287] width 1149 height 575
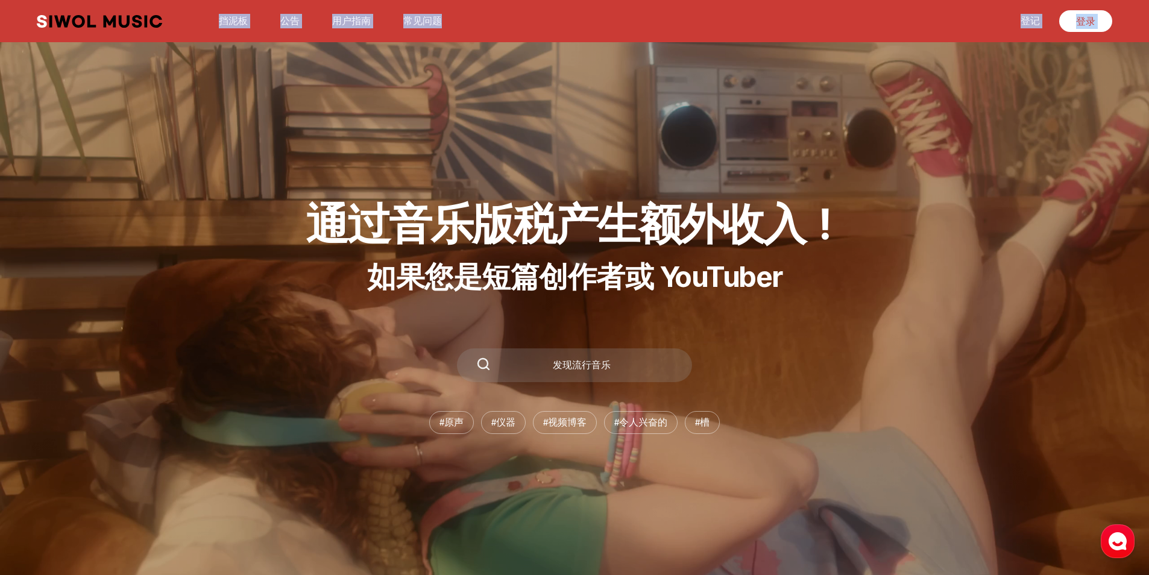
drag, startPoint x: 172, startPoint y: 20, endPoint x: 95, endPoint y: 88, distance: 102.5
drag, startPoint x: 430, startPoint y: 56, endPoint x: 424, endPoint y: 33, distance: 23.7
click at [431, 55] on section "通过音乐版税产生额外收入！ 如果您是短篇创作者或 YouTuber 发现流行音乐 # 原声 # 仪器 # 视频博客 # 令人兴奋的 # 槽" at bounding box center [574, 287] width 1149 height 575
click at [418, 20] on button "常见问题" at bounding box center [422, 21] width 53 height 29
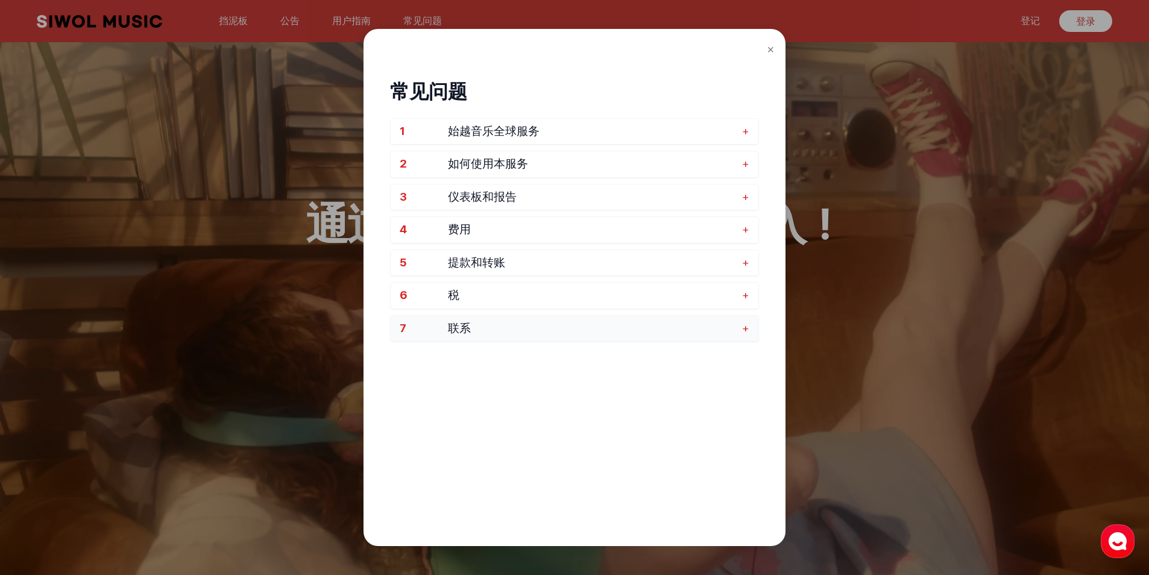
click at [648, 322] on span "联系" at bounding box center [592, 329] width 288 height 14
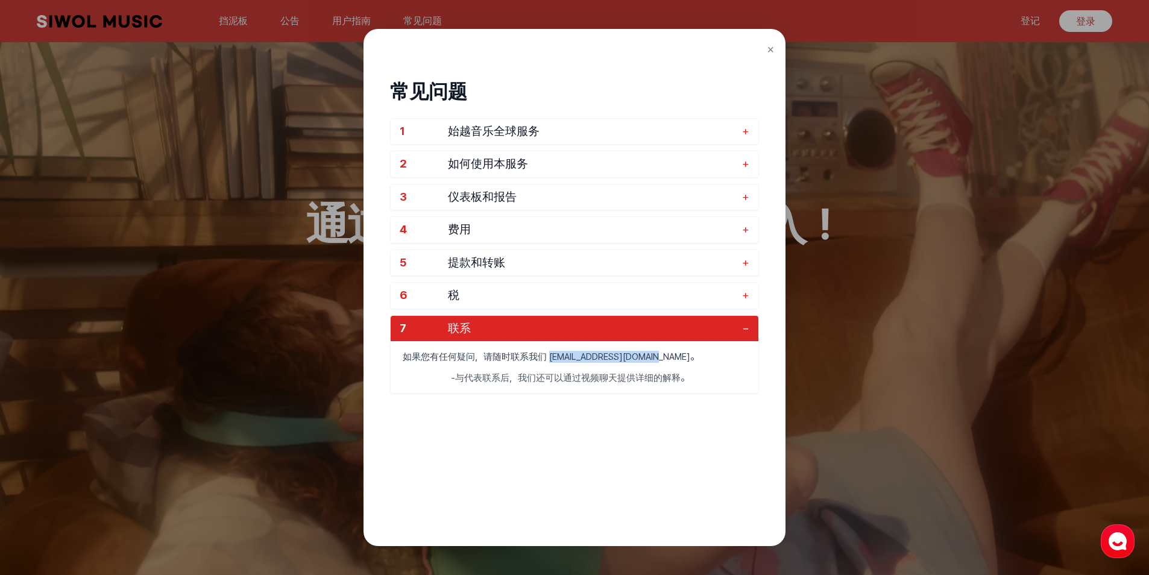
drag, startPoint x: 549, startPoint y: 356, endPoint x: 650, endPoint y: 360, distance: 100.7
click at [650, 360] on p "如果您有任何疑问，请随时联系我们 global@10wol-media.com。" at bounding box center [575, 357] width 368 height 30
copy p "global@10wol-media.com"
click at [200, 309] on div "× 常见问题 1 始越音乐全球服务 + 2 如何使用本服务 + 3 仪表板和报告 + 4 费用 + 5 提款和转账 + 6 税 + 7 联系 − 如果您有任何…" at bounding box center [574, 287] width 1149 height 575
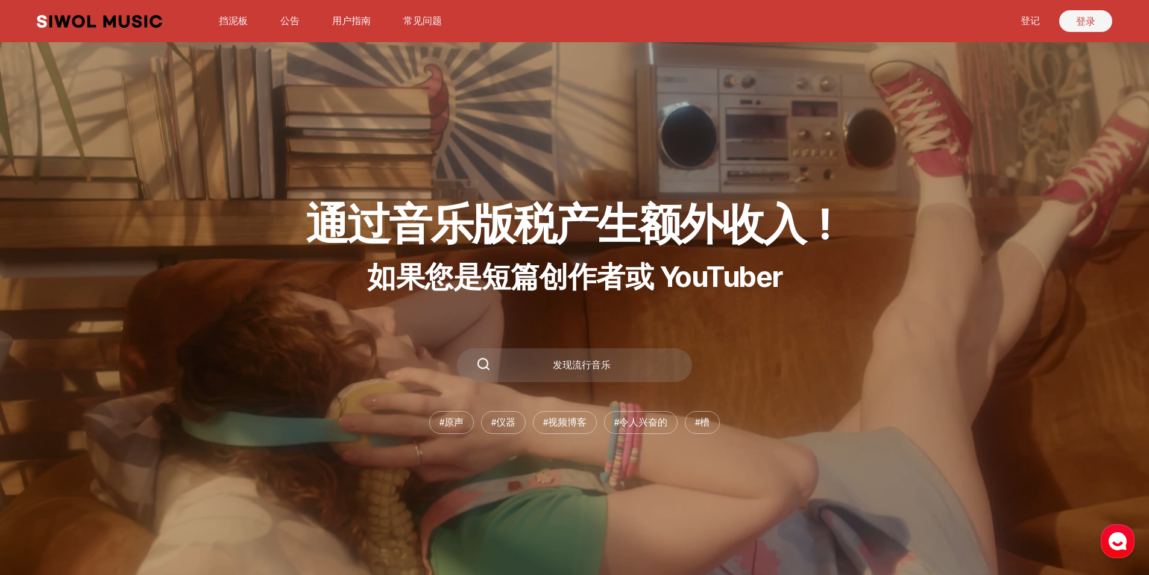
click at [1091, 25] on link "登录" at bounding box center [1085, 21] width 53 height 22
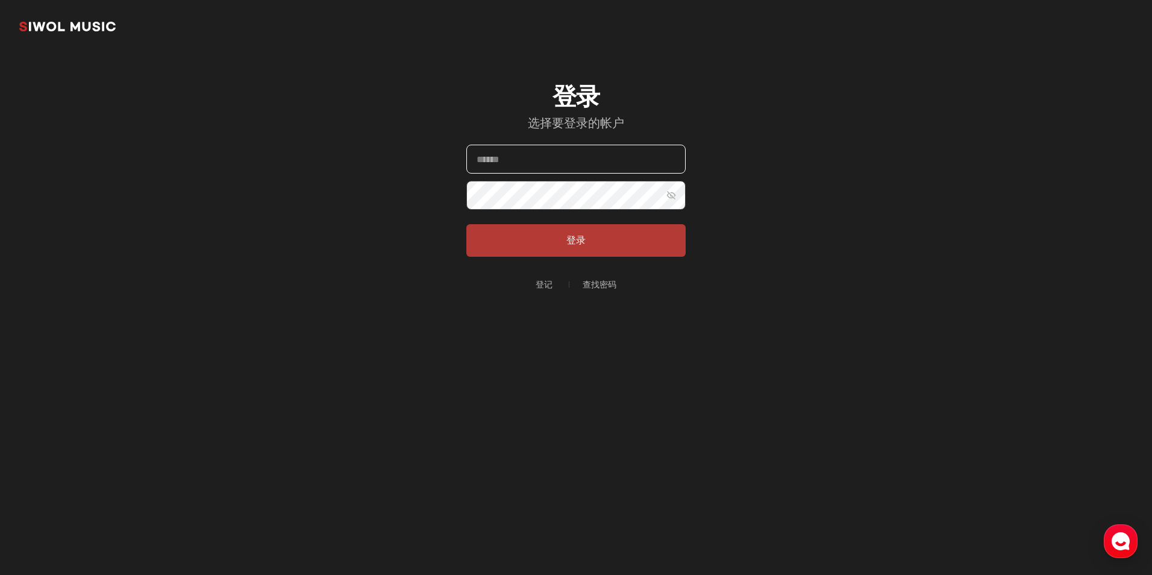
type input "**********"
click at [579, 245] on button "登录" at bounding box center [575, 240] width 219 height 33
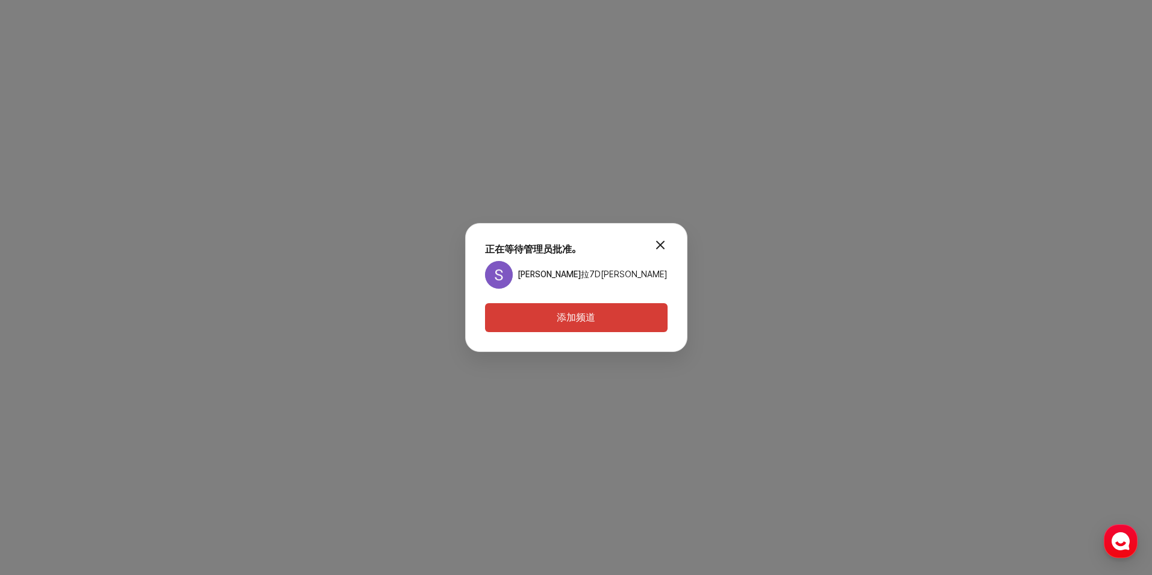
drag, startPoint x: 320, startPoint y: 105, endPoint x: 333, endPoint y: 108, distance: 13.6
click at [320, 105] on div "模态.关闭 正在等待管理员批准。 苏海尔·埃雷拉 7D高豪 添加频道" at bounding box center [576, 287] width 1152 height 575
click at [583, 325] on button "添加频道" at bounding box center [576, 317] width 183 height 29
